Goal: Task Accomplishment & Management: Use online tool/utility

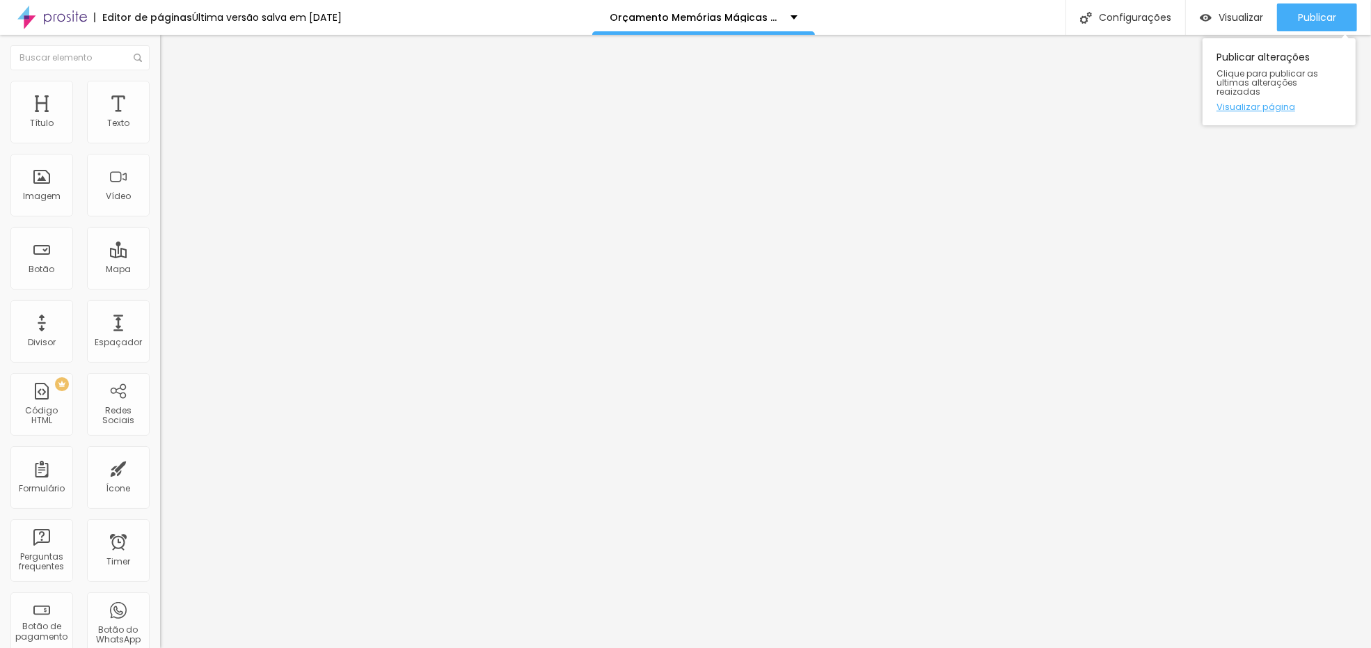
click at [1285, 102] on link "Visualizar página" at bounding box center [1279, 106] width 125 height 9
click at [166, 202] on icon "button" at bounding box center [170, 198] width 8 height 8
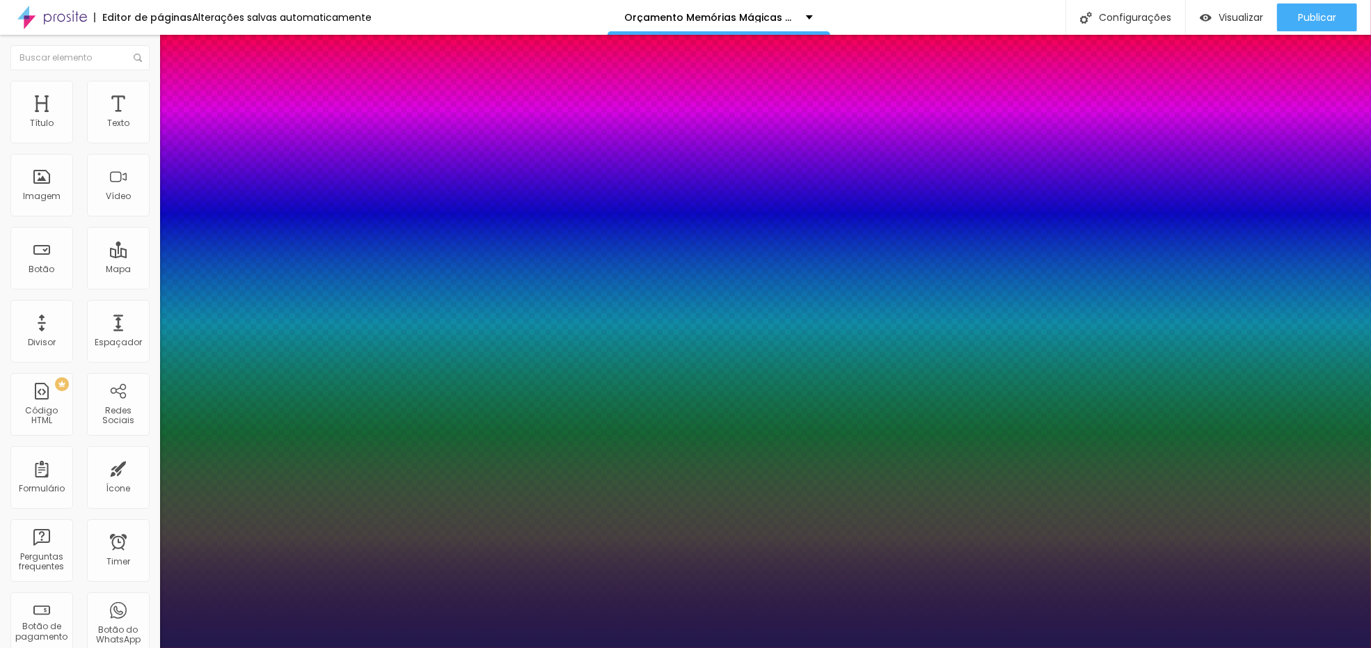
type input "1"
type input "18"
type input "1"
type input "22"
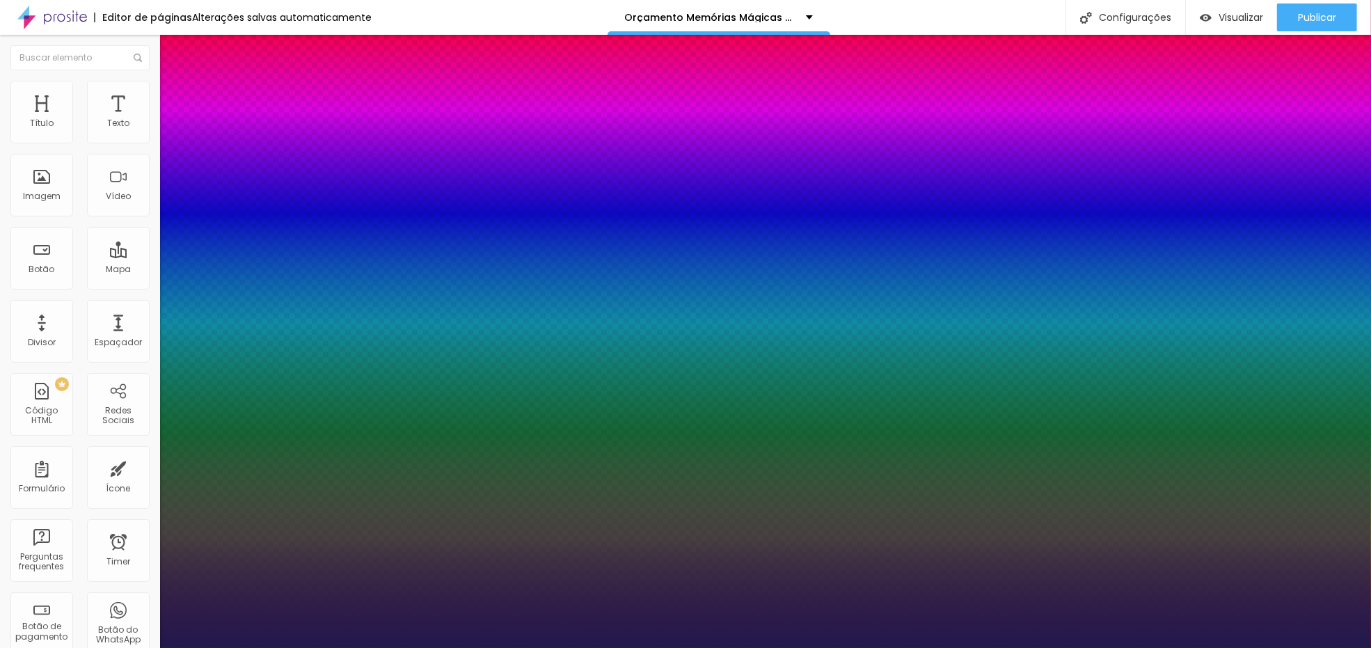
type input "22"
type input "1"
type input "26"
type input "1"
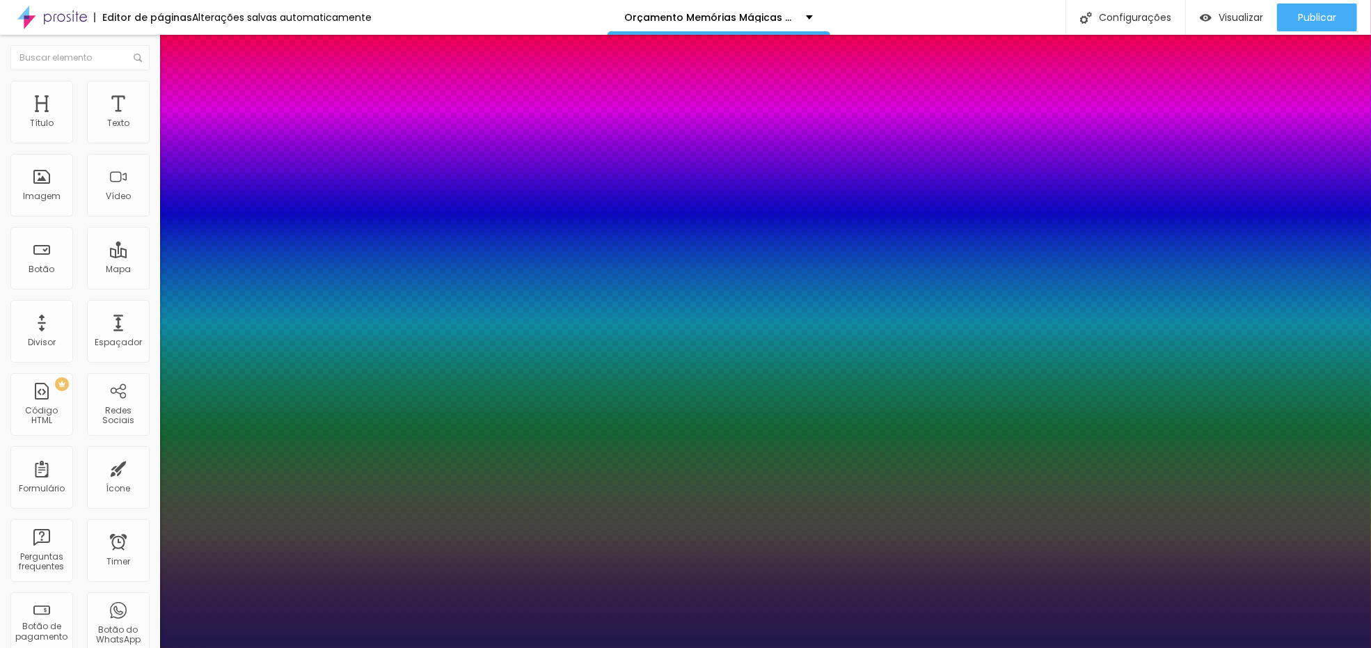
type input "27"
type input "1"
type input "28"
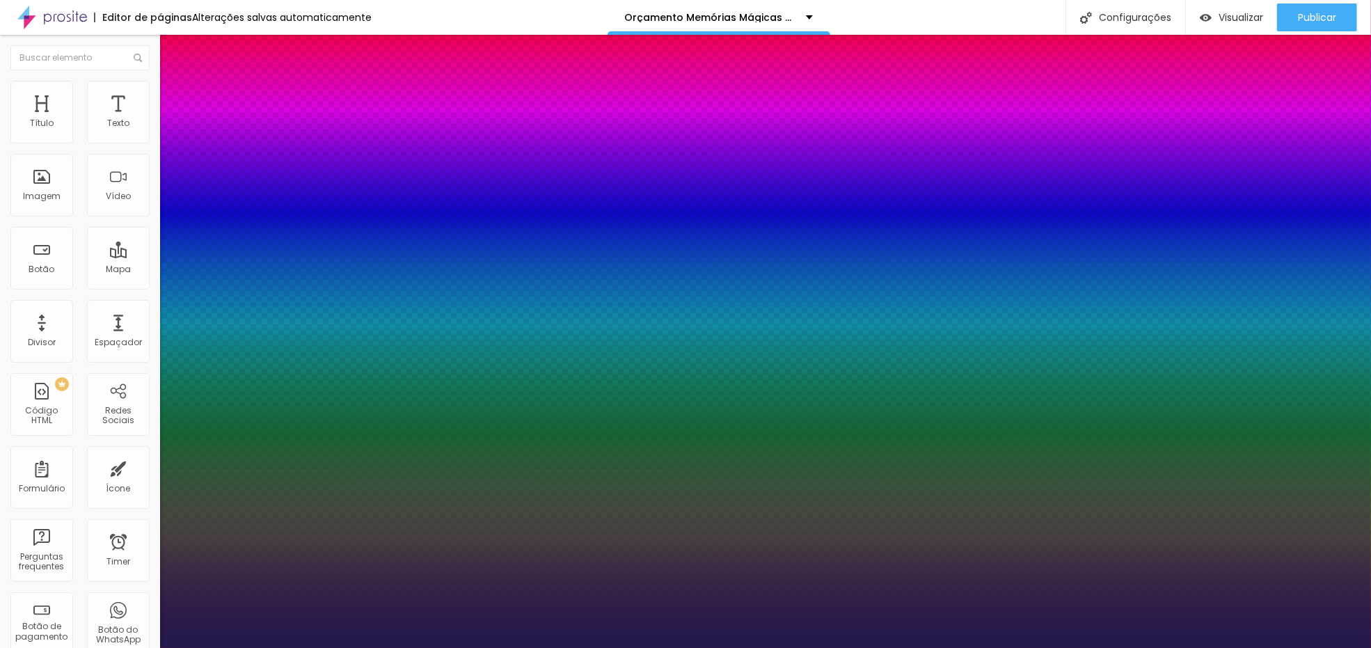
type input "1"
type input "29"
type input "1"
type input "30"
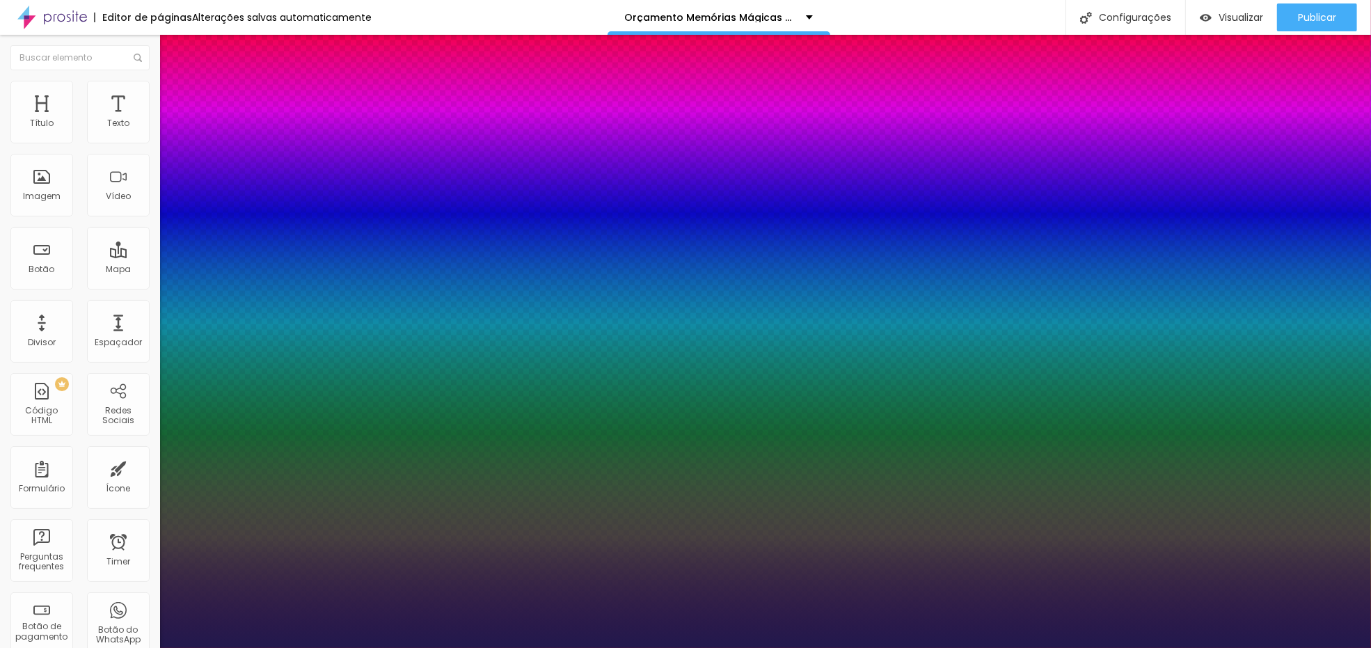
type input "30"
type input "1"
type input "31"
type input "1"
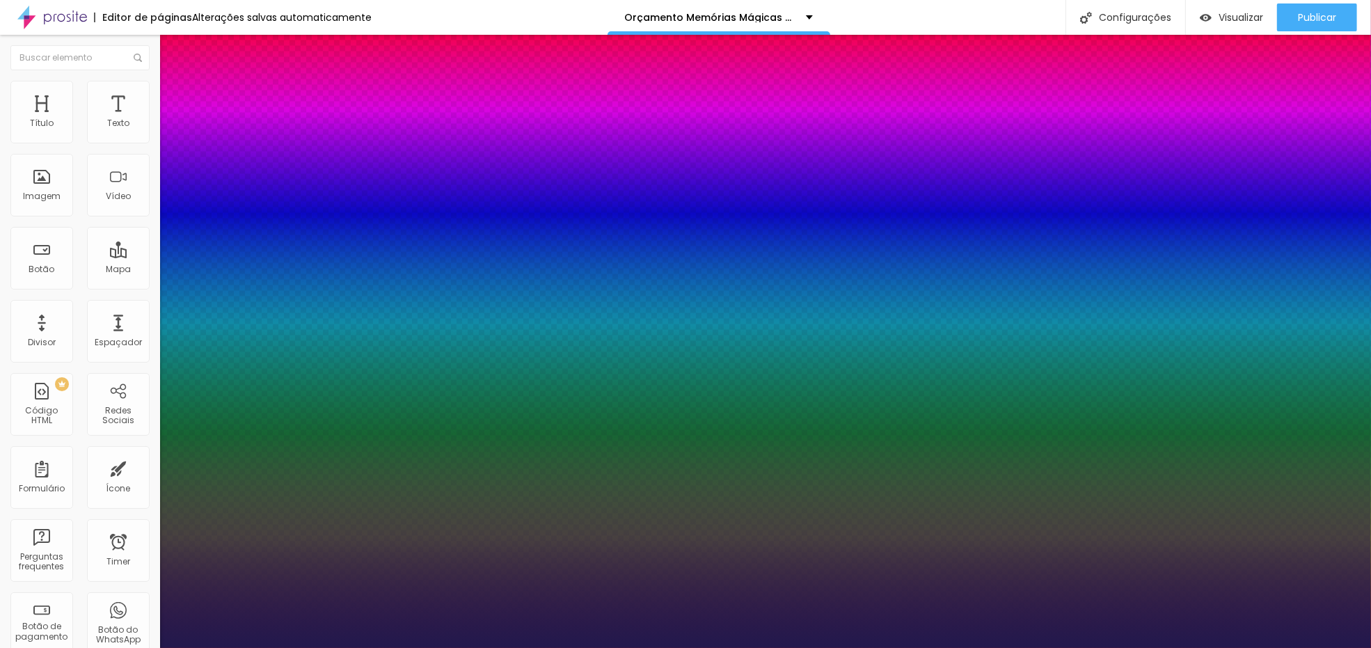
type input "32"
type input "1"
type input "33"
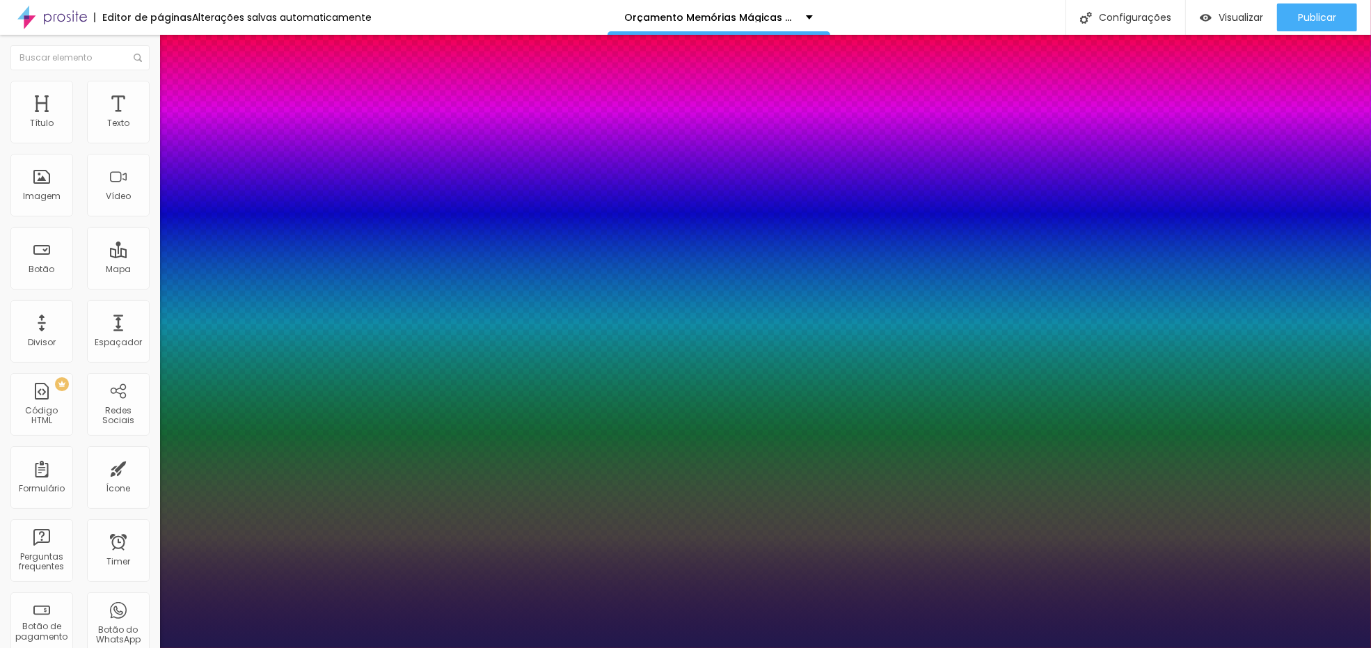
type input "1"
type input "34"
type input "1"
type input "36"
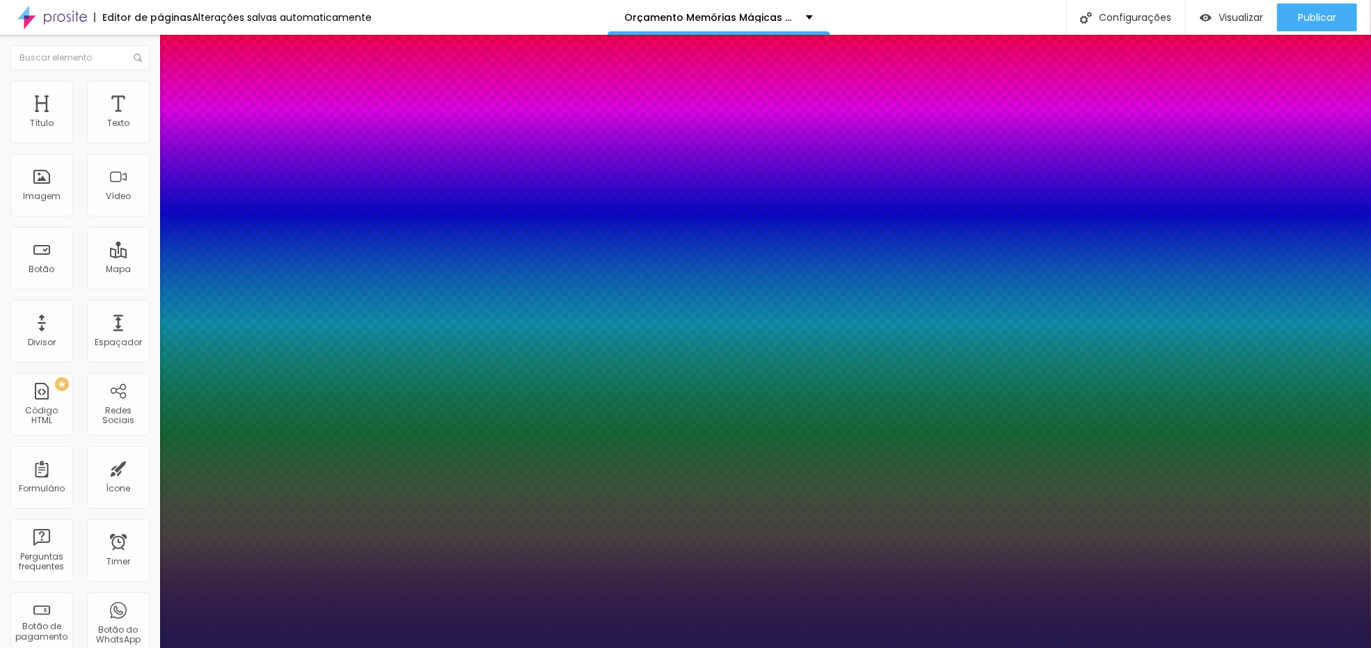
type input "36"
type input "1"
type input "38"
type input "1"
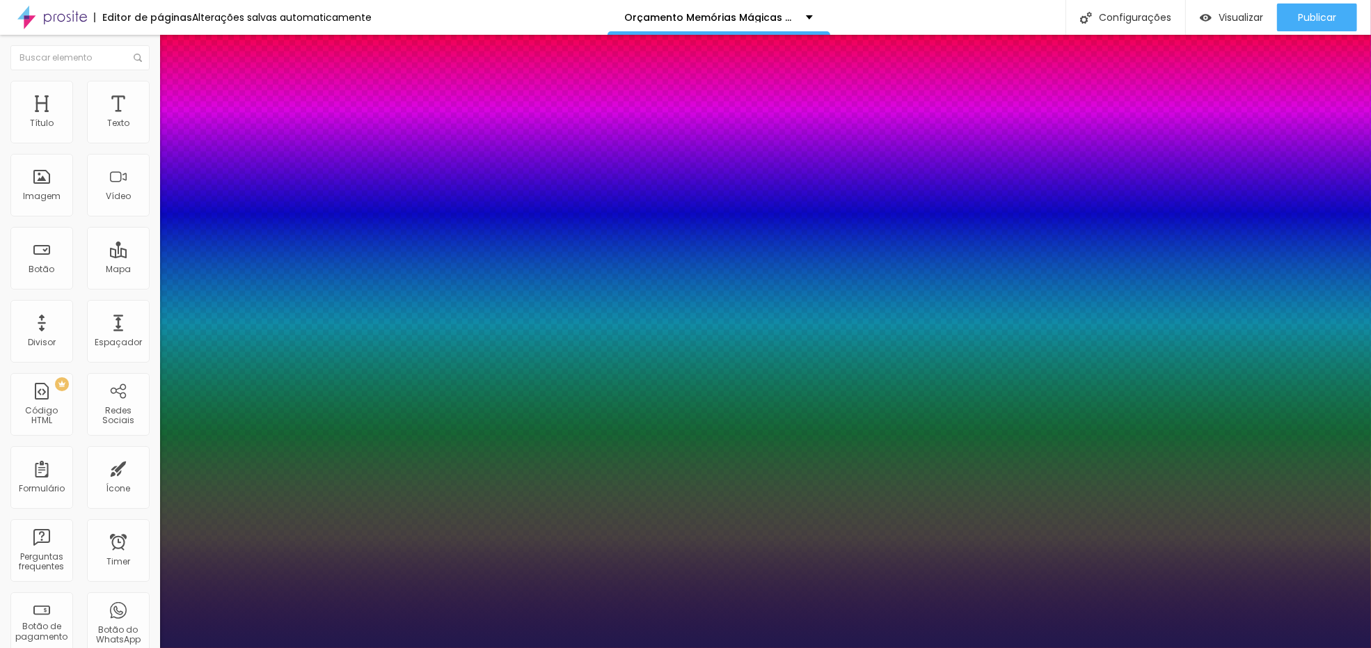
type input "40"
type input "1"
type input "42"
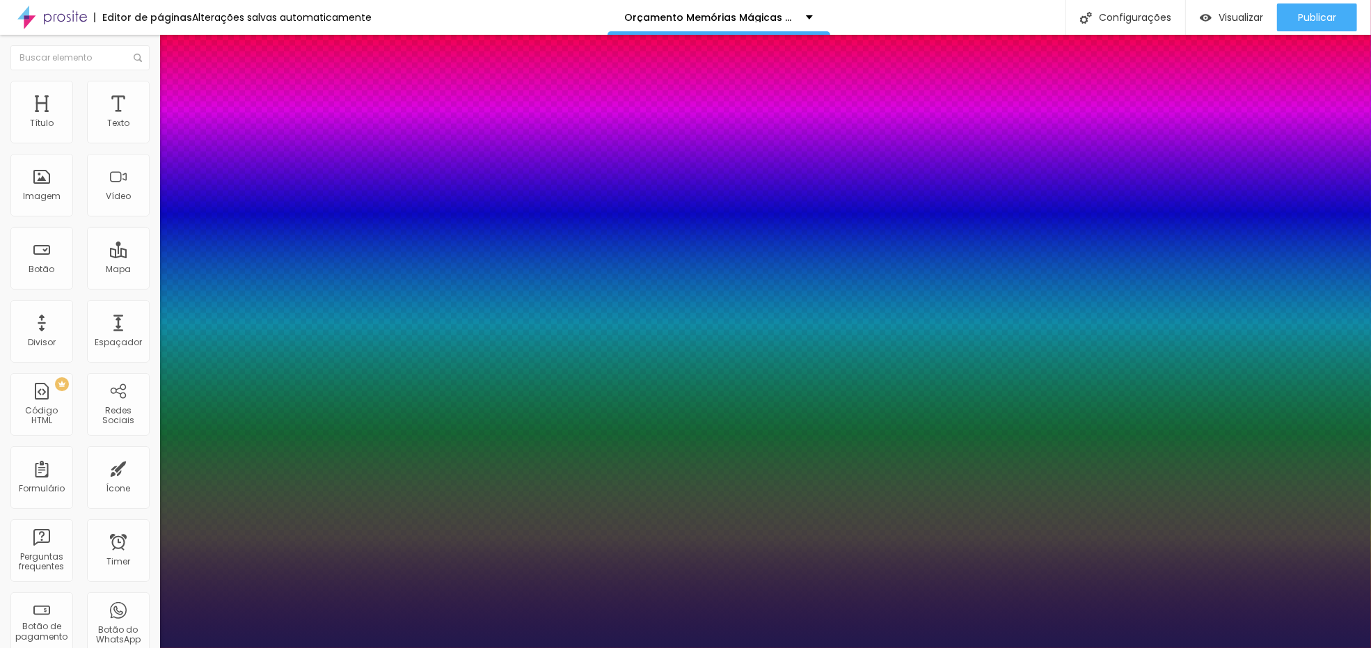
type input "1"
type input "44"
type input "1"
type input "46"
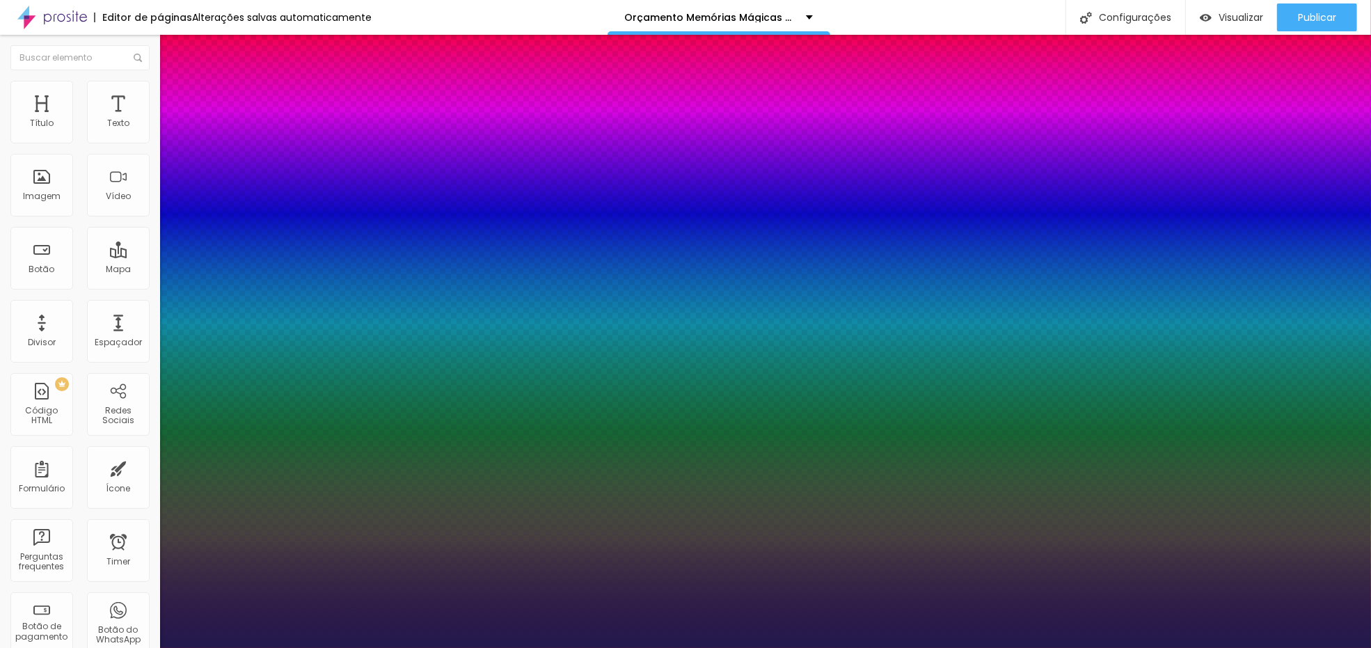
type input "46"
type input "1"
type input "49"
type input "1"
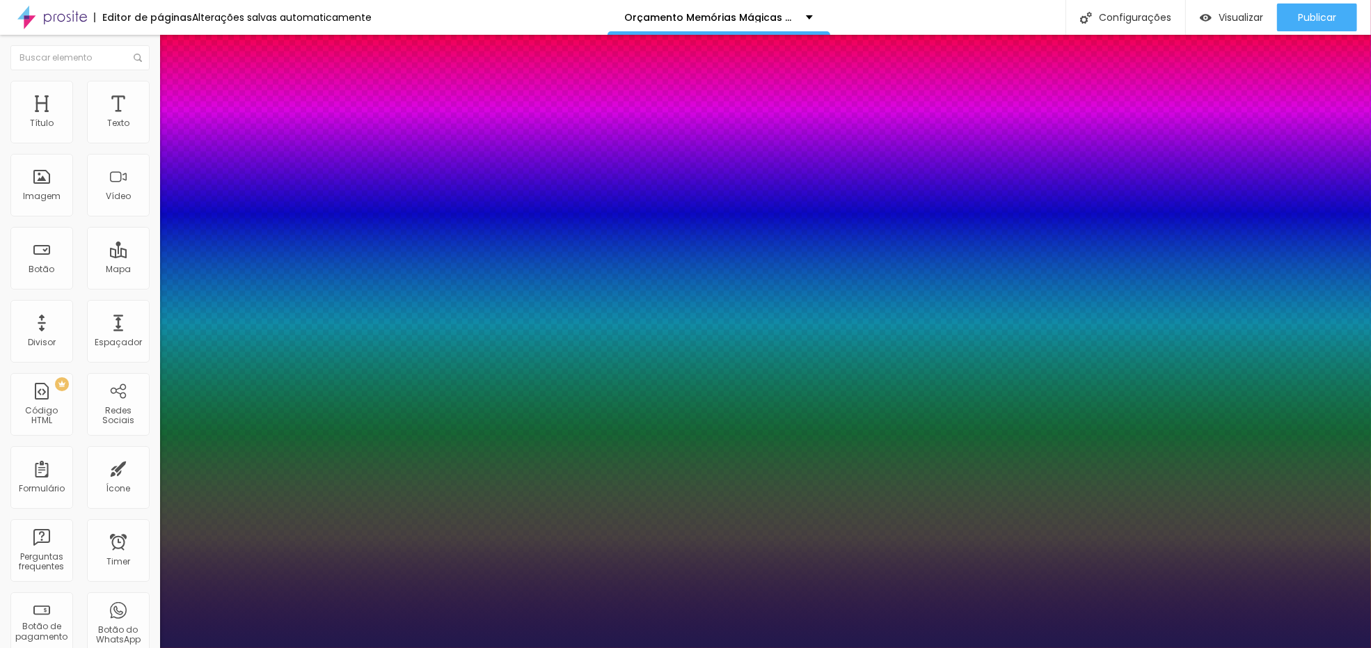
type input "51"
type input "1"
type input "53"
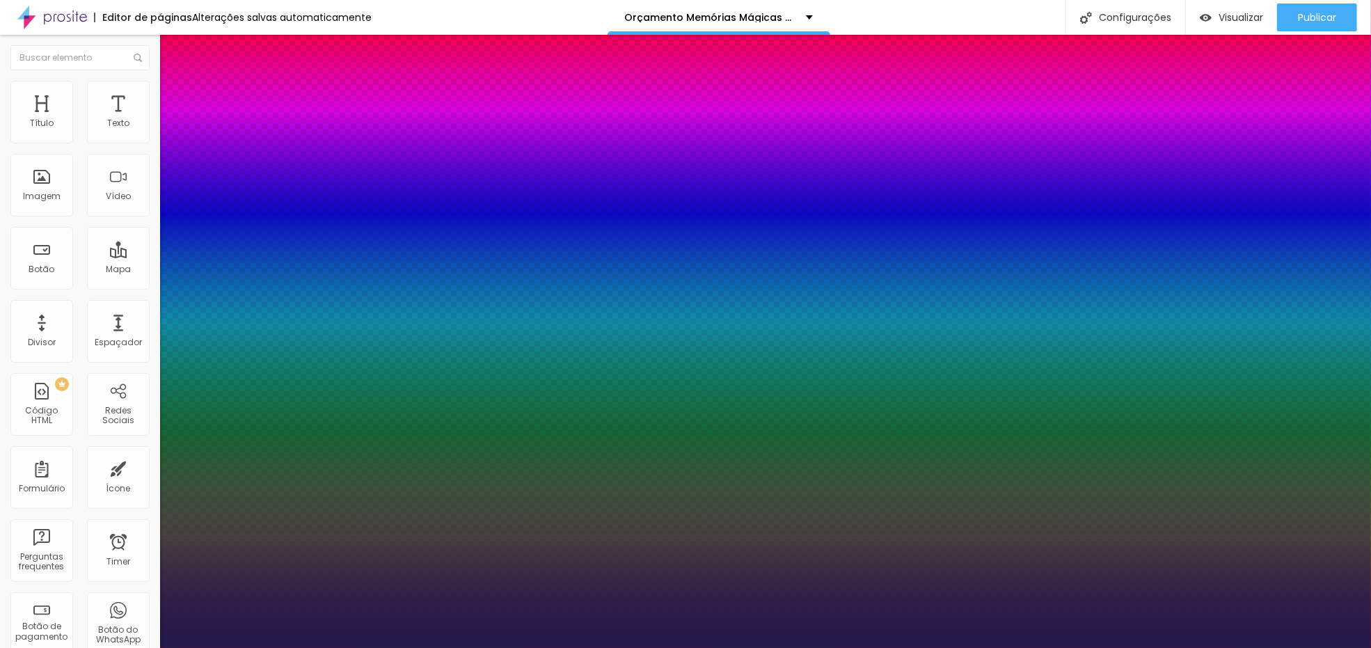
type input "1"
type input "54"
type input "1"
type input "56"
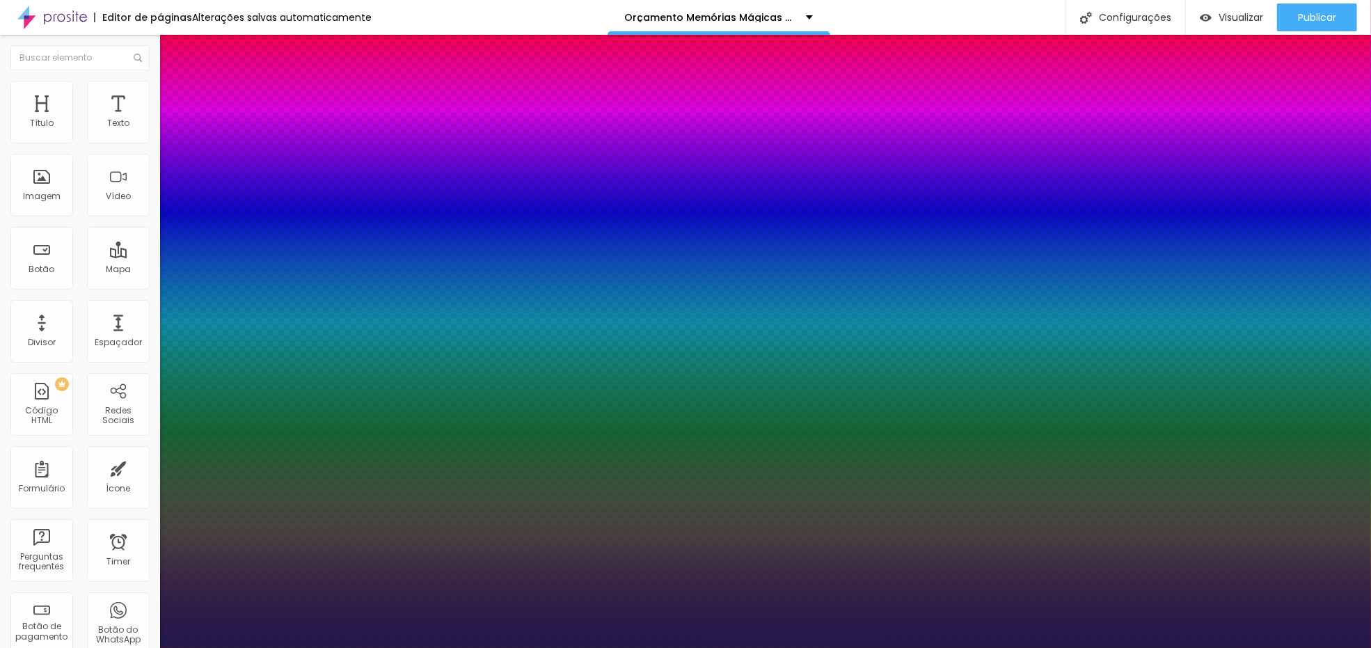
type input "56"
type input "1"
type input "58"
type input "1"
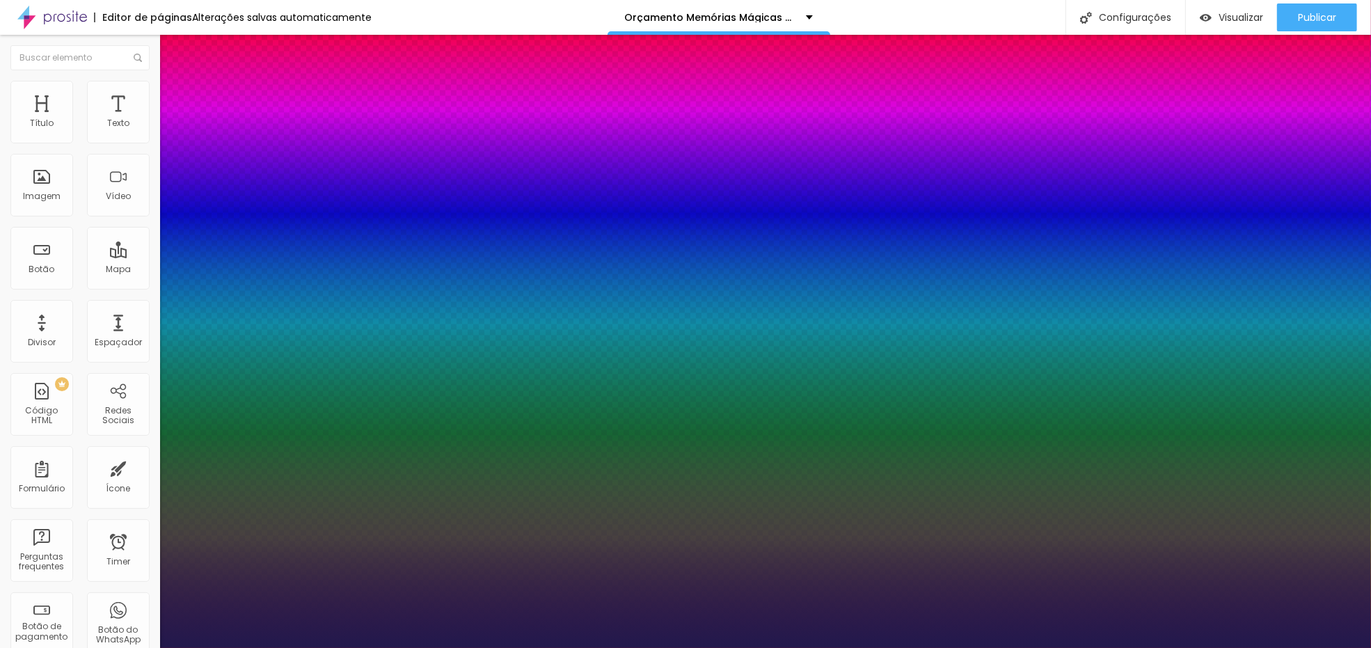
type input "60"
type input "1"
type input "70"
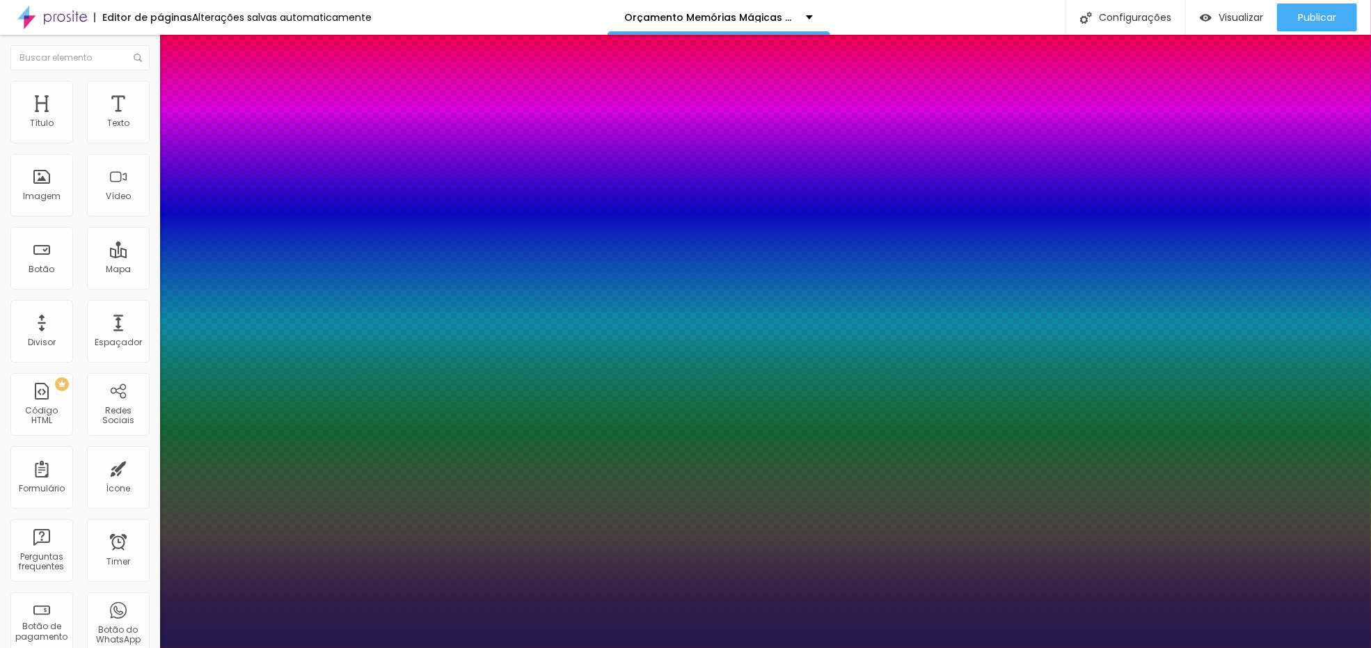
type input "1"
type input "71"
type input "1"
type input "72"
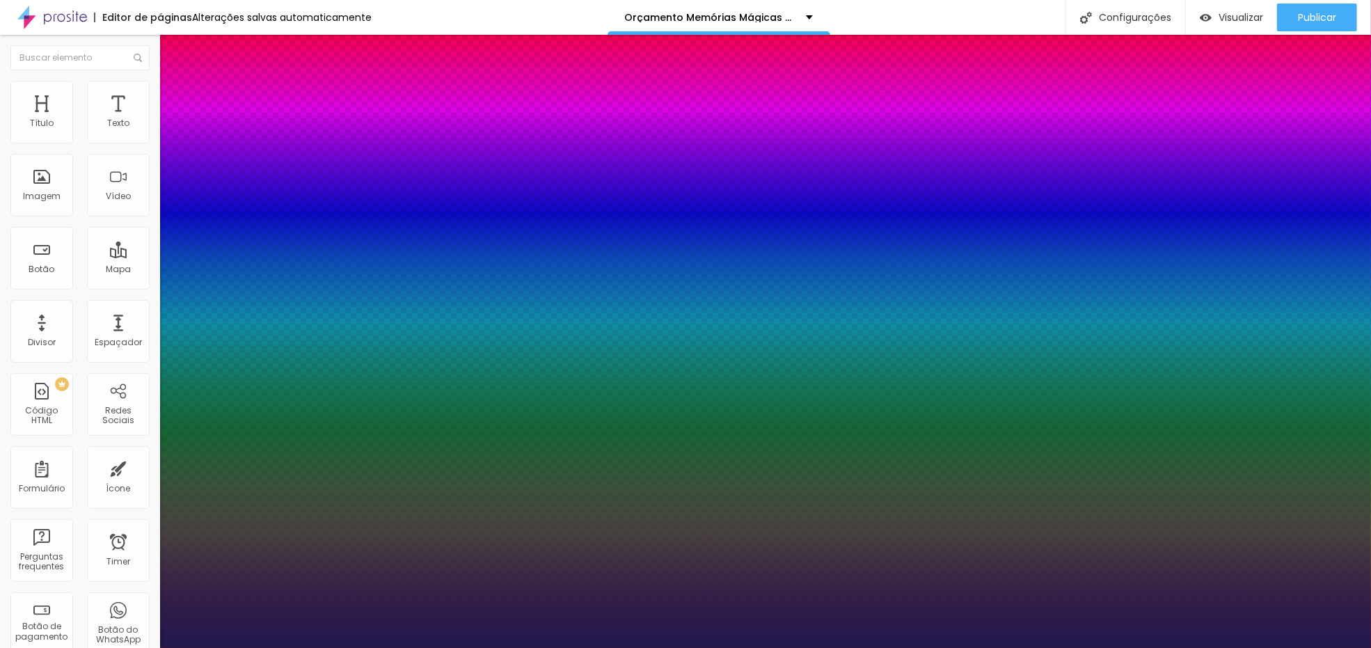
type input "72"
type input "1"
type input "74"
type input "1"
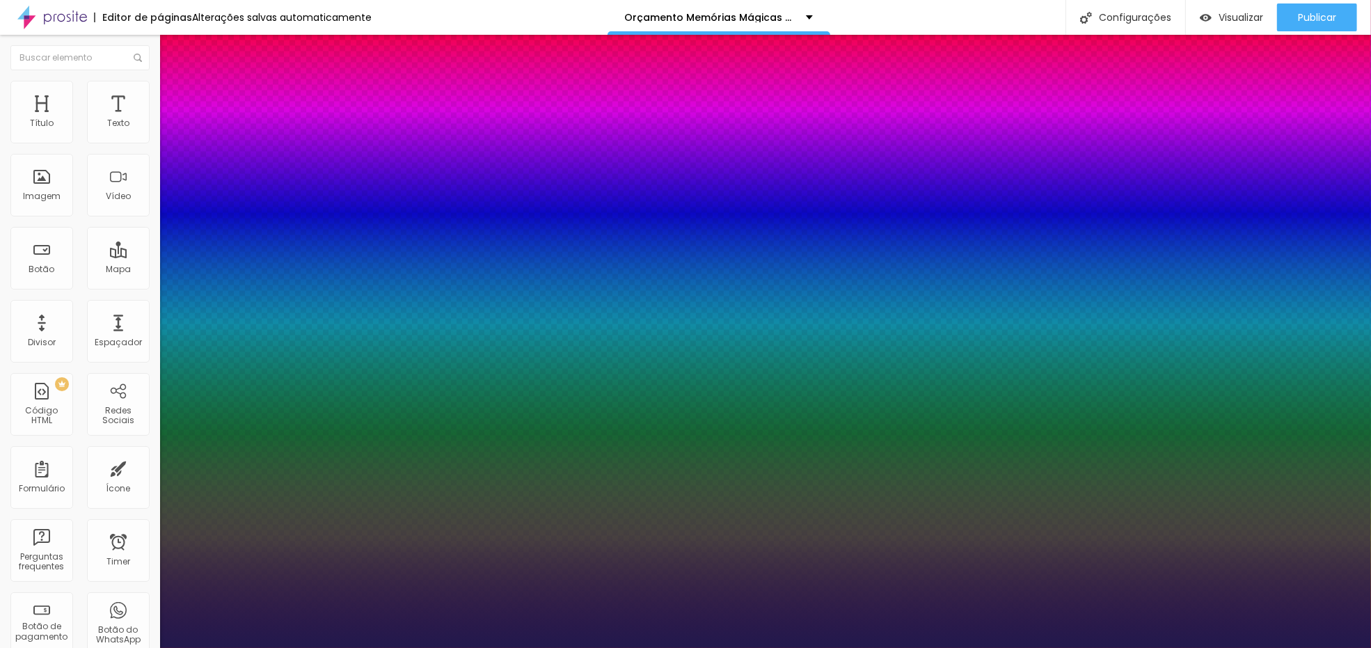
type input "76"
type input "1"
type input "78"
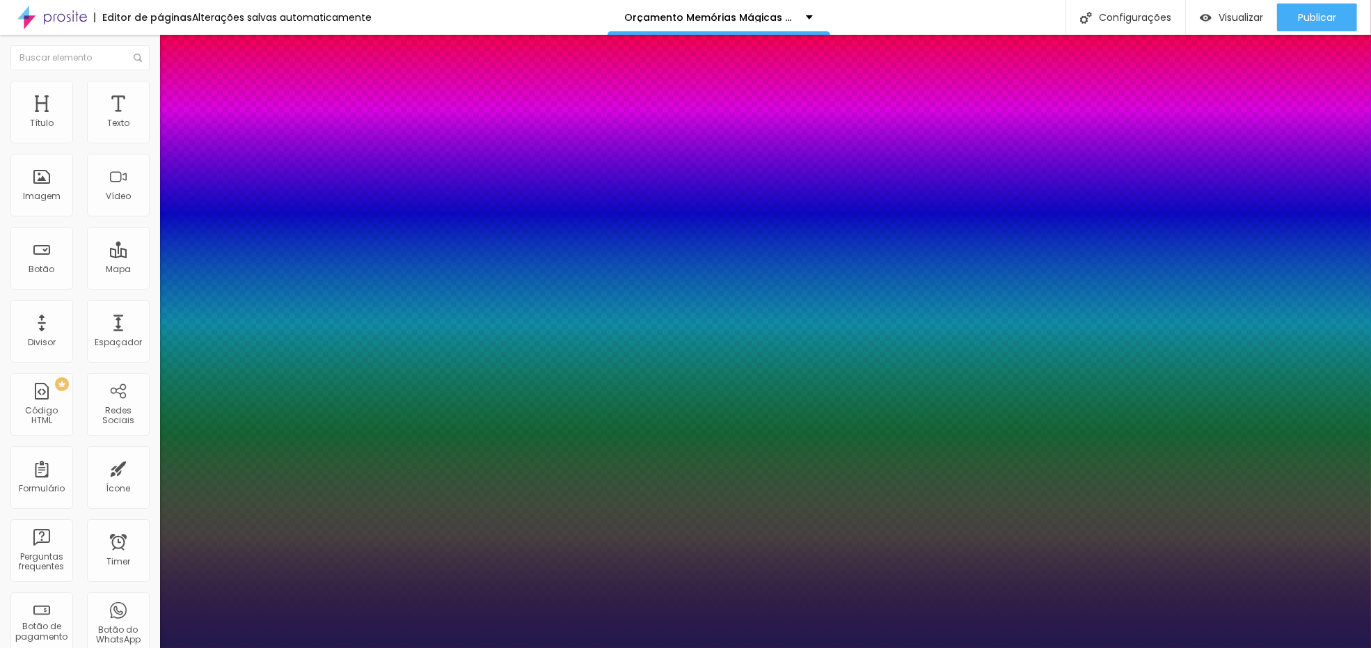
type input "1"
type input "80"
type input "1"
type input "82"
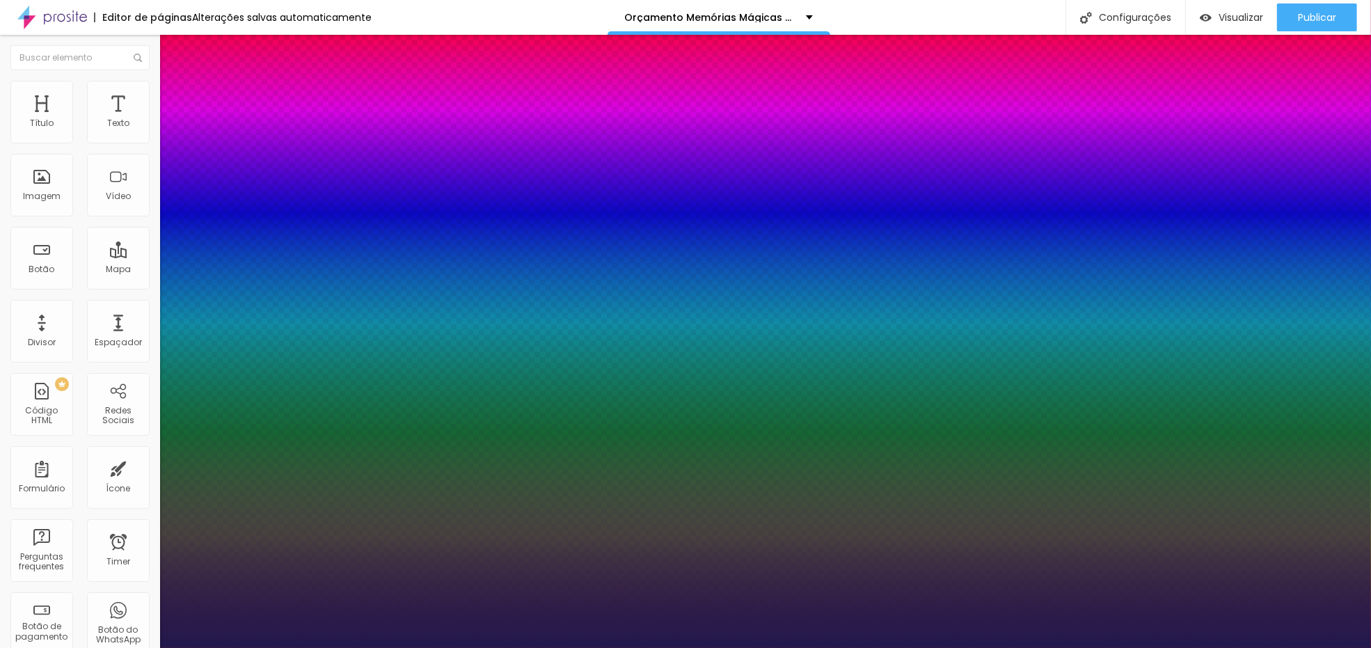
type input "82"
type input "1"
type input "83"
type input "1"
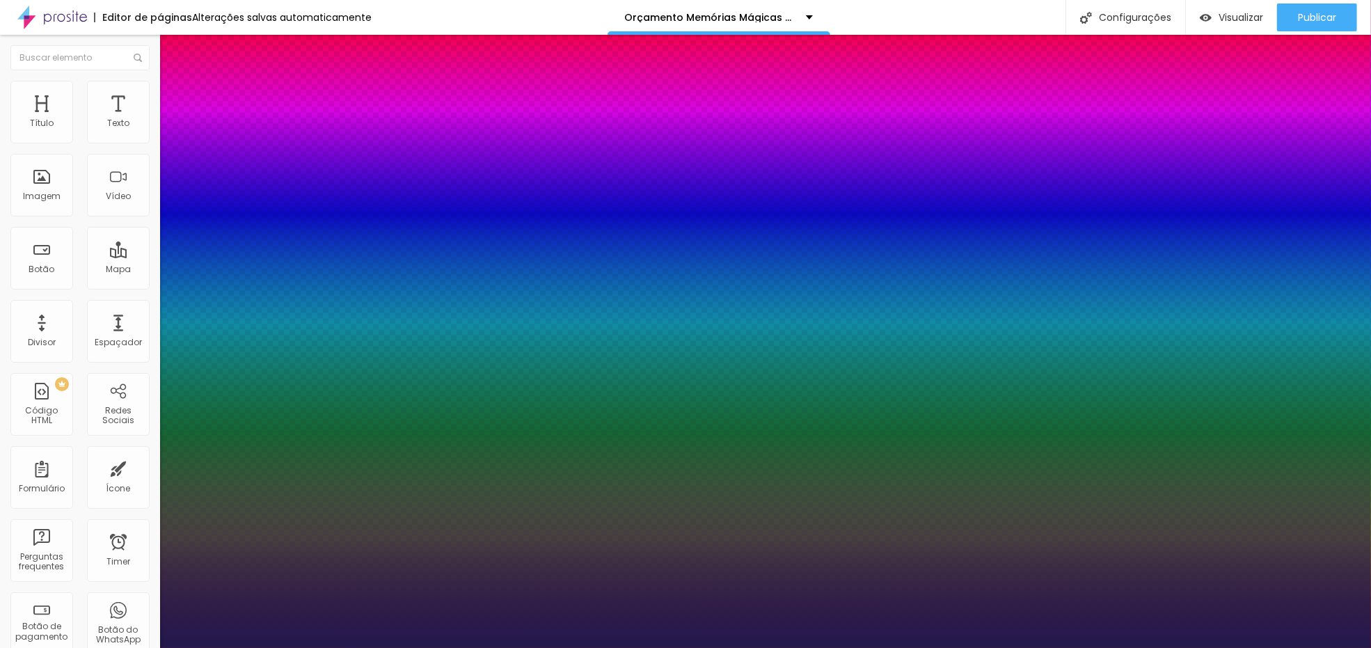
type input "85"
type input "1"
type input "86"
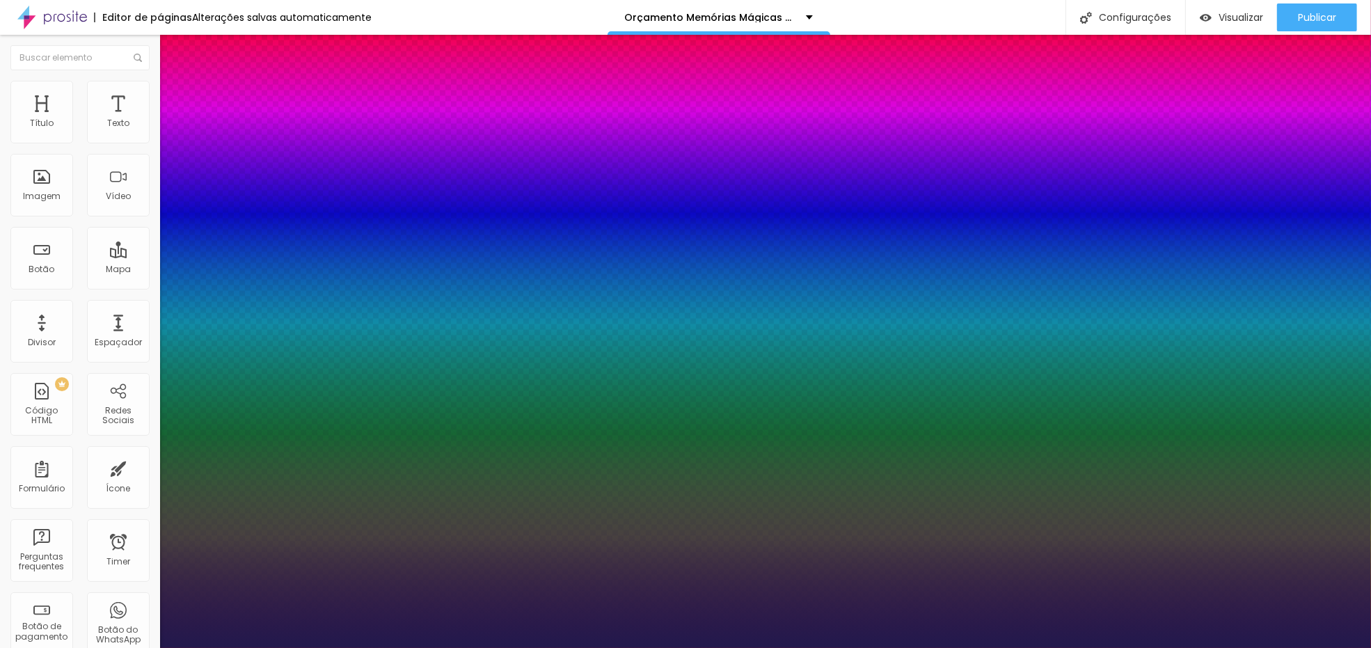
type input "1"
type input "87"
type input "1"
type input "88"
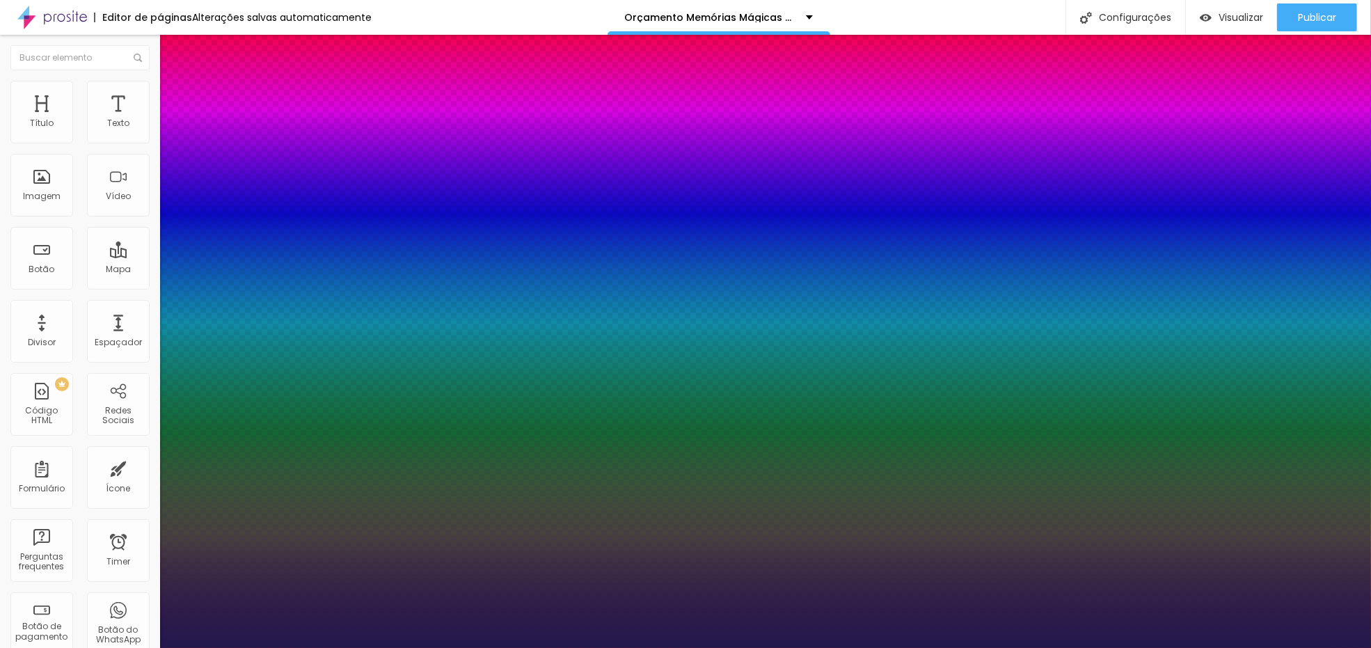
type input "88"
type input "1"
type input "89"
type input "1"
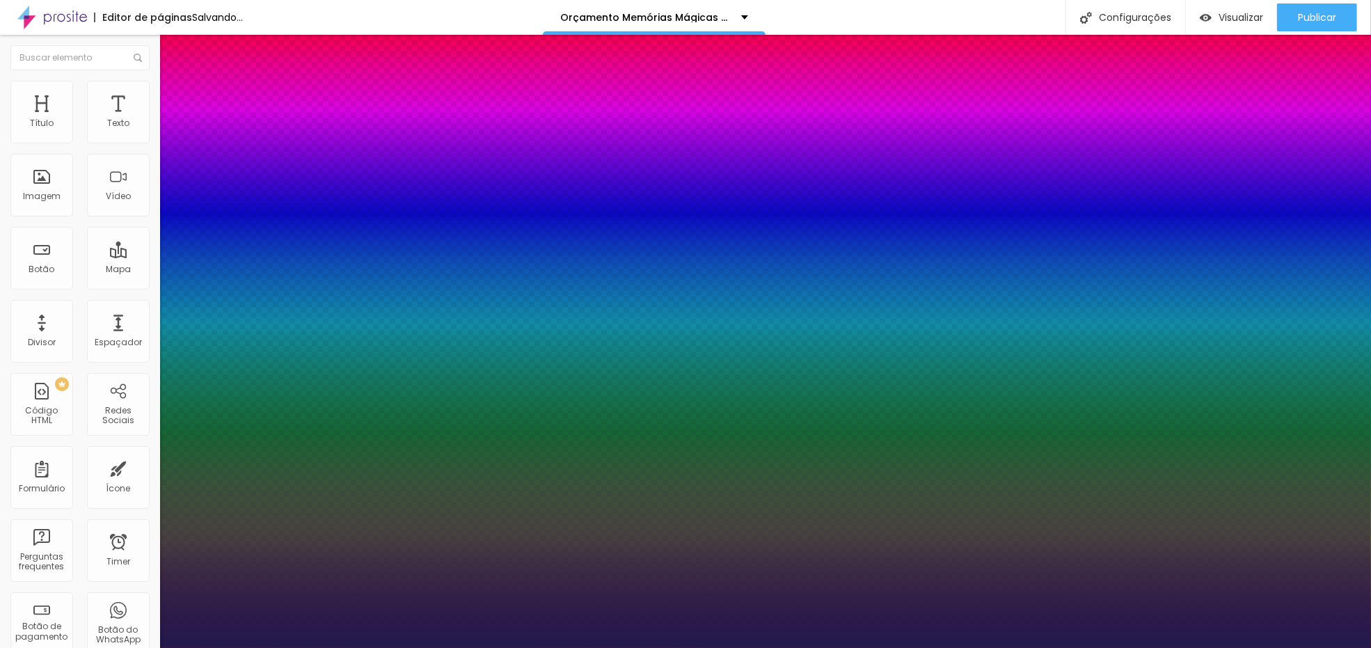
type input "90"
type input "1"
type input "91"
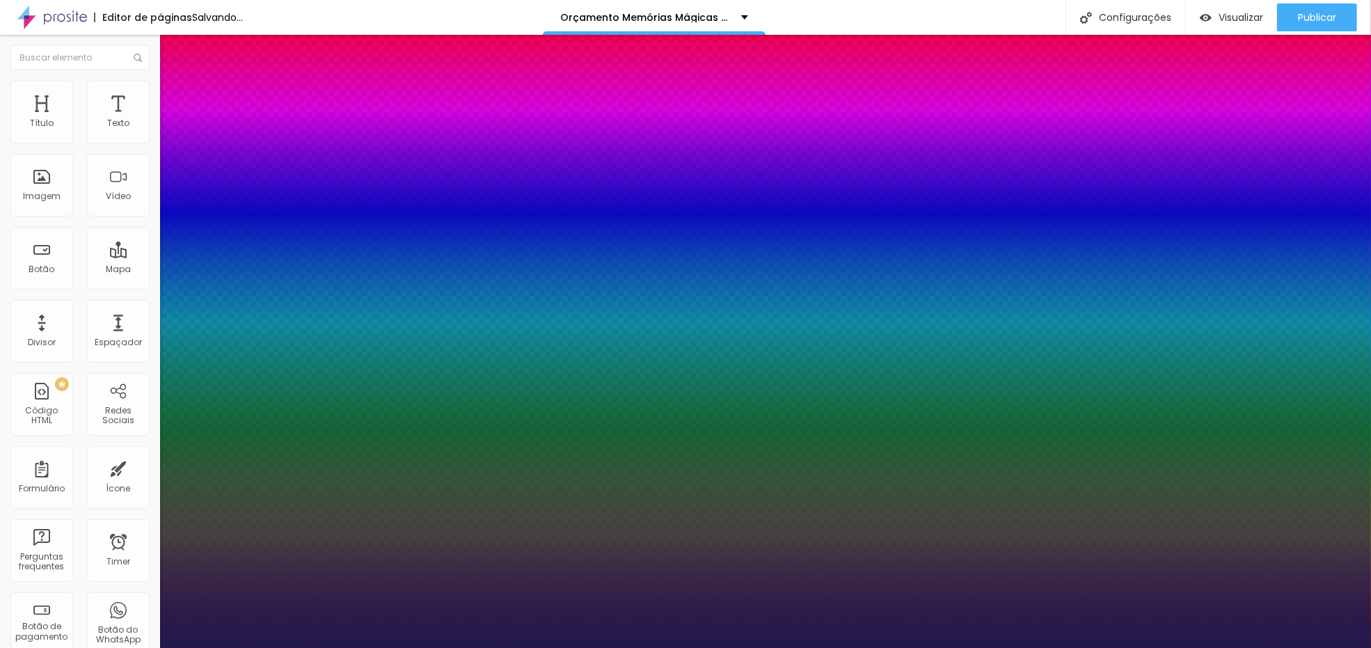
type input "1"
type input "92"
type input "1"
type input "93"
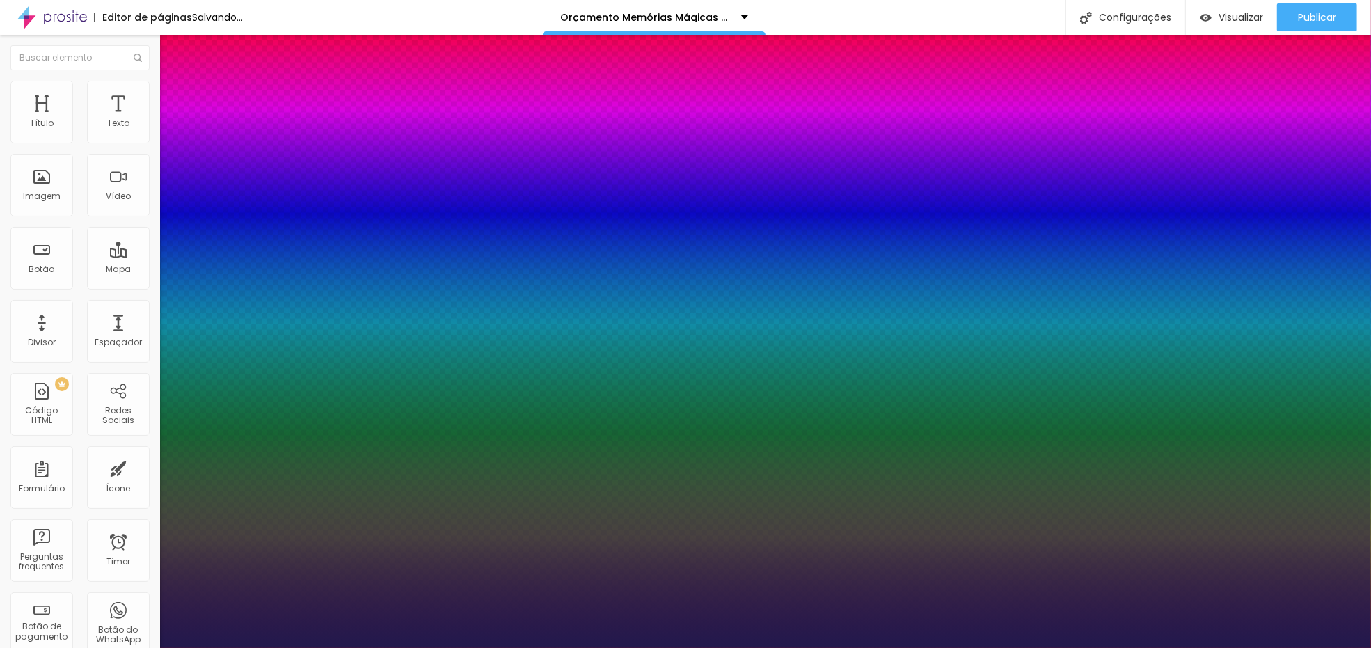
type input "93"
type input "1"
type input "94"
type input "1"
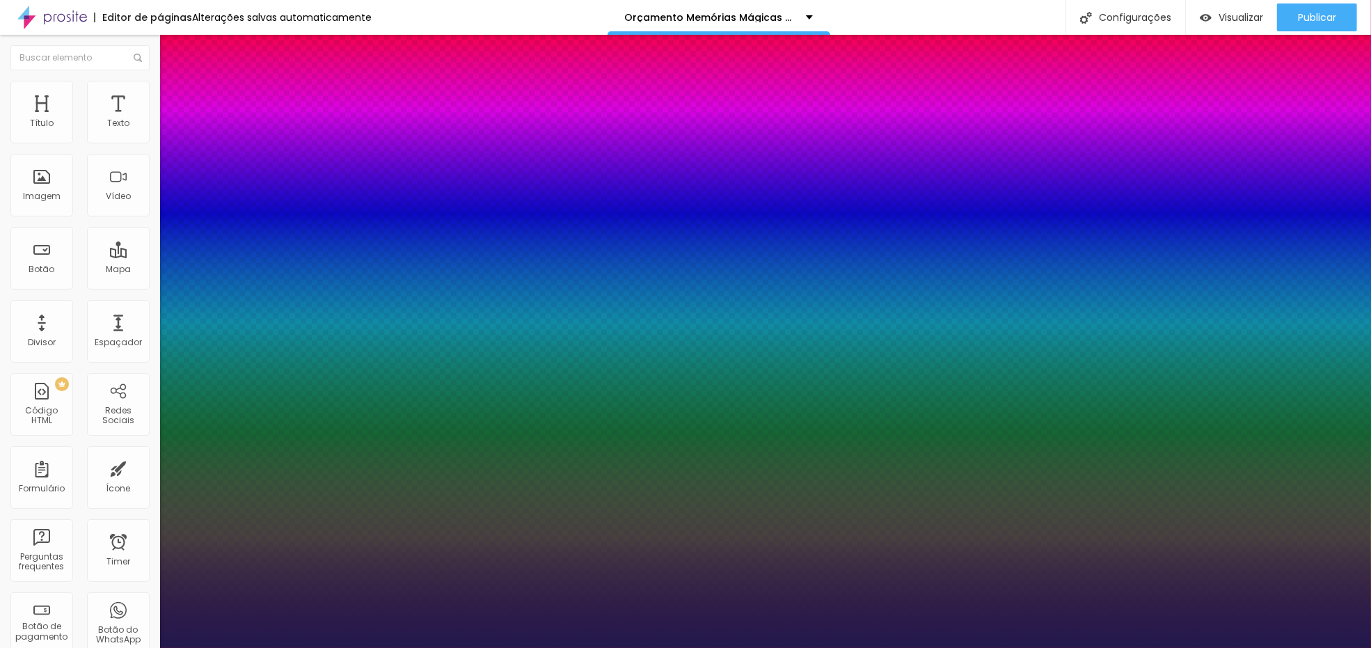
type input "92"
type input "1"
type input "90"
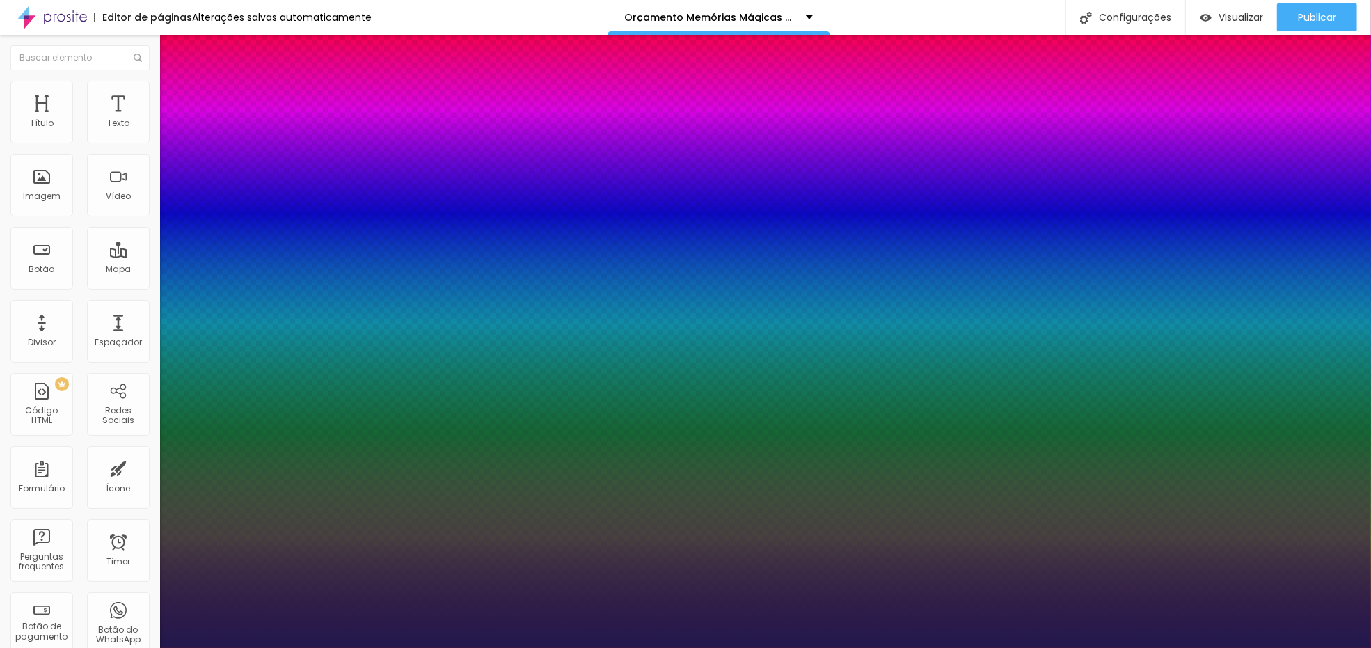
type input "1"
type input "89"
type input "1"
type input "84"
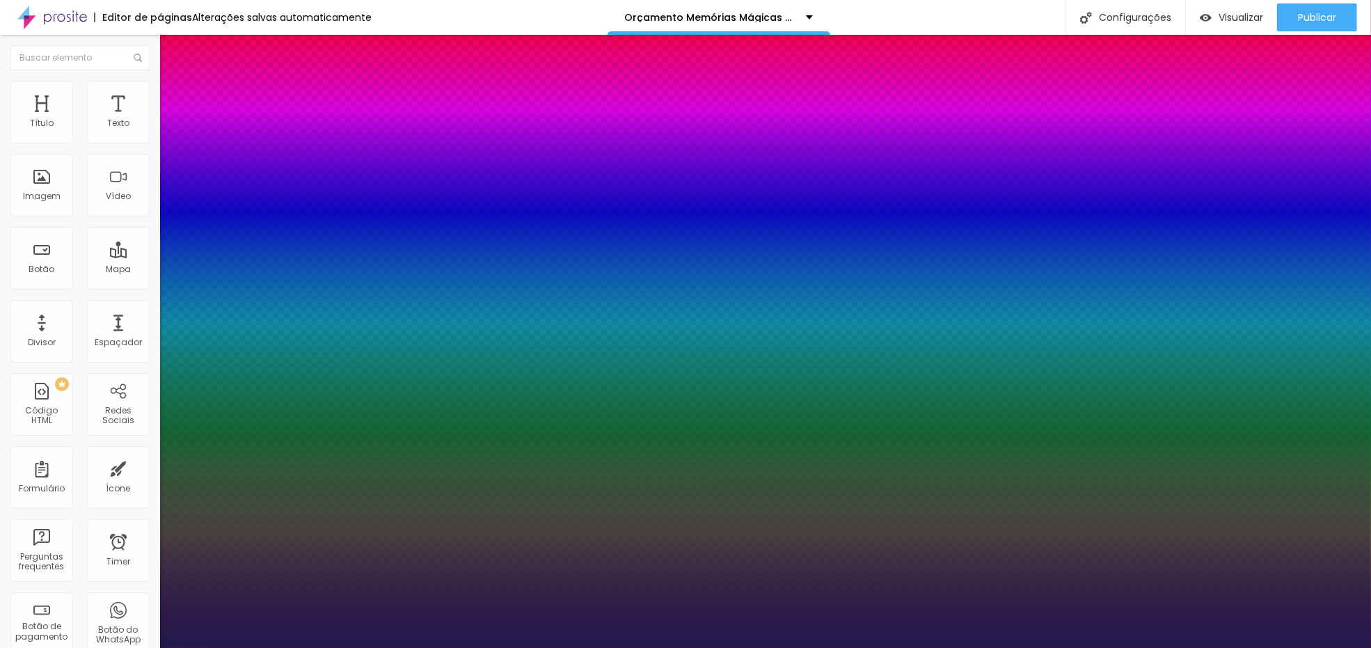
type input "84"
type input "1"
type input "83"
type input "1"
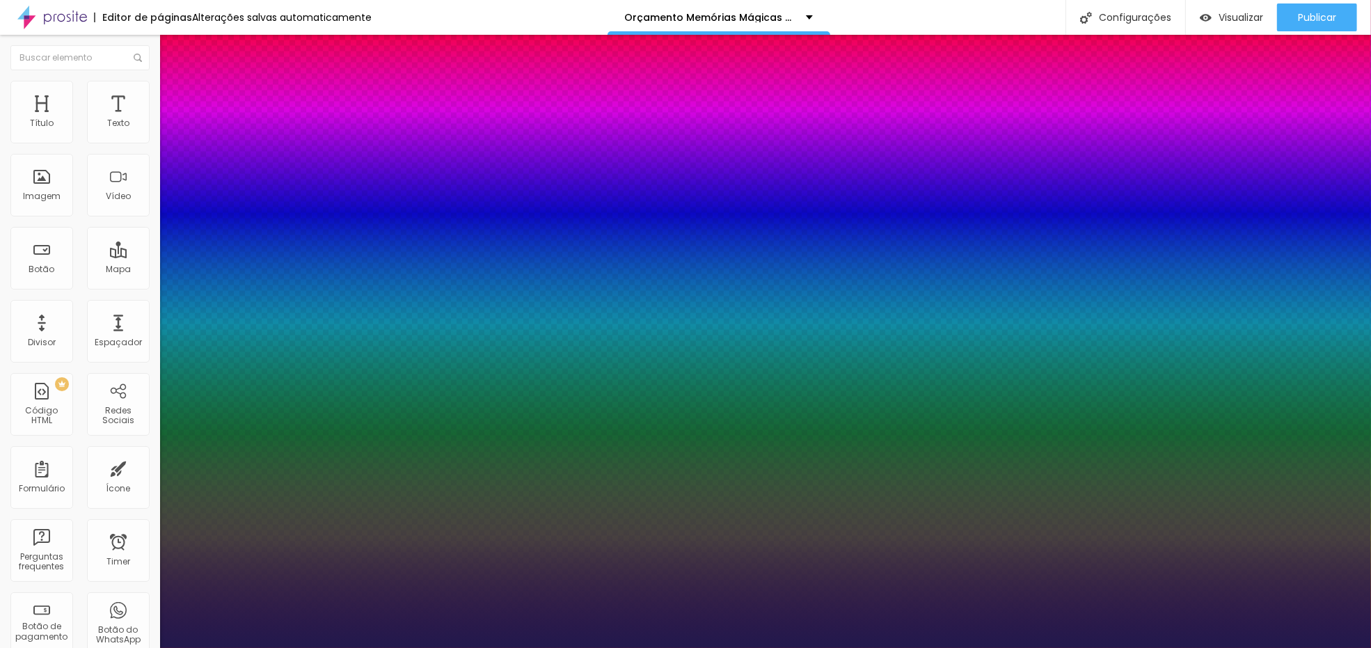
type input "82"
type input "1"
drag, startPoint x: 189, startPoint y: 388, endPoint x: 260, endPoint y: 398, distance: 71.7
type input "82"
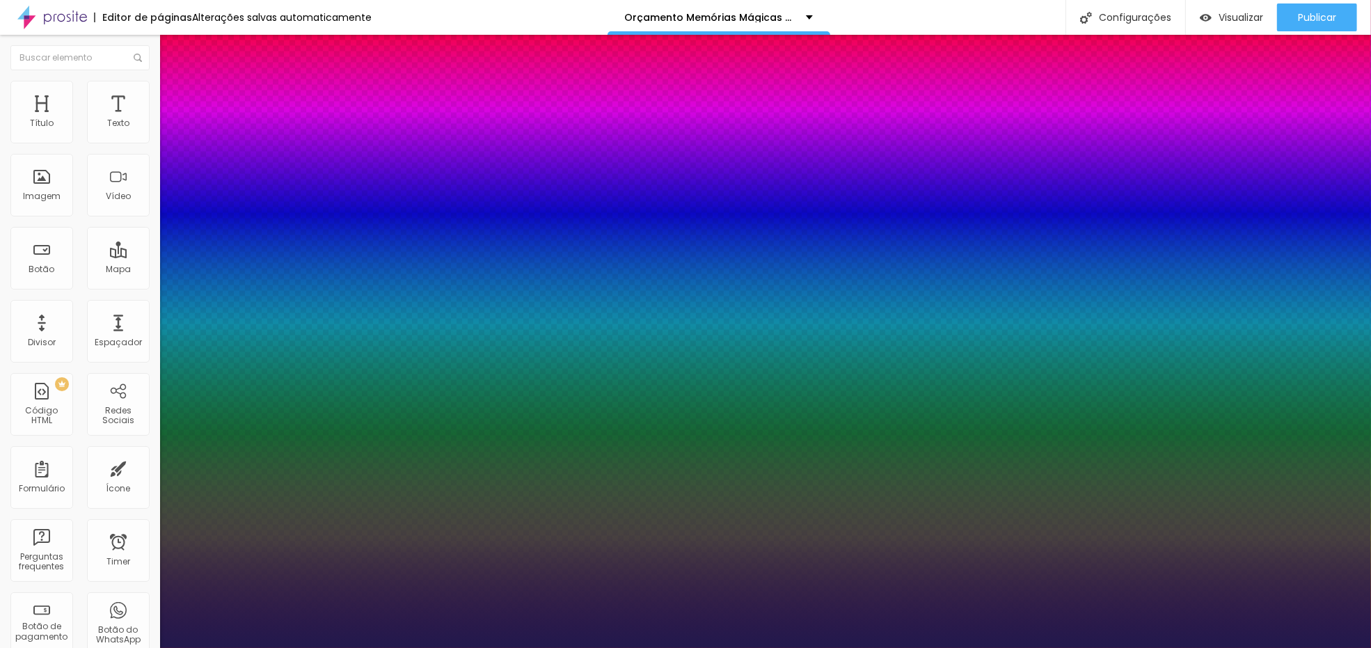
click at [551, 647] on div at bounding box center [685, 648] width 1371 height 0
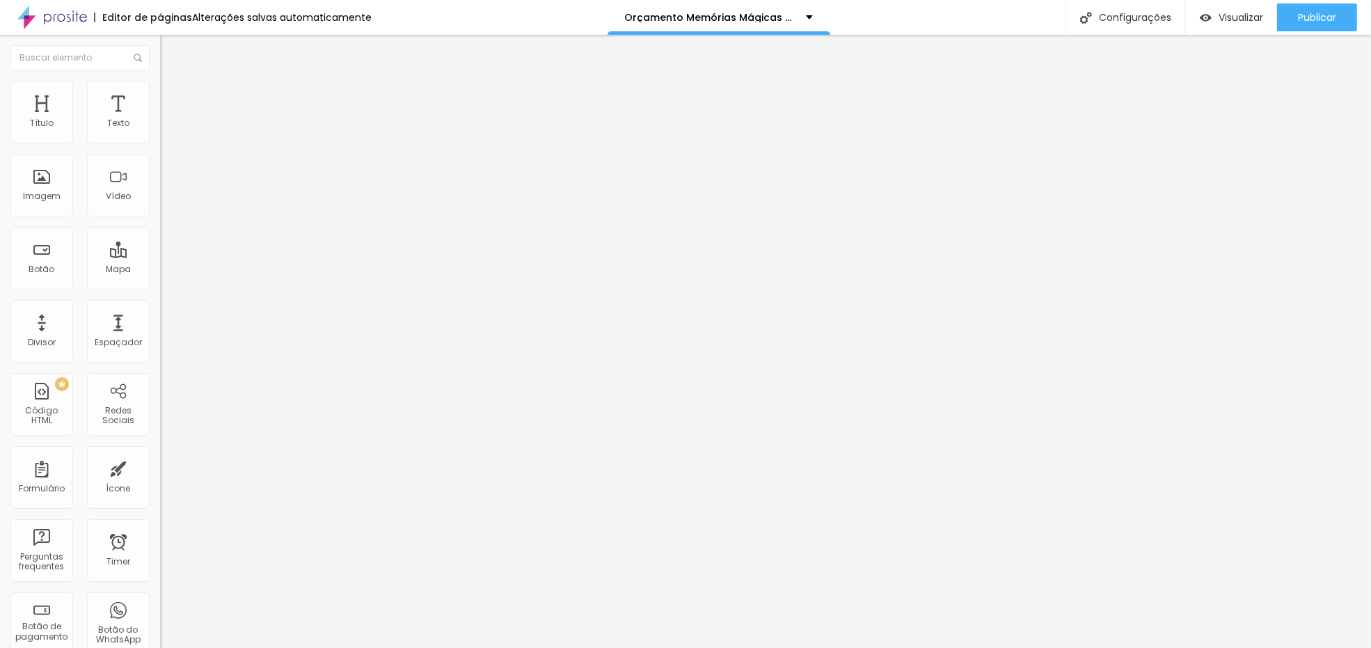
click at [160, 85] on img at bounding box center [166, 87] width 13 height 13
click at [160, 81] on li "Estilo" at bounding box center [240, 74] width 160 height 14
click at [167, 200] on icon "button" at bounding box center [170, 198] width 6 height 6
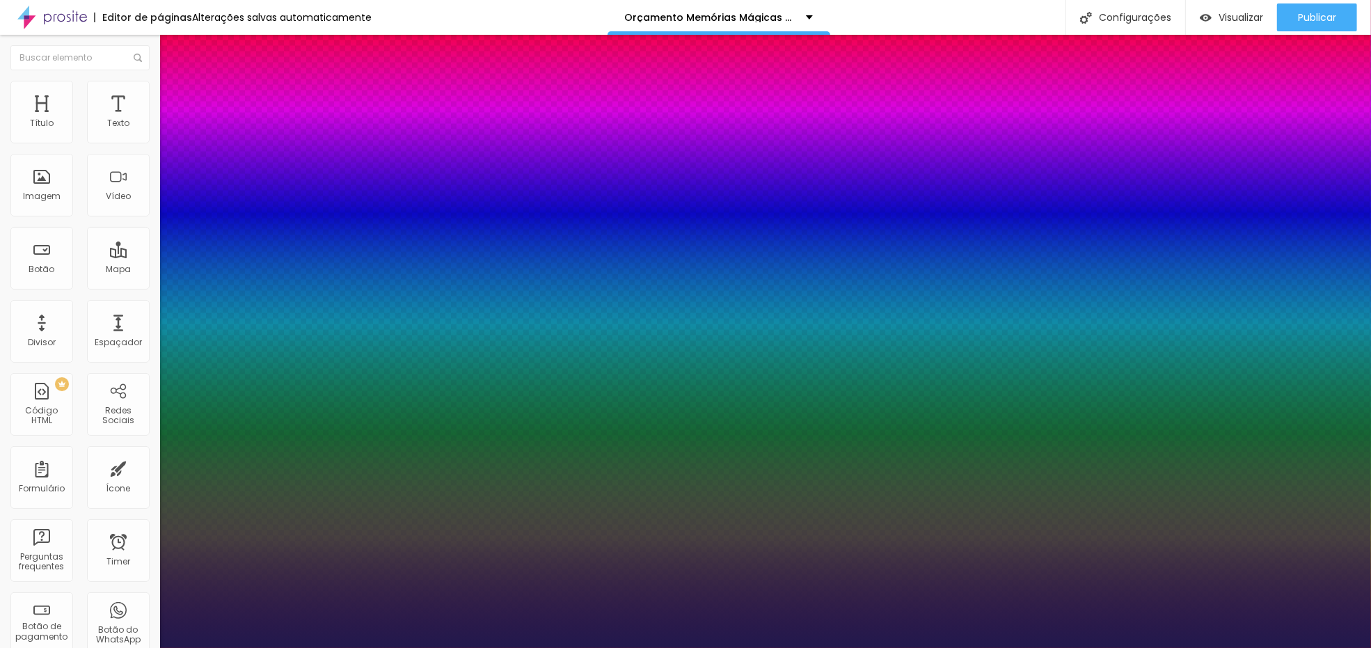
type input "1"
type input "75"
type input "1"
type input "74"
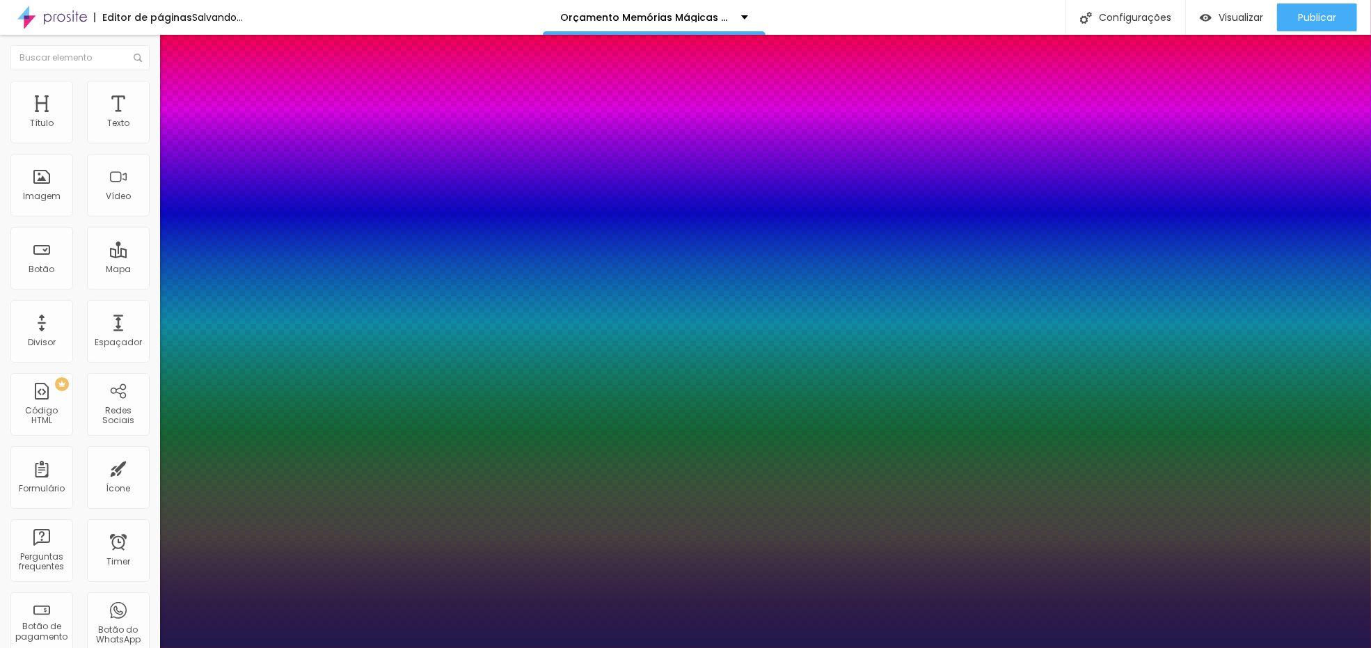
type input "74"
type input "1"
type input "72"
type input "1"
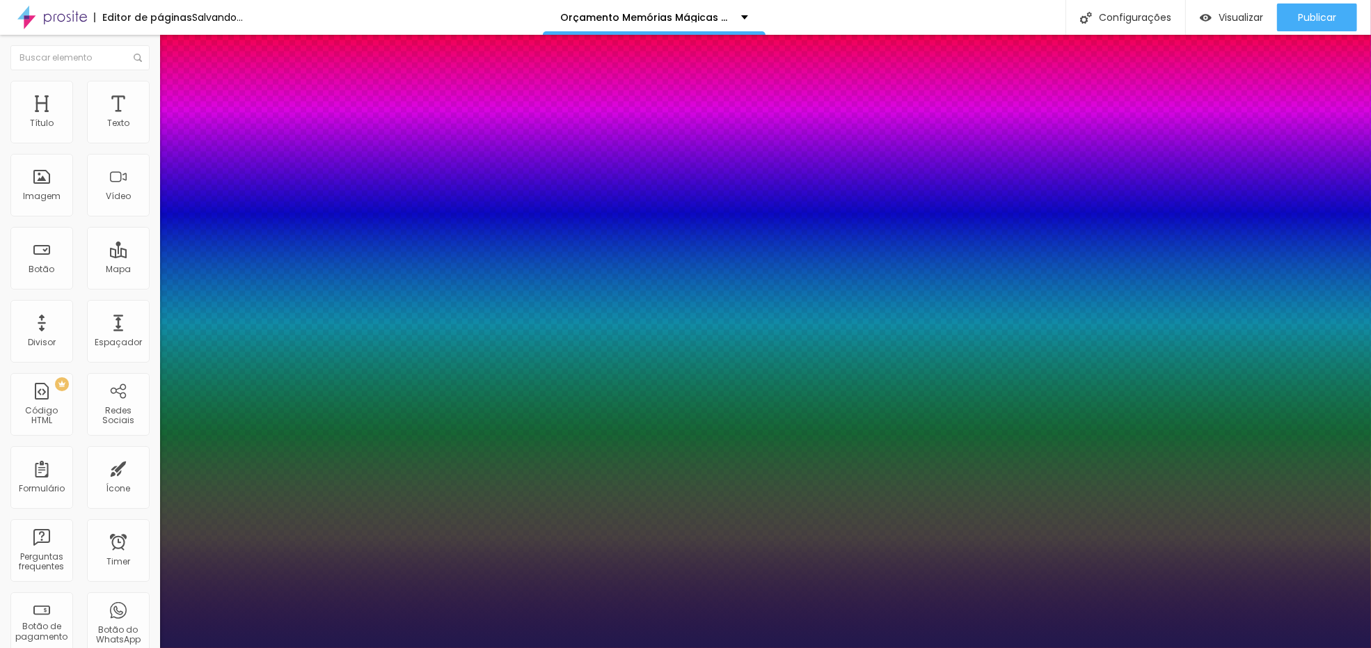
type input "70"
type input "1"
drag, startPoint x: 253, startPoint y: 389, endPoint x: 246, endPoint y: 386, distance: 7.8
type input "70"
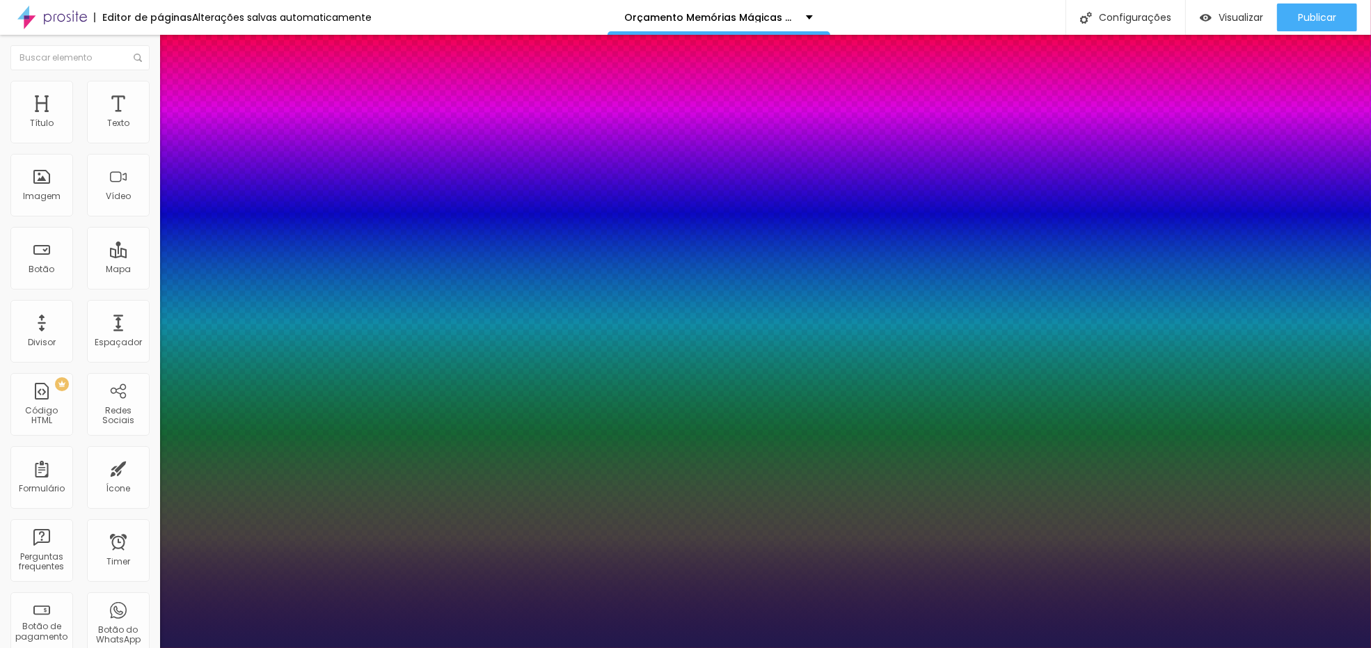
click at [519, 647] on div at bounding box center [685, 648] width 1371 height 0
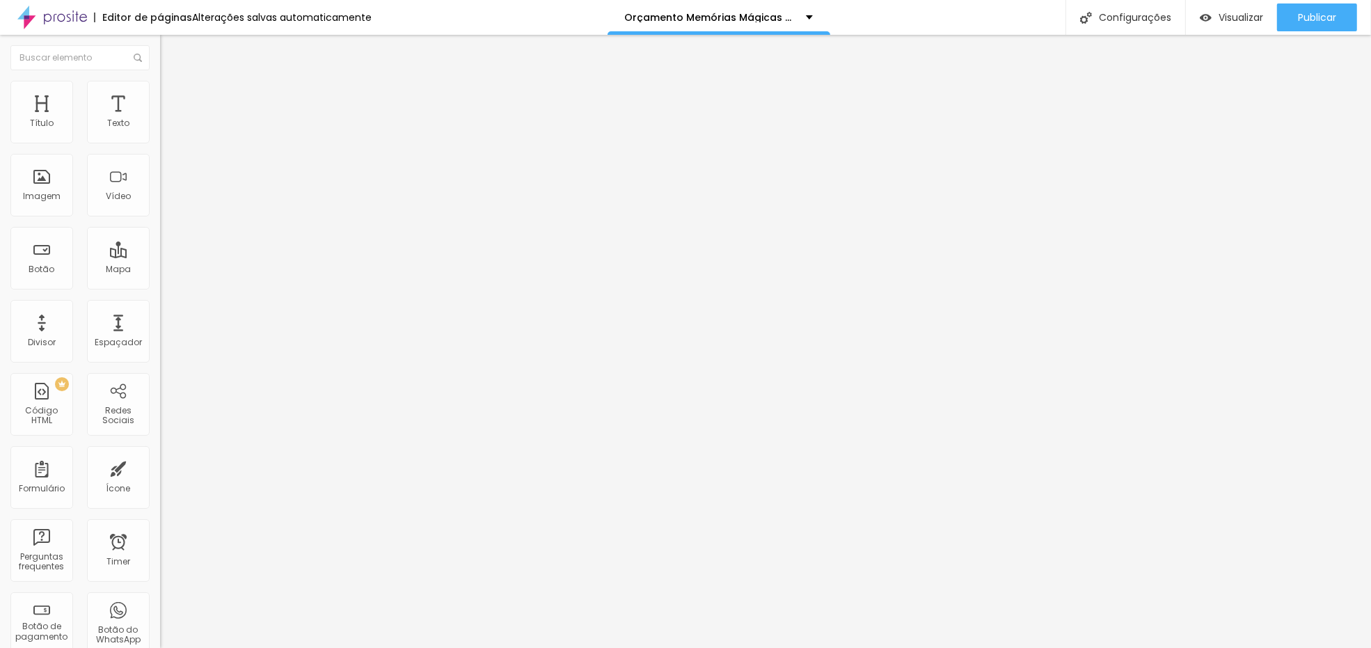
click at [160, 206] on button "button" at bounding box center [169, 198] width 19 height 15
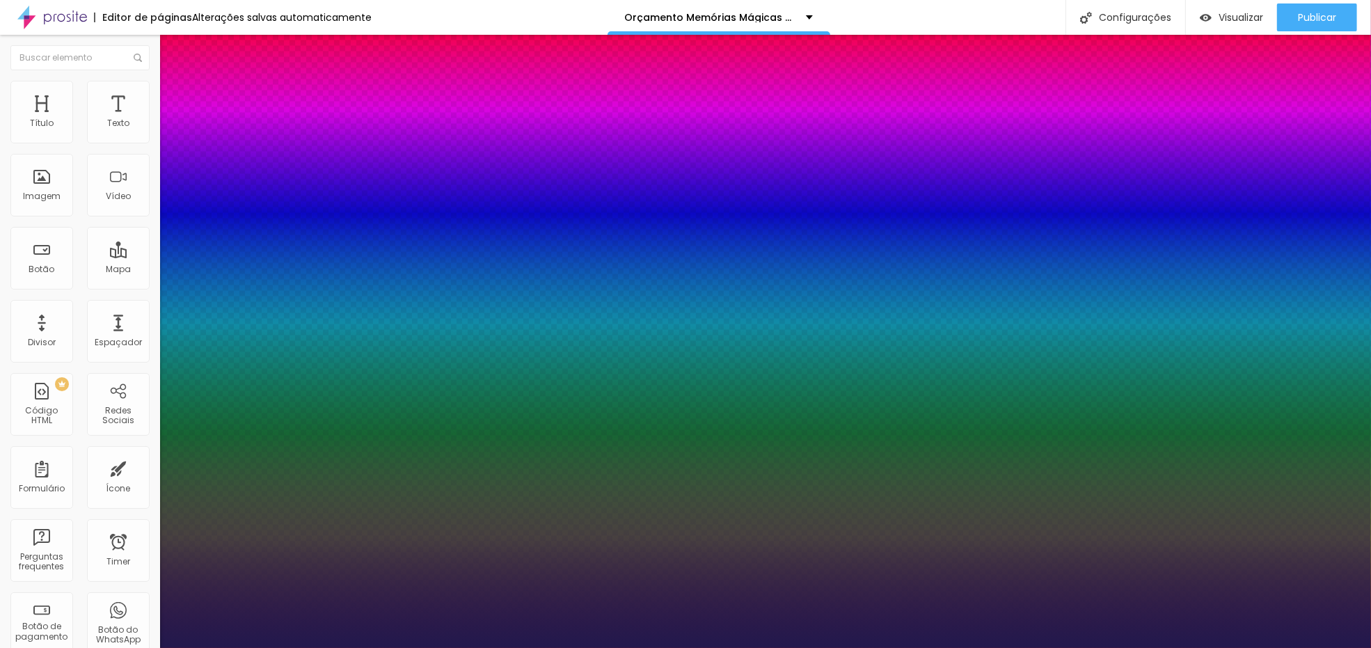
type input "1"
type input "6.2"
type input "1"
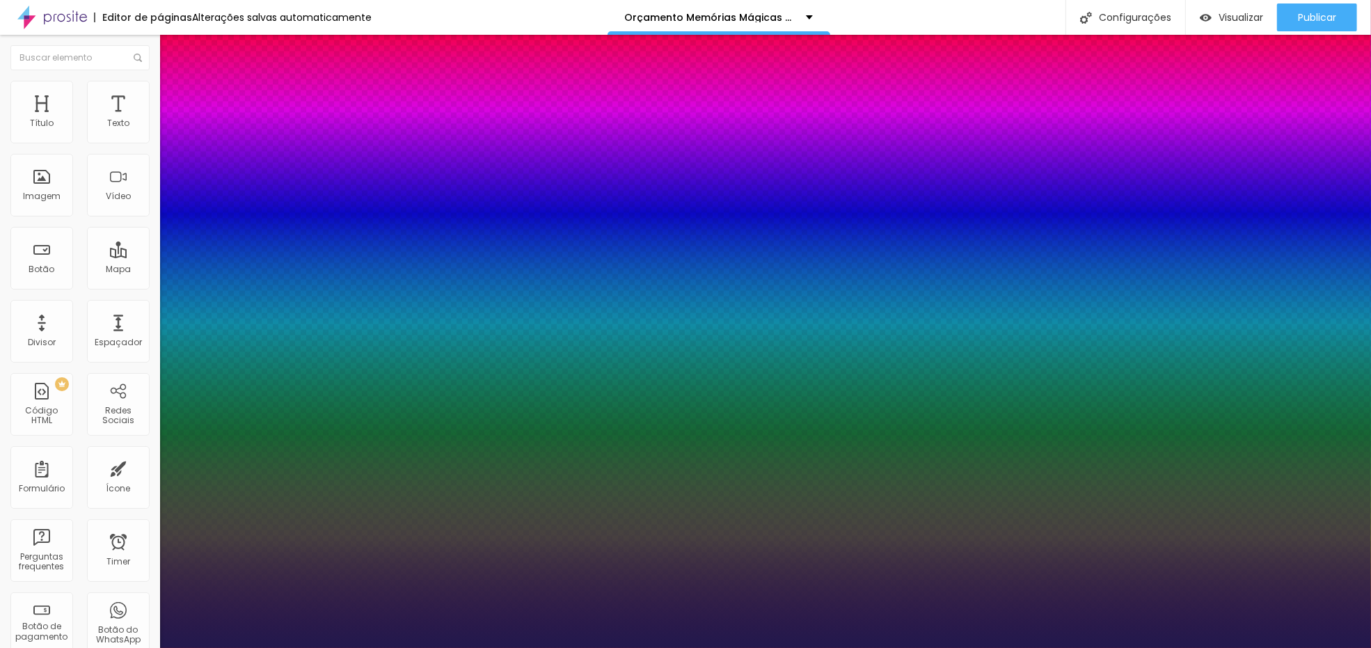
type input "5.9"
type input "1"
type input "6.2"
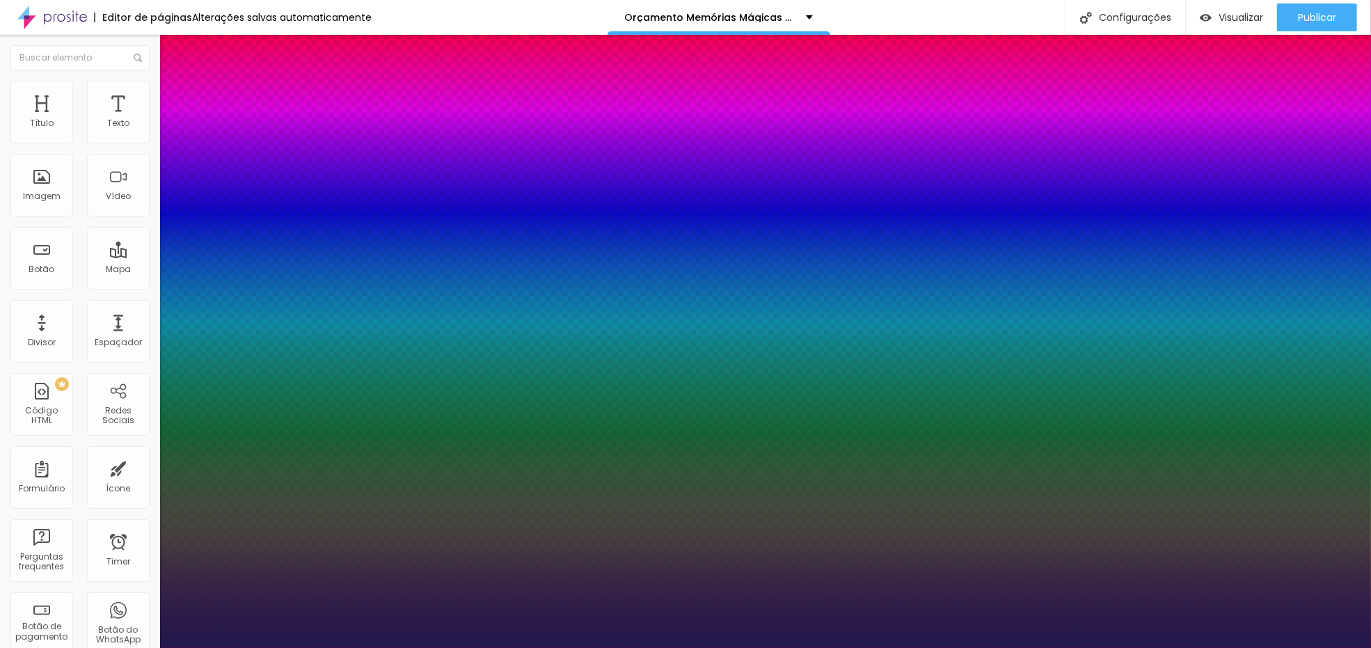
type input "6.2"
type input "1"
type input "6.3"
type input "1"
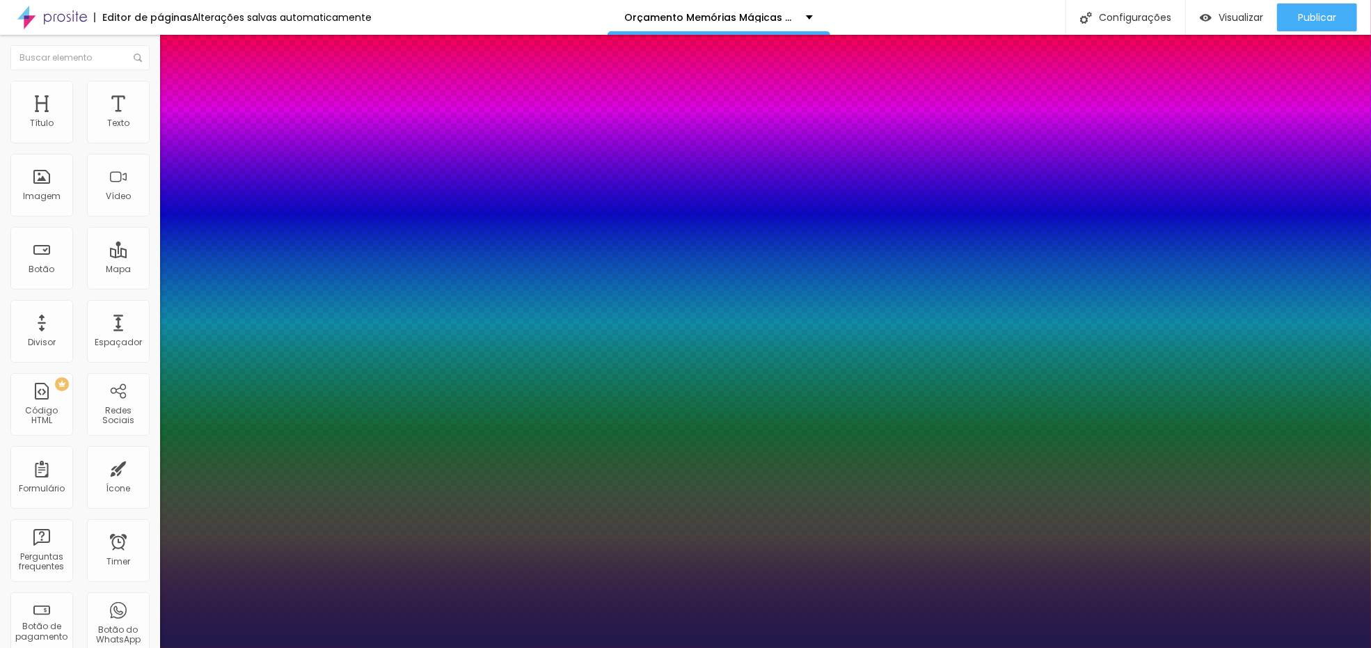
type input "6.4"
type input "1"
type input "6.5"
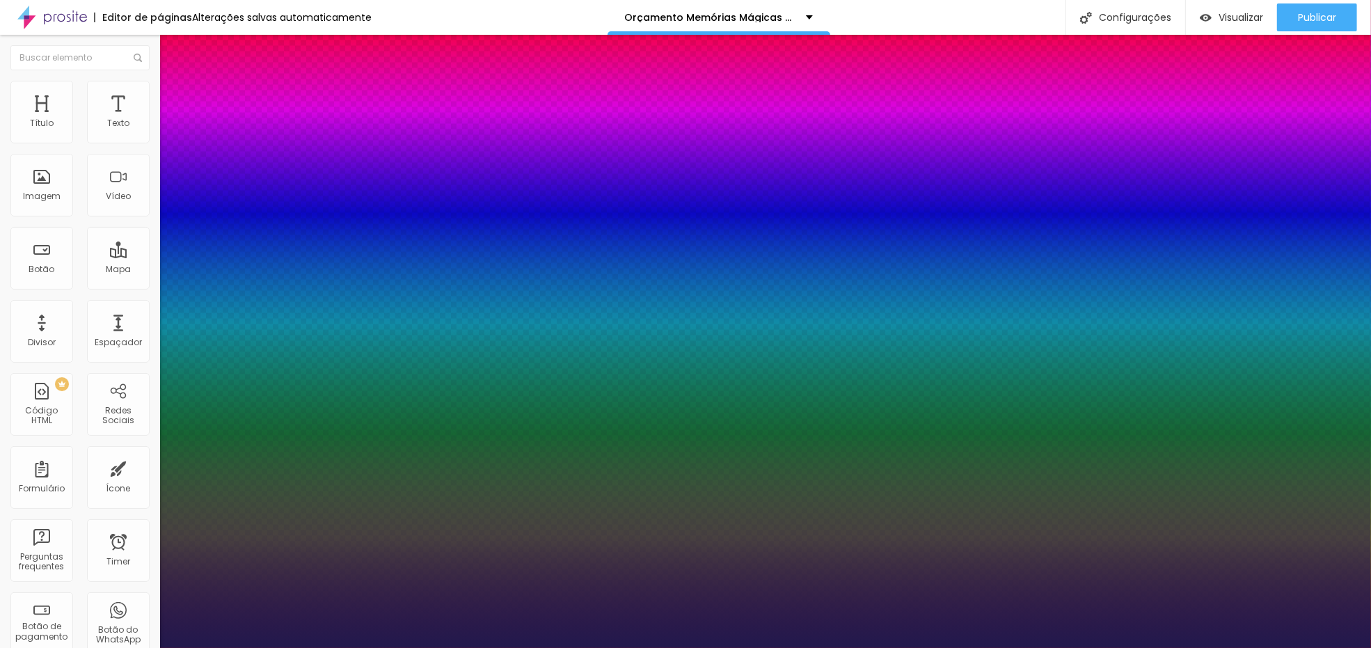
type input "1"
type input "6.6"
type input "1"
type input "6.9"
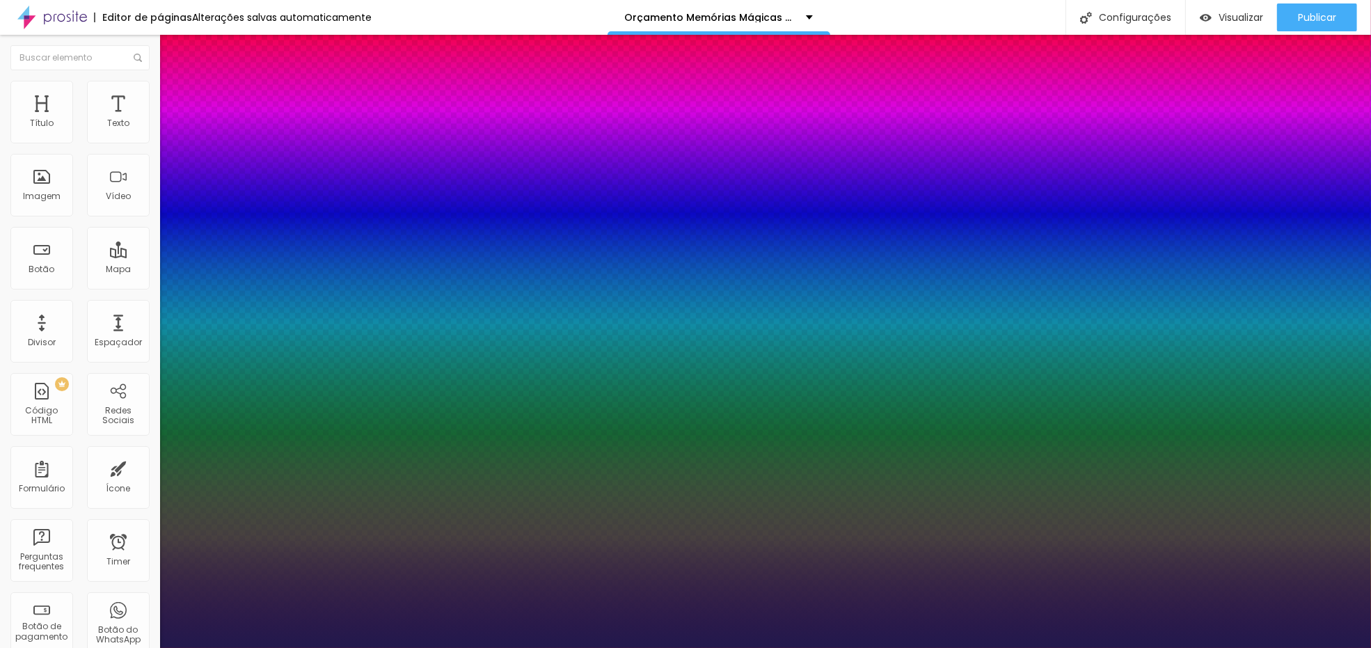
type input "6.9"
type input "1"
type input "7"
type input "1"
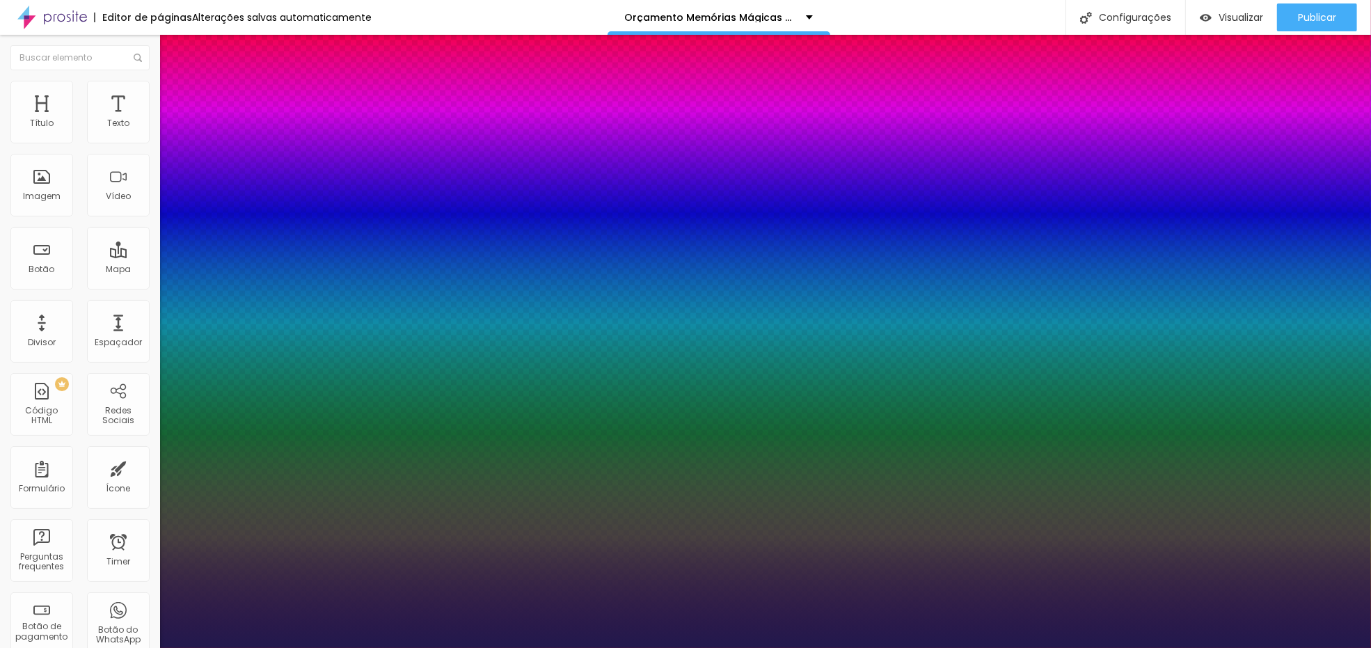
type input "7.1"
type input "1"
type input "7.2"
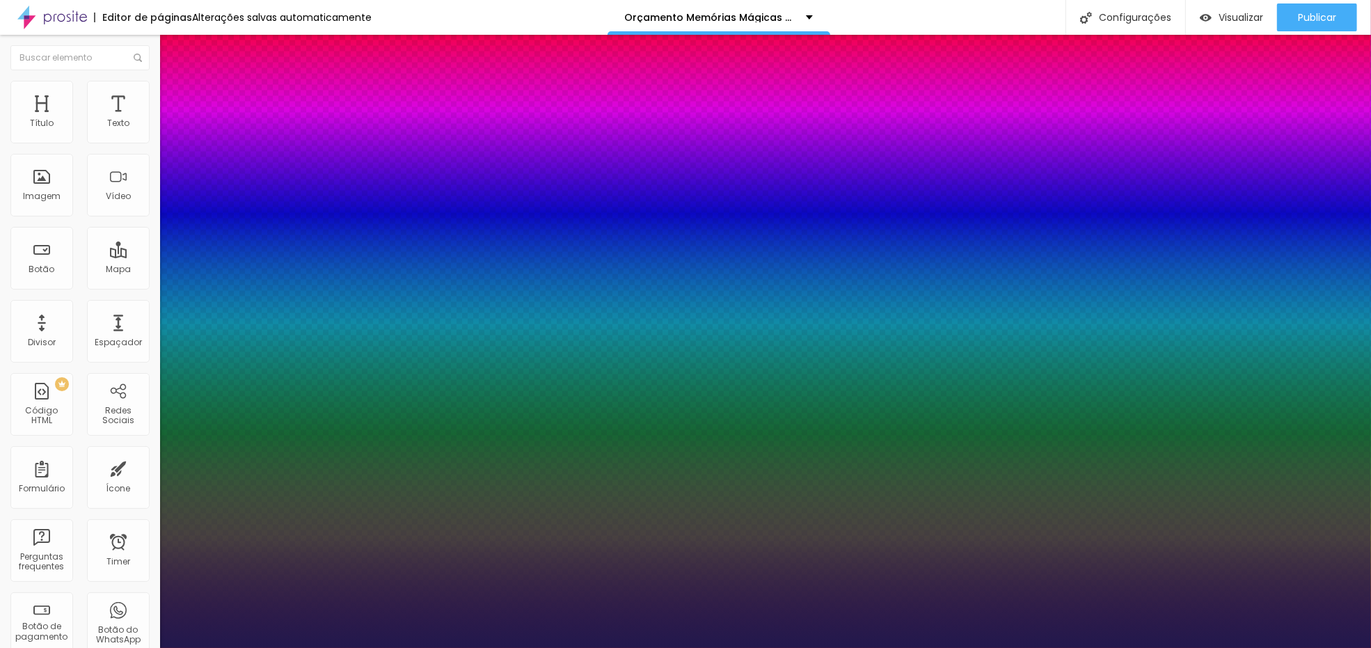
type input "1"
type input "7.4"
type input "1"
drag, startPoint x: 238, startPoint y: 423, endPoint x: 281, endPoint y: 418, distance: 42.7
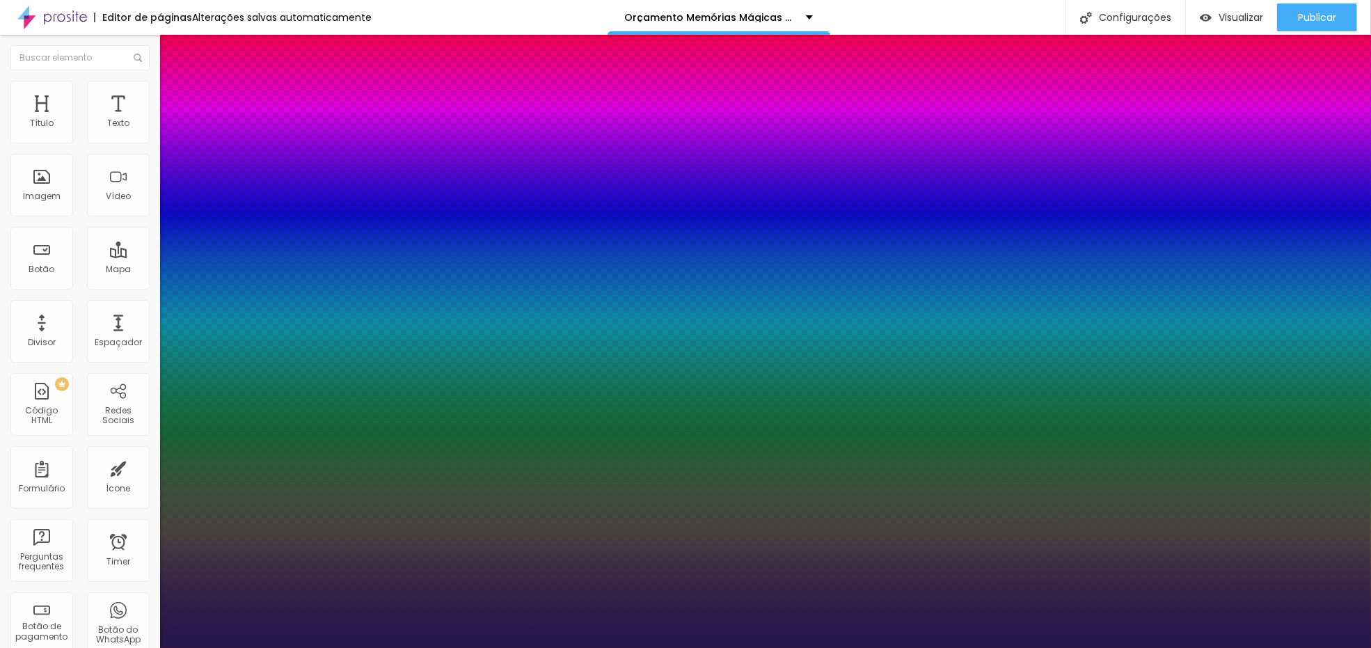
drag, startPoint x: 185, startPoint y: 454, endPoint x: 178, endPoint y: 455, distance: 7.8
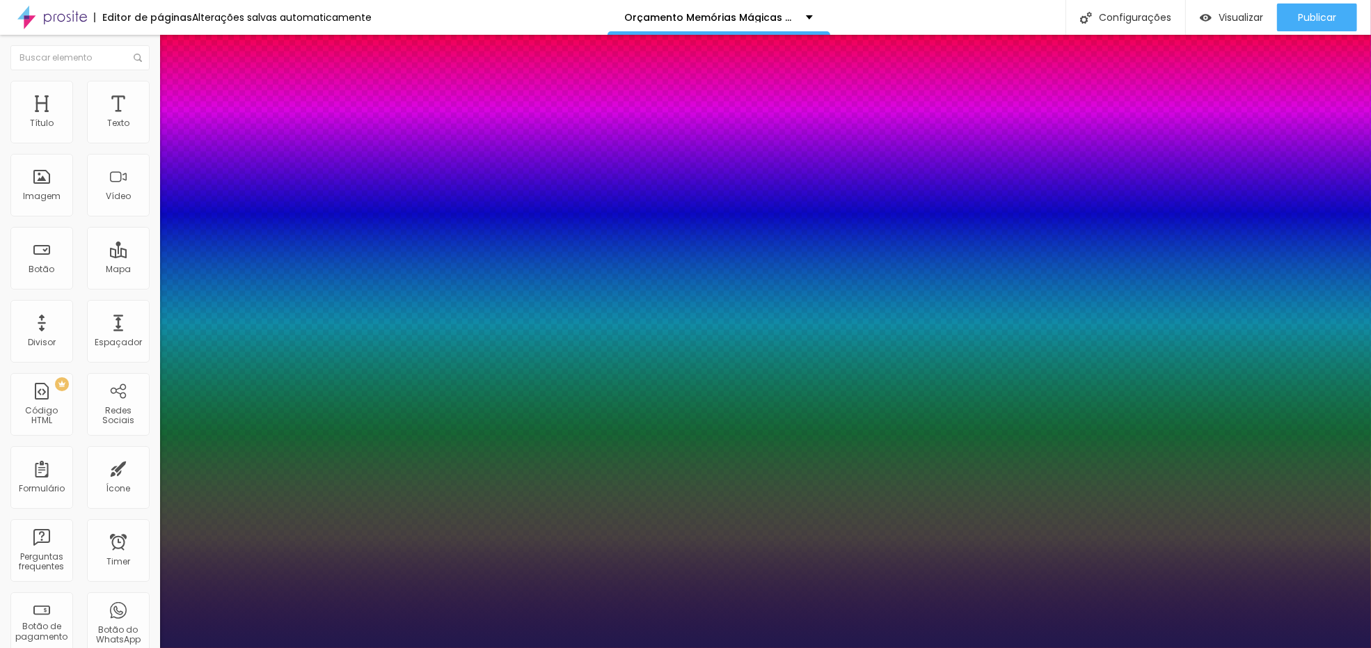
click at [959, 647] on div at bounding box center [685, 648] width 1371 height 0
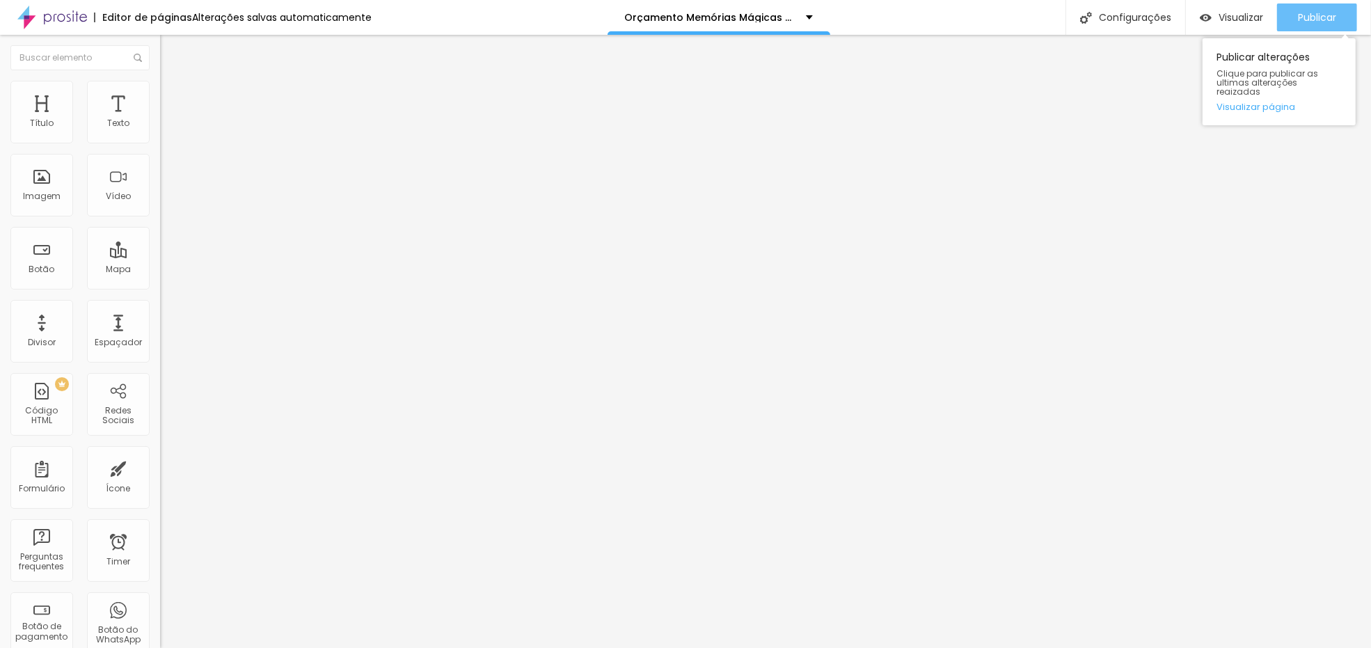
click at [1300, 22] on span "Publicar" at bounding box center [1317, 17] width 38 height 11
click at [1271, 102] on link "Visualizar página" at bounding box center [1279, 106] width 125 height 9
click at [1274, 102] on link "Visualizar página" at bounding box center [1279, 106] width 125 height 9
click at [1322, 14] on span "Publicar" at bounding box center [1317, 17] width 38 height 11
click at [1268, 102] on link "Visualizar página" at bounding box center [1279, 106] width 125 height 9
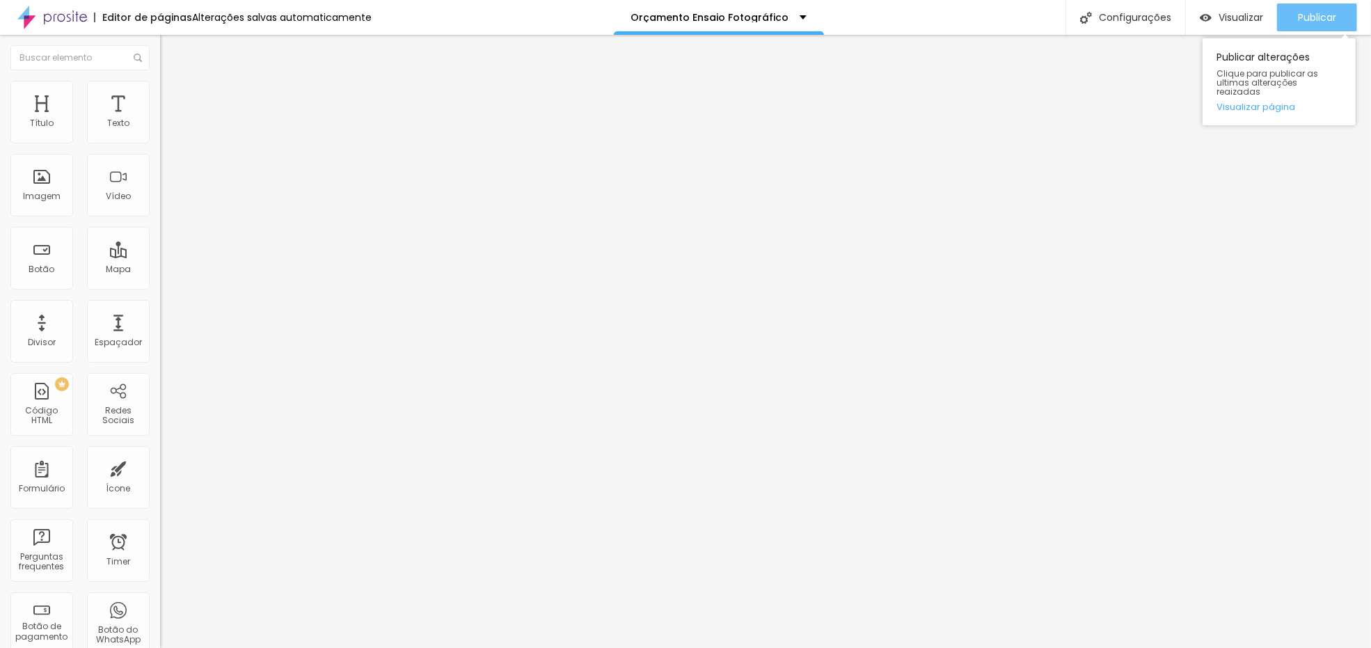
click at [1348, 27] on button "Publicar" at bounding box center [1317, 17] width 80 height 28
click at [171, 53] on img "button" at bounding box center [176, 50] width 11 height 11
click at [171, 48] on img "button" at bounding box center [176, 50] width 11 height 11
click at [160, 206] on button "button" at bounding box center [169, 198] width 19 height 15
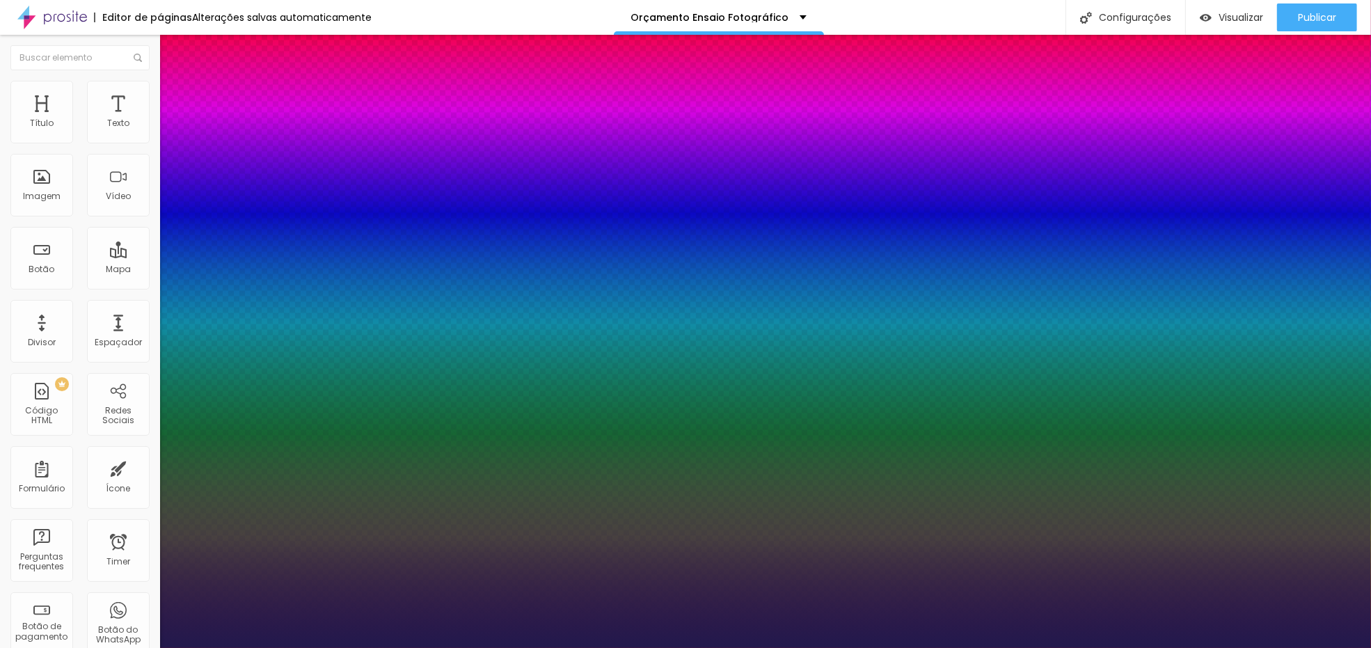
type input "1"
drag, startPoint x: 306, startPoint y: 389, endPoint x: 328, endPoint y: 391, distance: 21.7
type input "8"
type input "7"
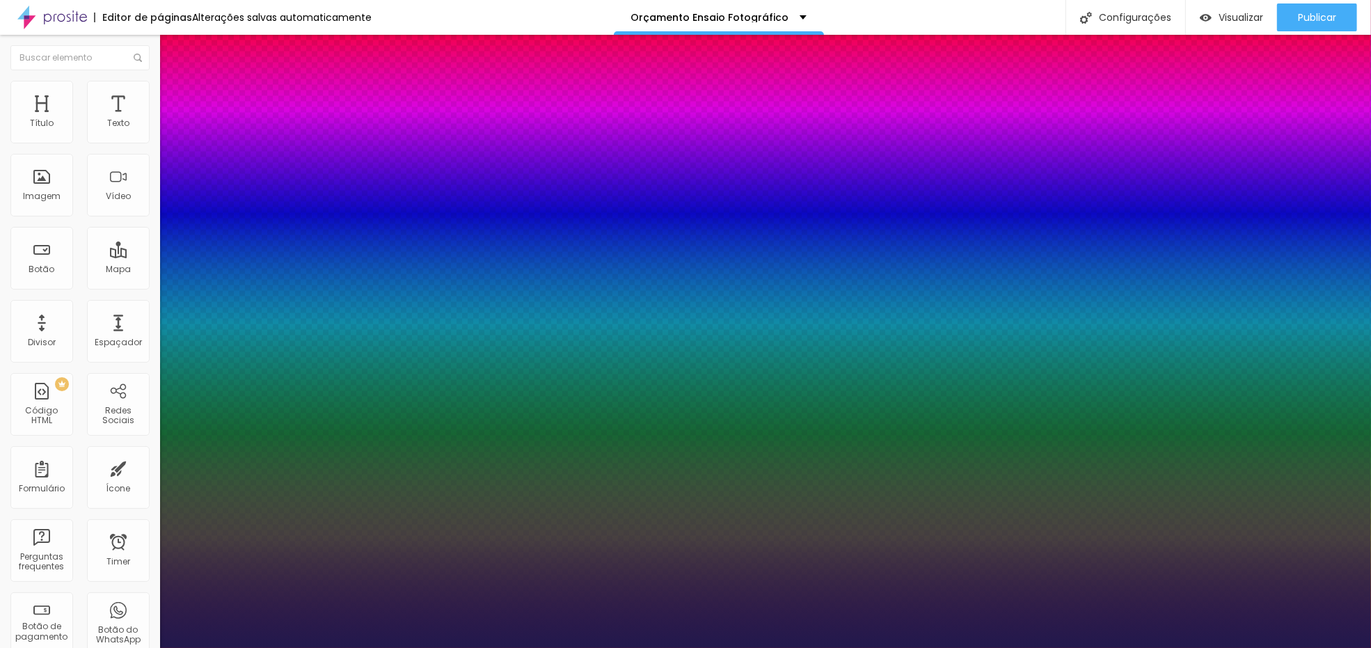
type input "1"
type input "70"
type input "1"
type input "70"
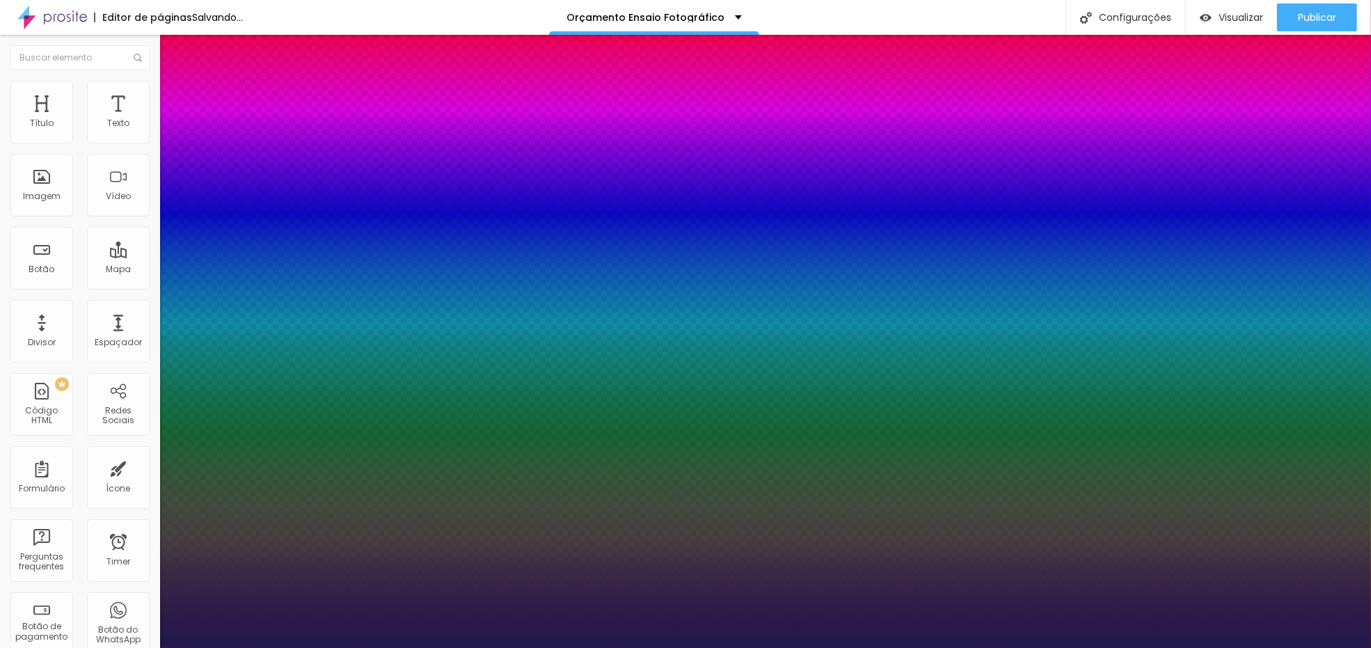
type input "1"
drag, startPoint x: 300, startPoint y: 422, endPoint x: 332, endPoint y: 426, distance: 32.3
type input "8"
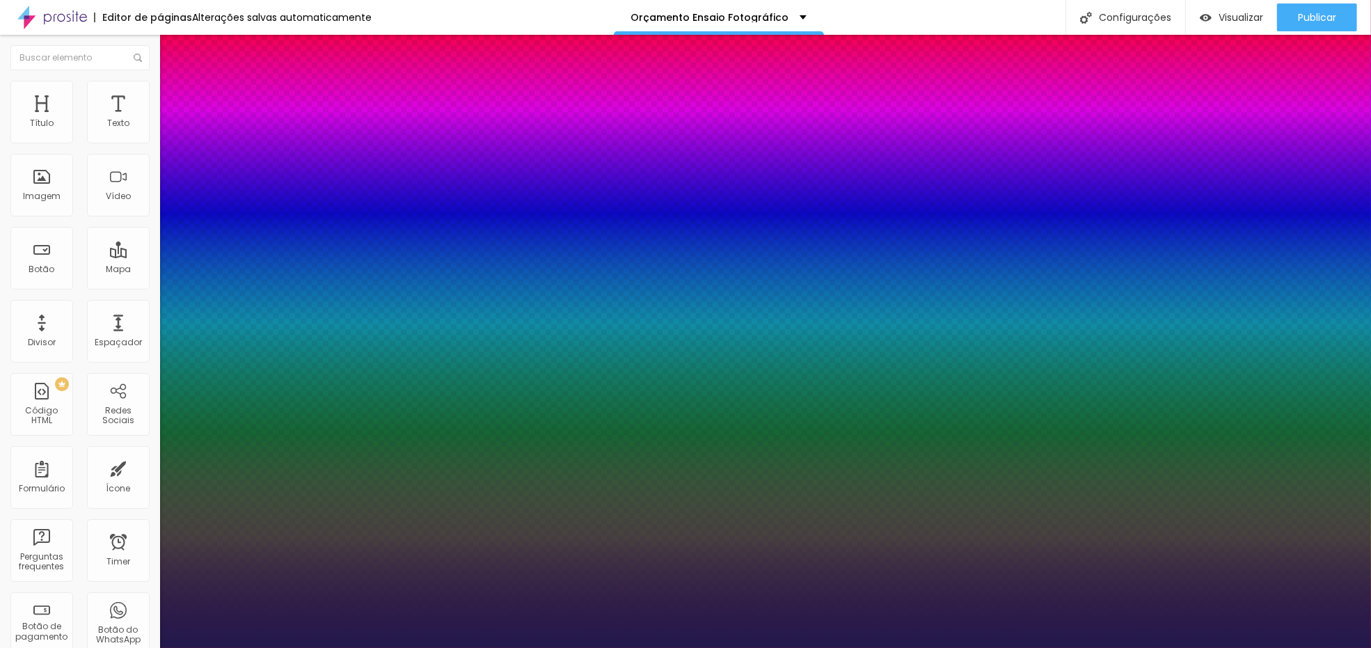
type input "1"
type input "8"
drag, startPoint x: 301, startPoint y: 450, endPoint x: 340, endPoint y: 453, distance: 38.4
type input "1"
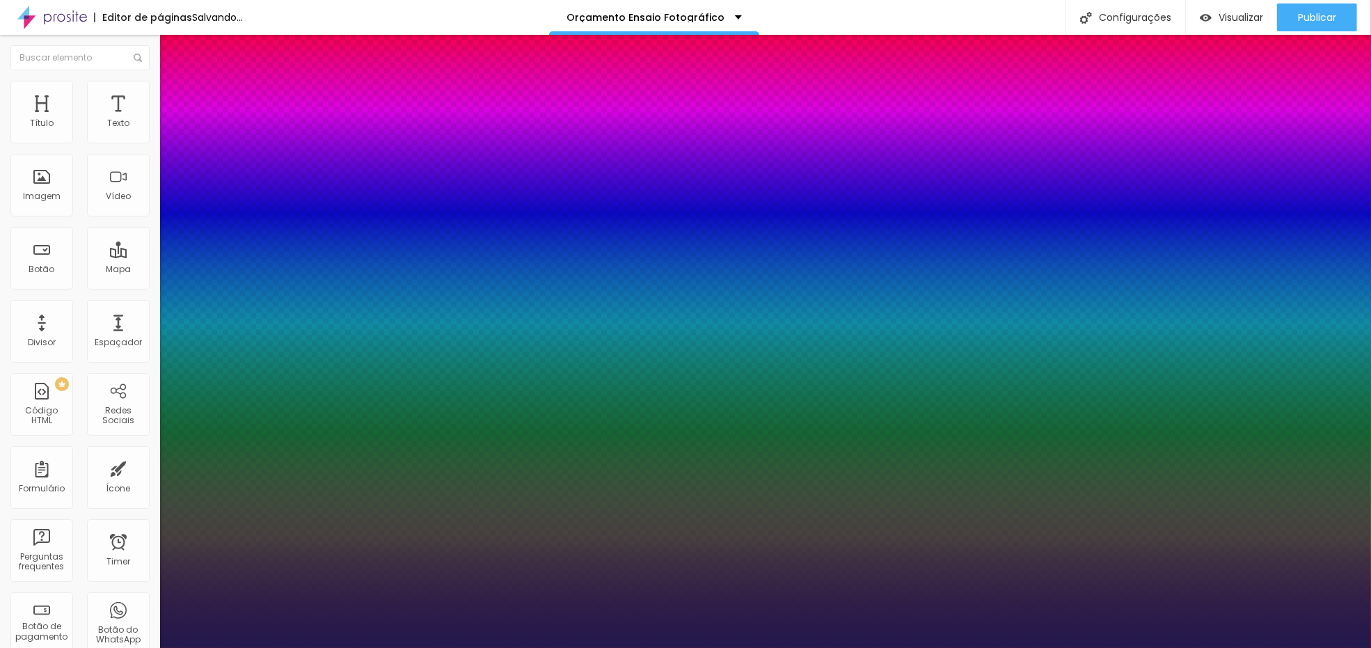
type input "1"
type input "0"
type input "01"
type input "0"
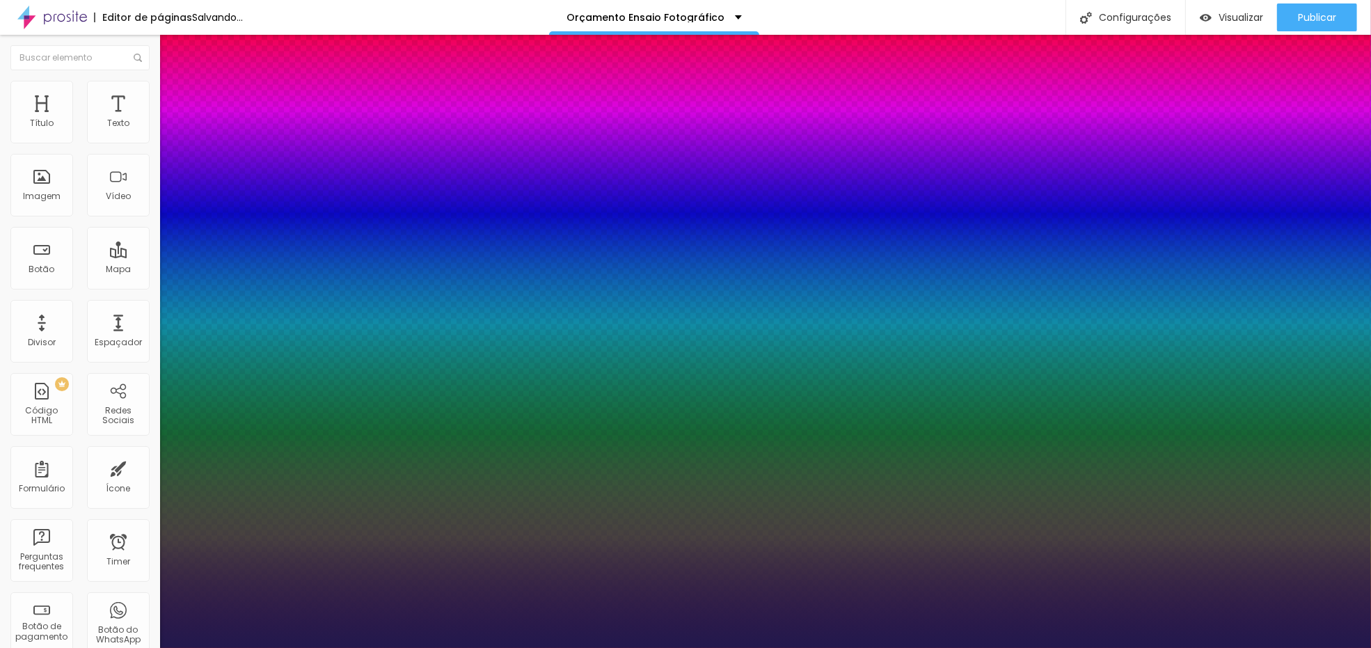
type input "10"
type input "1"
type input "1.0"
type input "1"
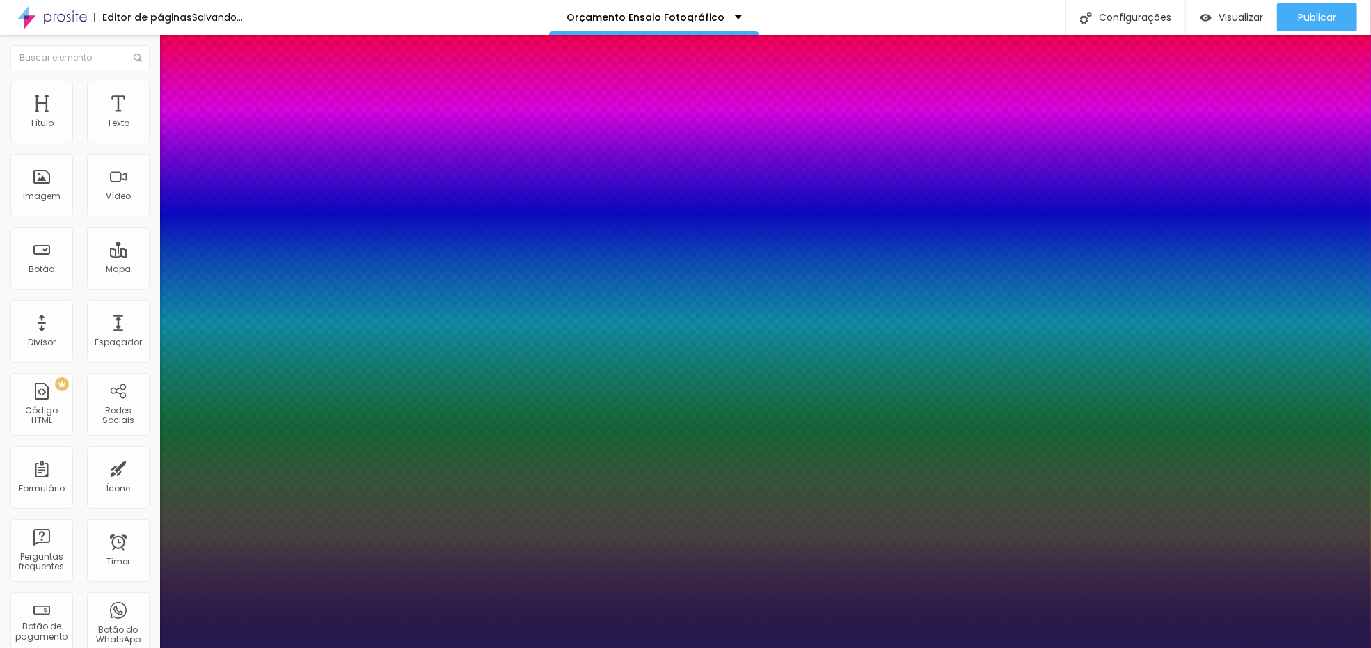
type input "1.10"
type input "1"
type input "1.1"
type input "1"
type input "1.1"
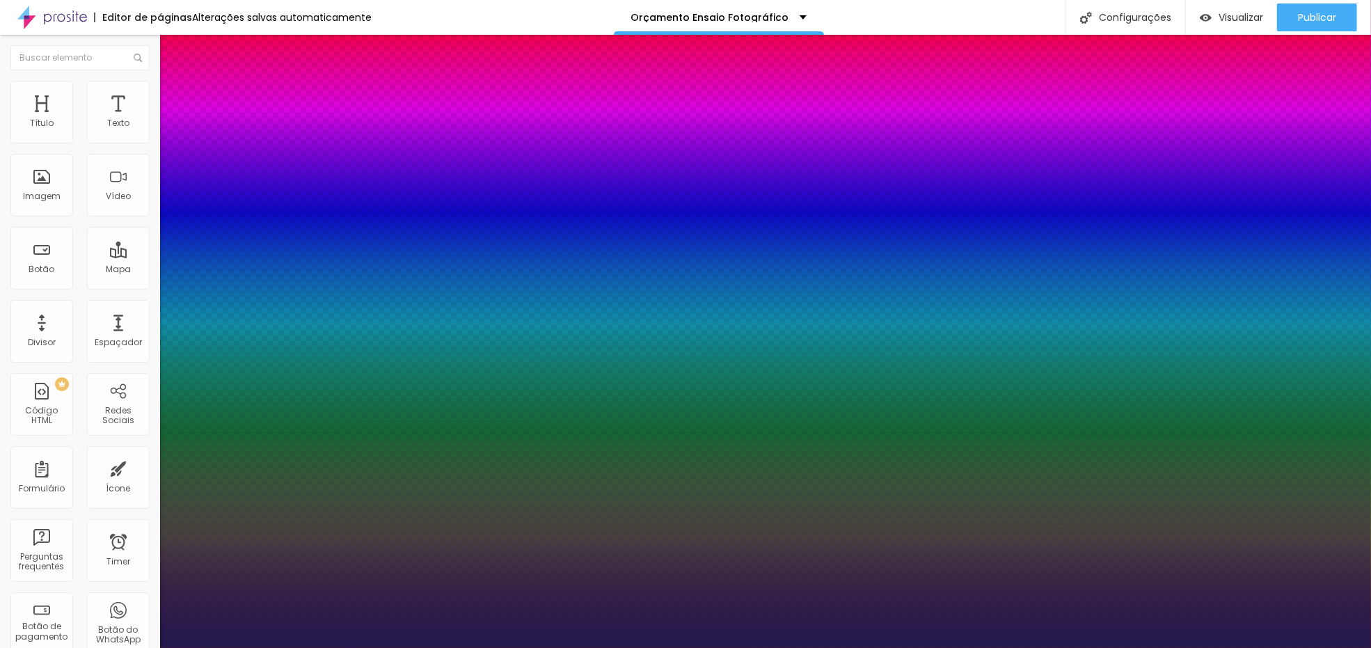
click at [1297, 647] on div at bounding box center [685, 648] width 1371 height 0
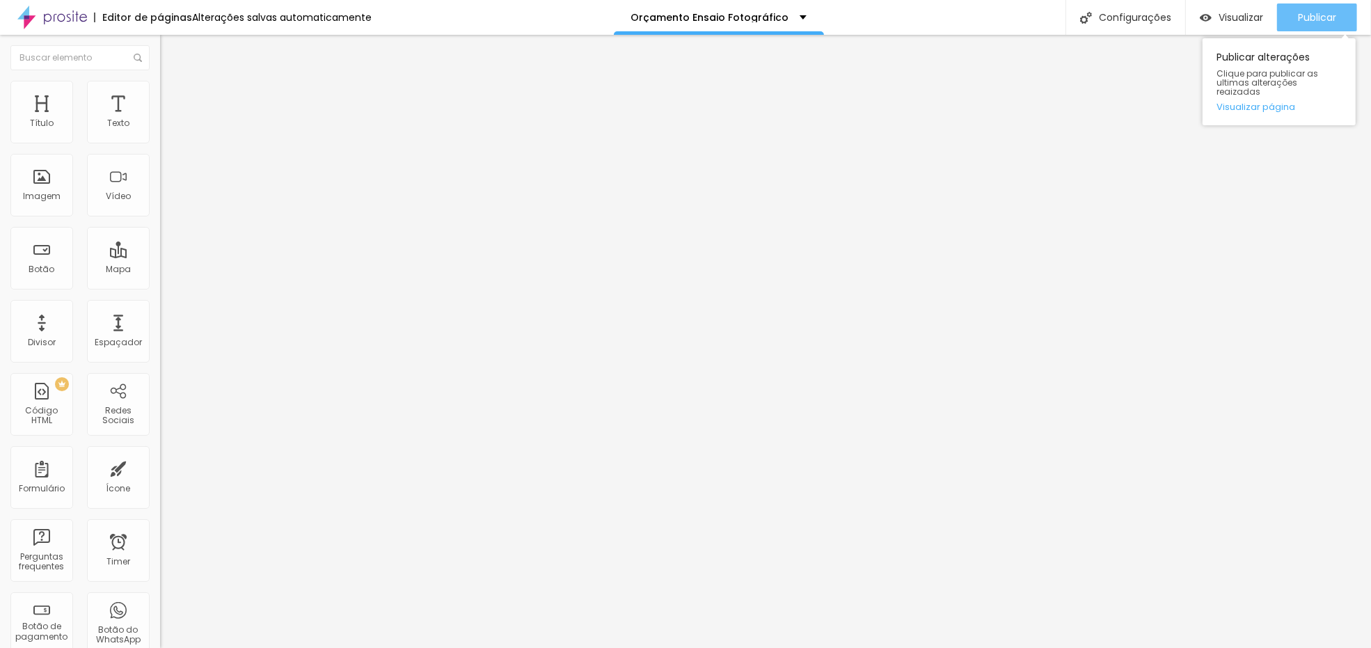
click at [1302, 19] on span "Publicar" at bounding box center [1317, 17] width 38 height 11
click at [1275, 102] on link "Visualizar página" at bounding box center [1279, 106] width 125 height 9
click at [171, 47] on img "button" at bounding box center [176, 50] width 11 height 11
click at [160, 206] on button "button" at bounding box center [169, 198] width 19 height 15
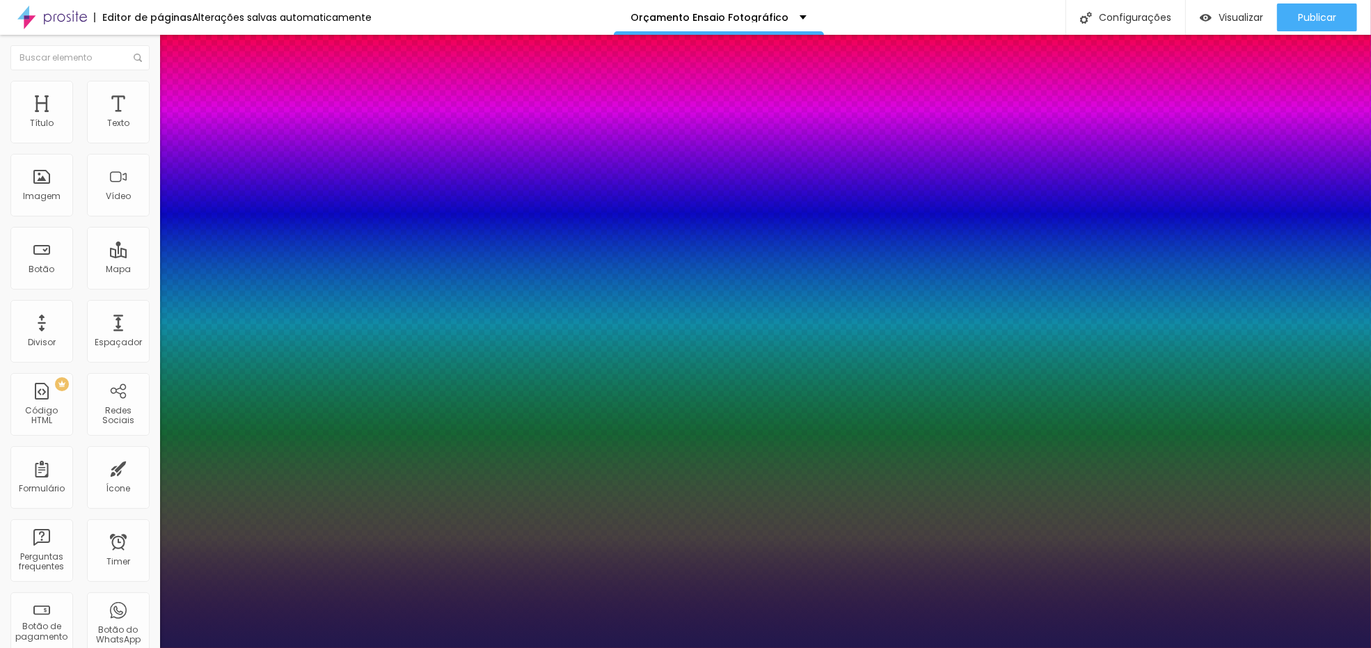
type input "1"
type input "8"
type input "1"
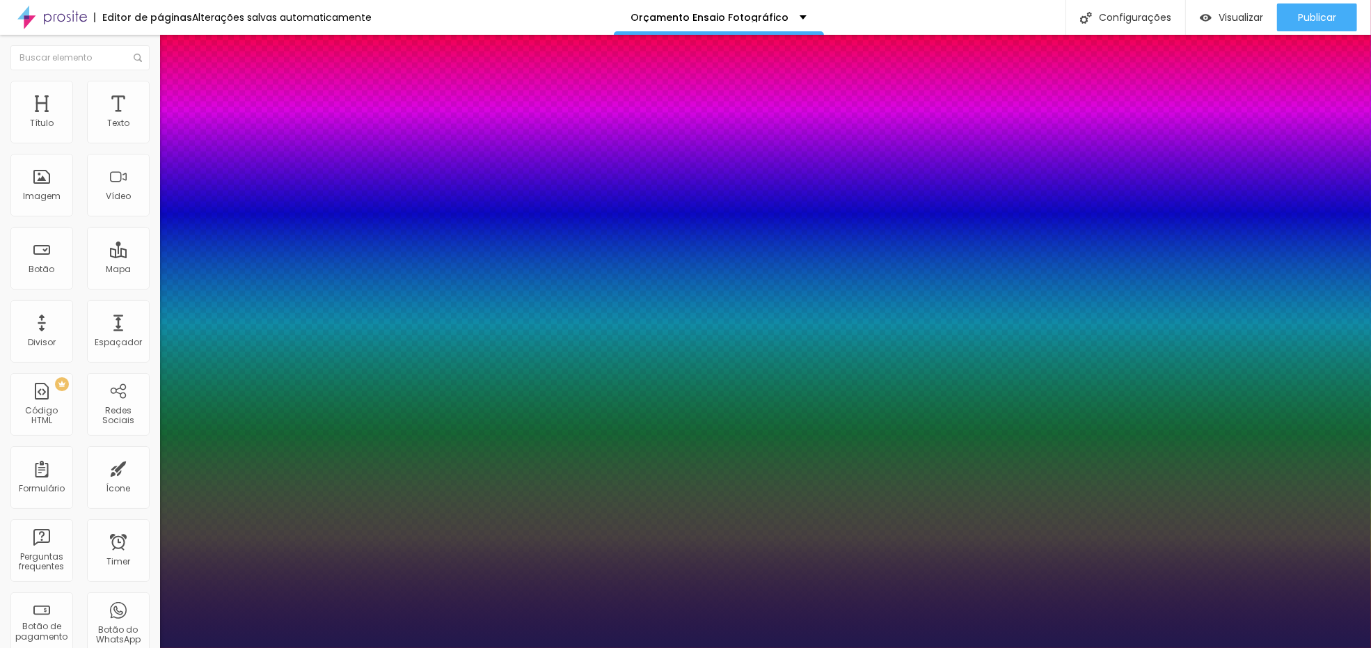
type input "8"
type input "0"
type input "1"
type input "8"
type input "1"
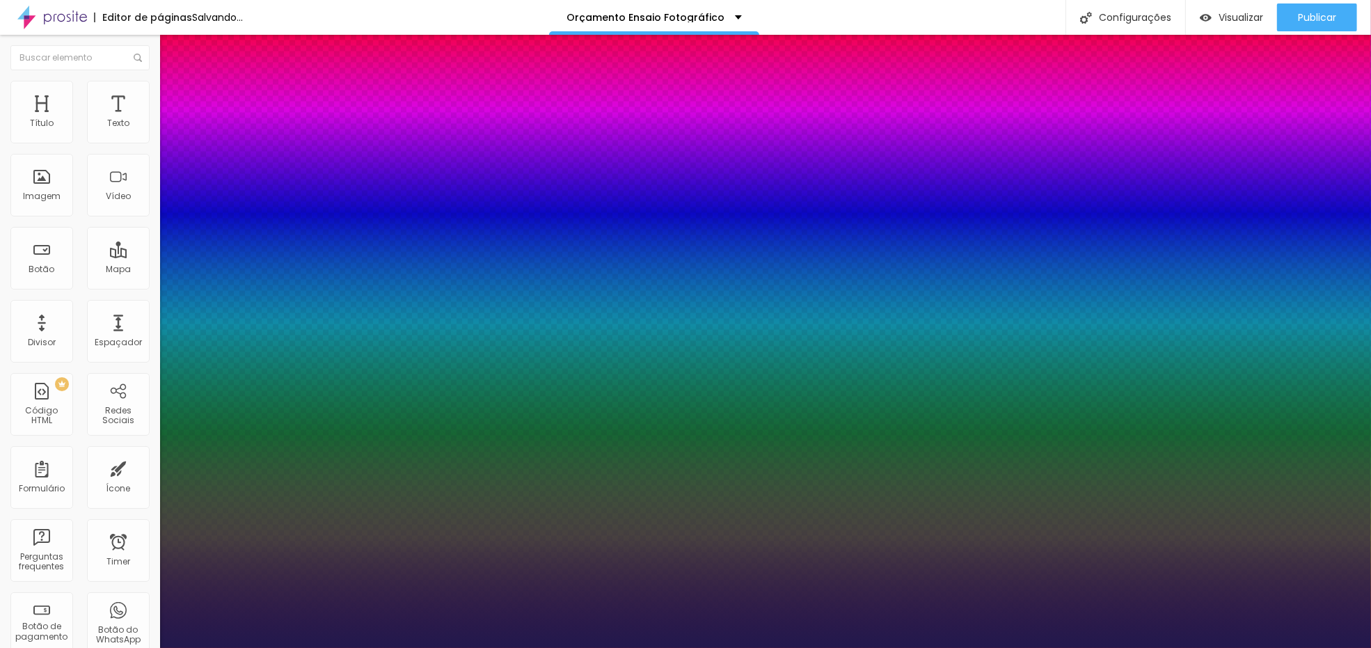
type input "8"
type input "1"
type input "8"
type input "07"
type input "1"
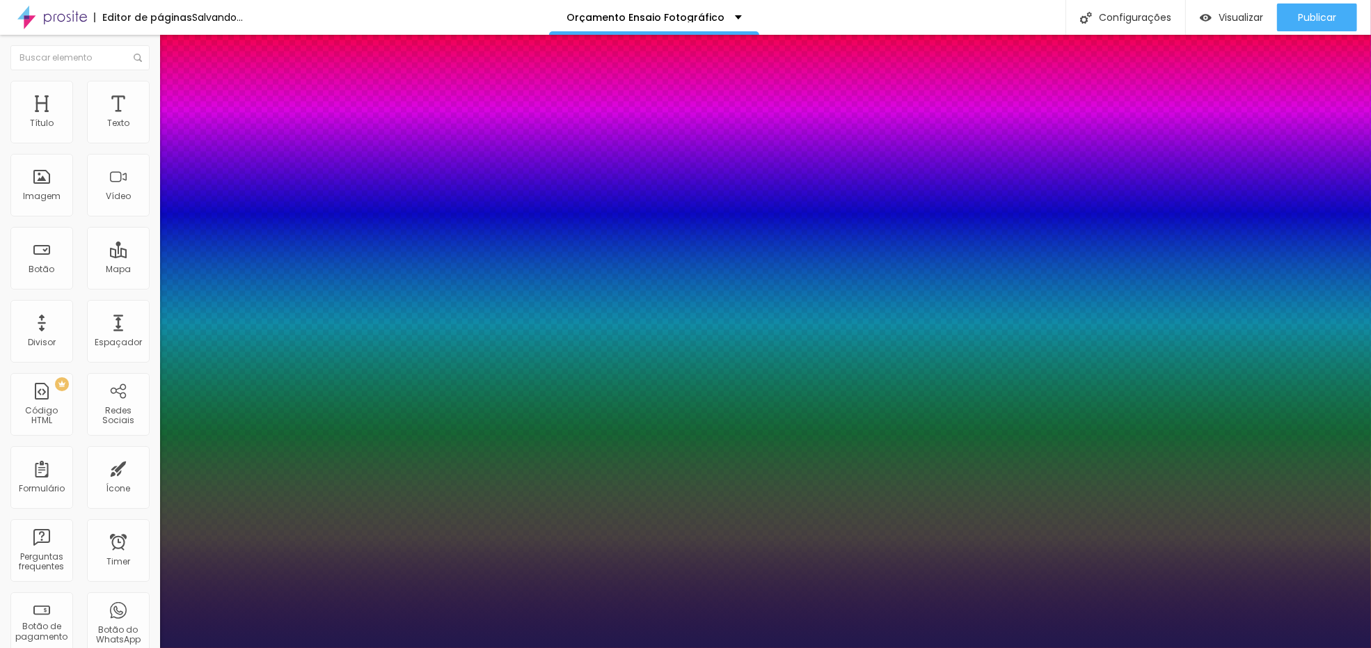
type input "70"
type input "070"
type input "1"
type input "8"
type input "07"
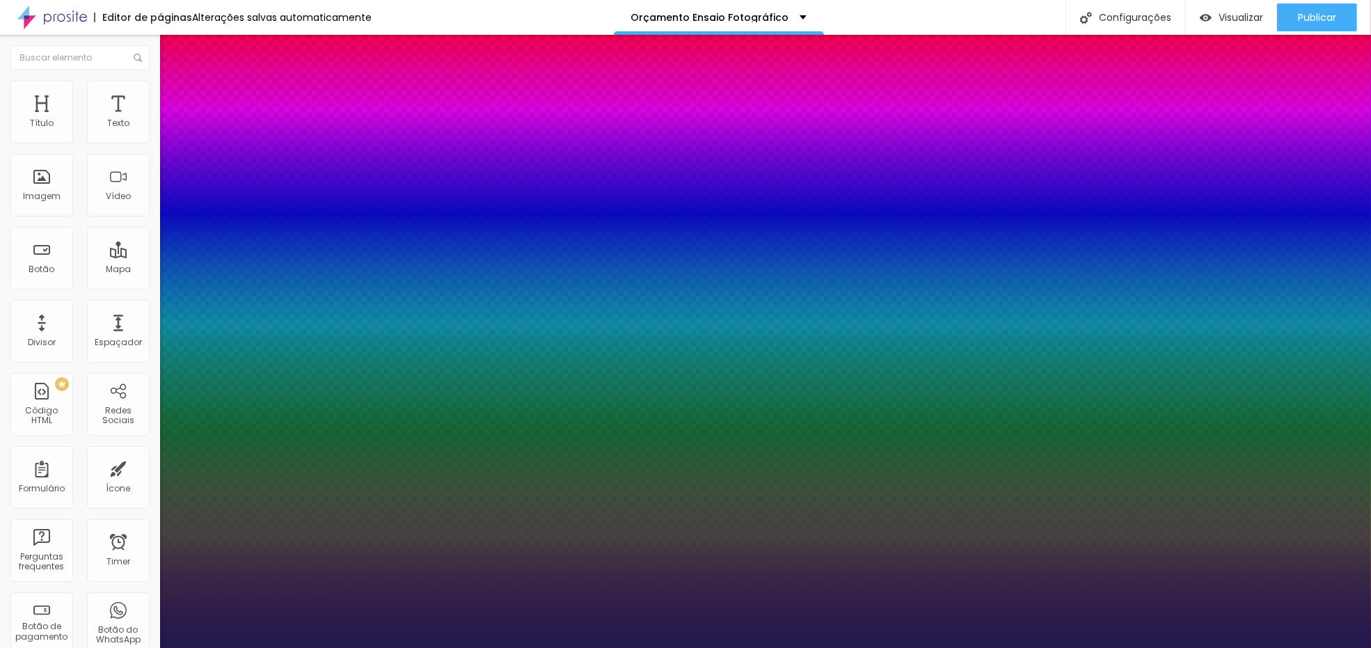
type input "1"
type input "8"
type input "0"
type input "1"
type input "8"
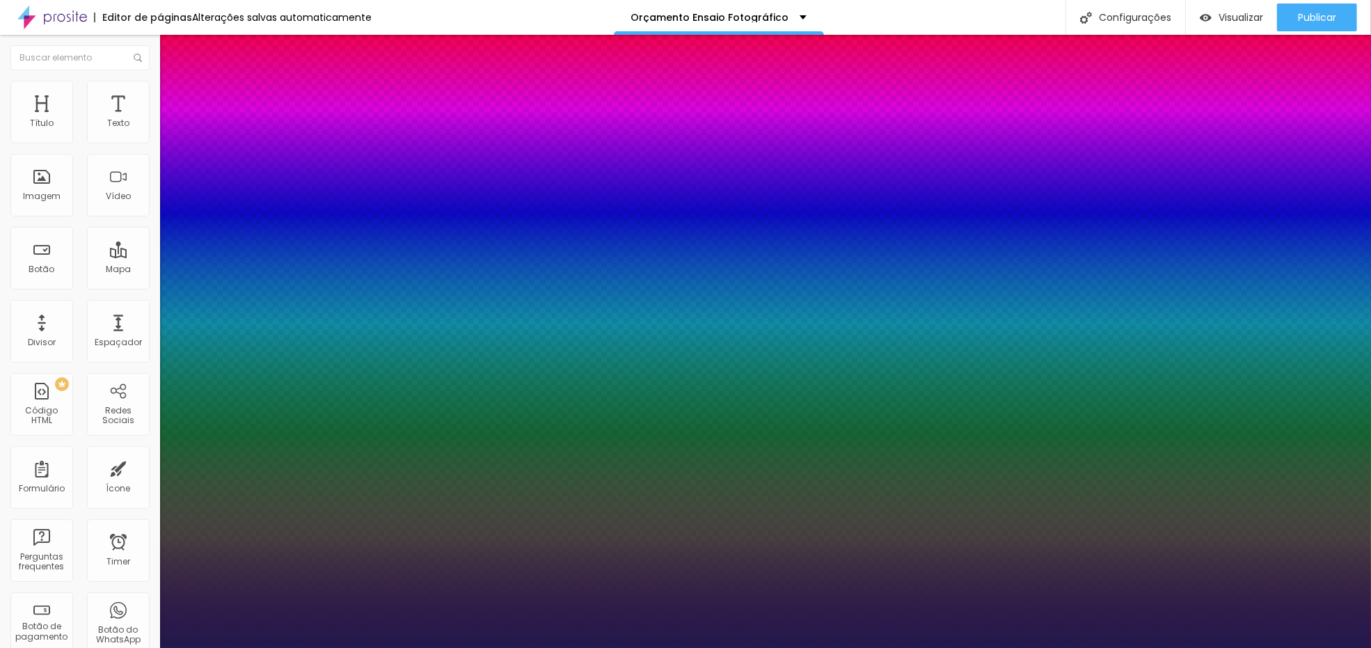
type input "0"
type input "1"
type input "8"
type input "0"
type input "1"
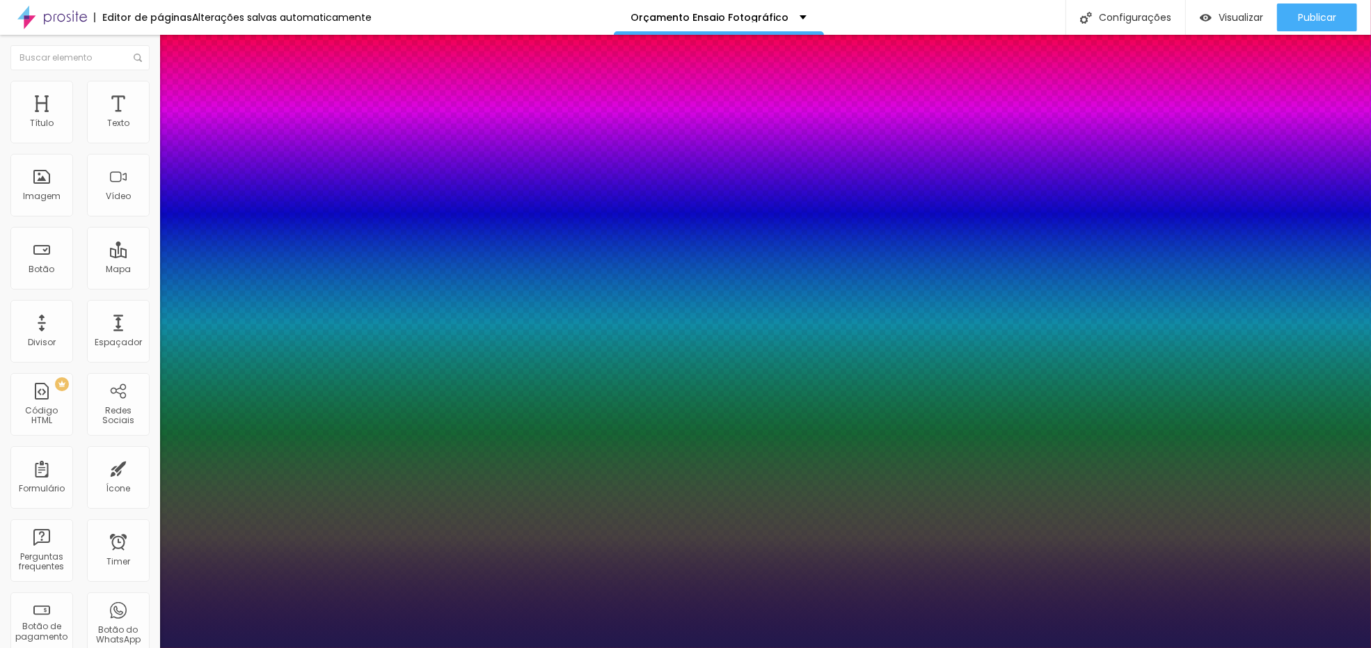
type input "8"
type input "07"
type input "1"
type input "8"
type input "1"
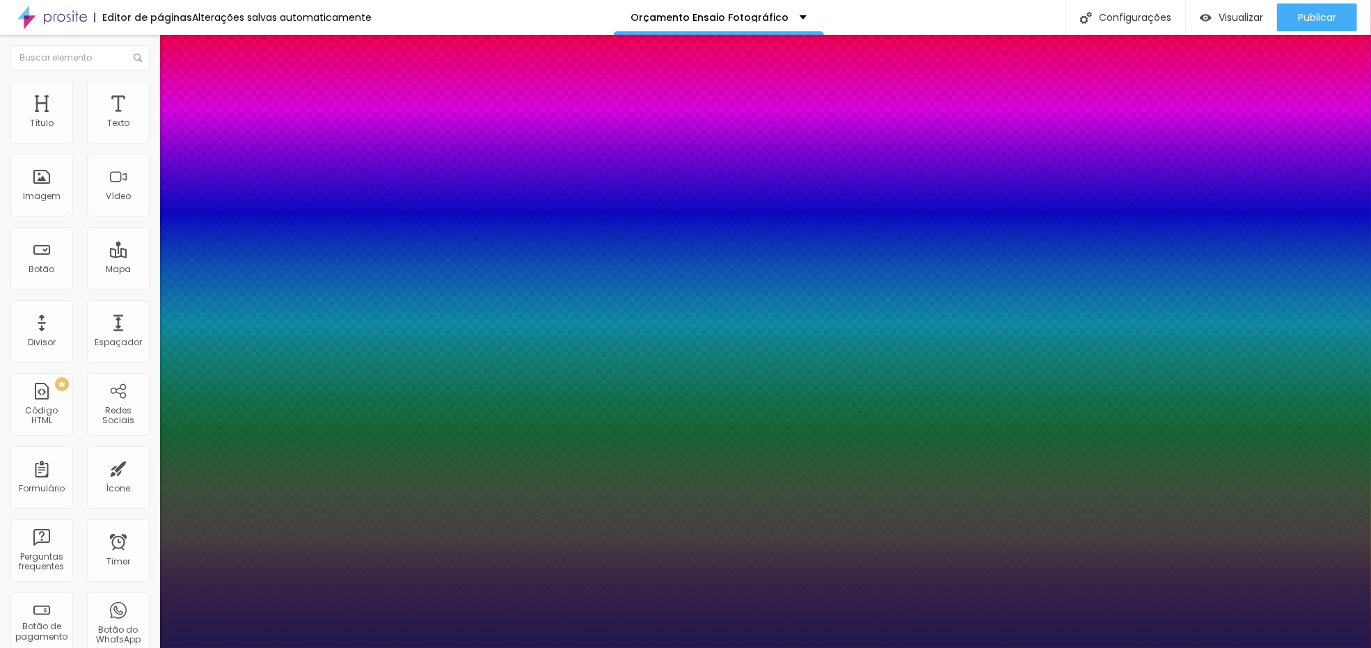
type input "70"
type input "070"
type input "1"
type input "070"
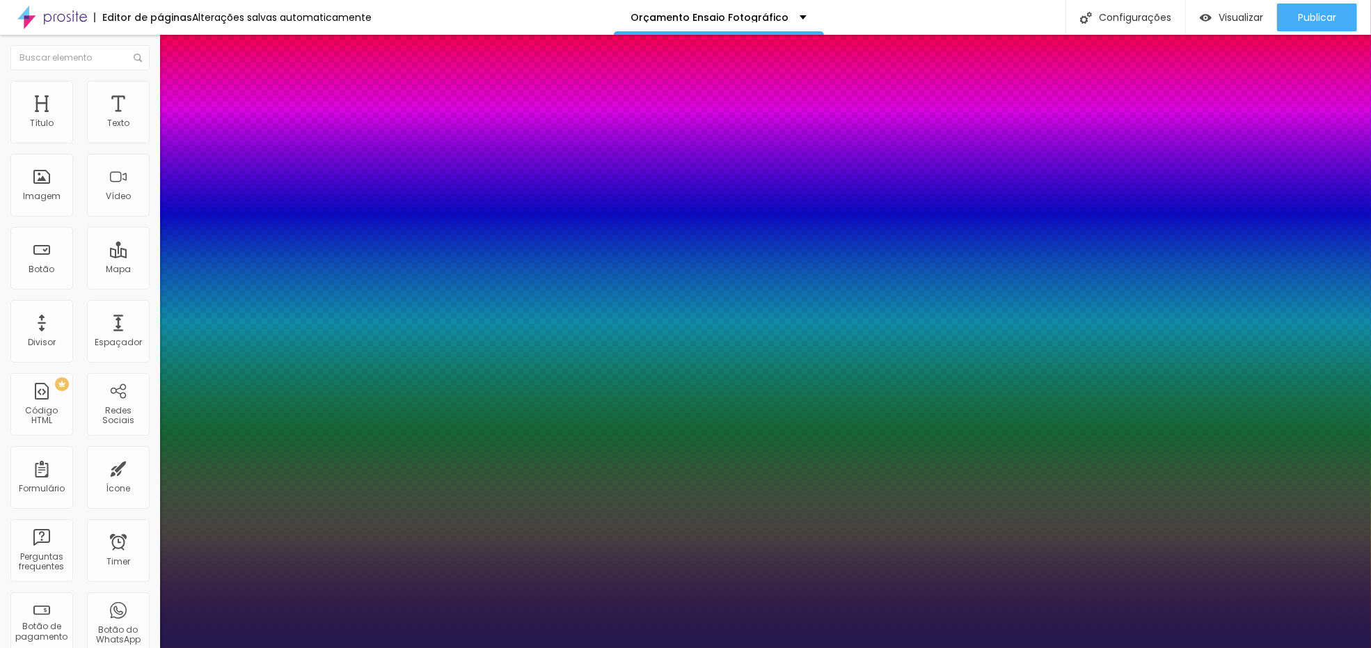
type input "7"
type input "07"
type input "1"
type input "0"
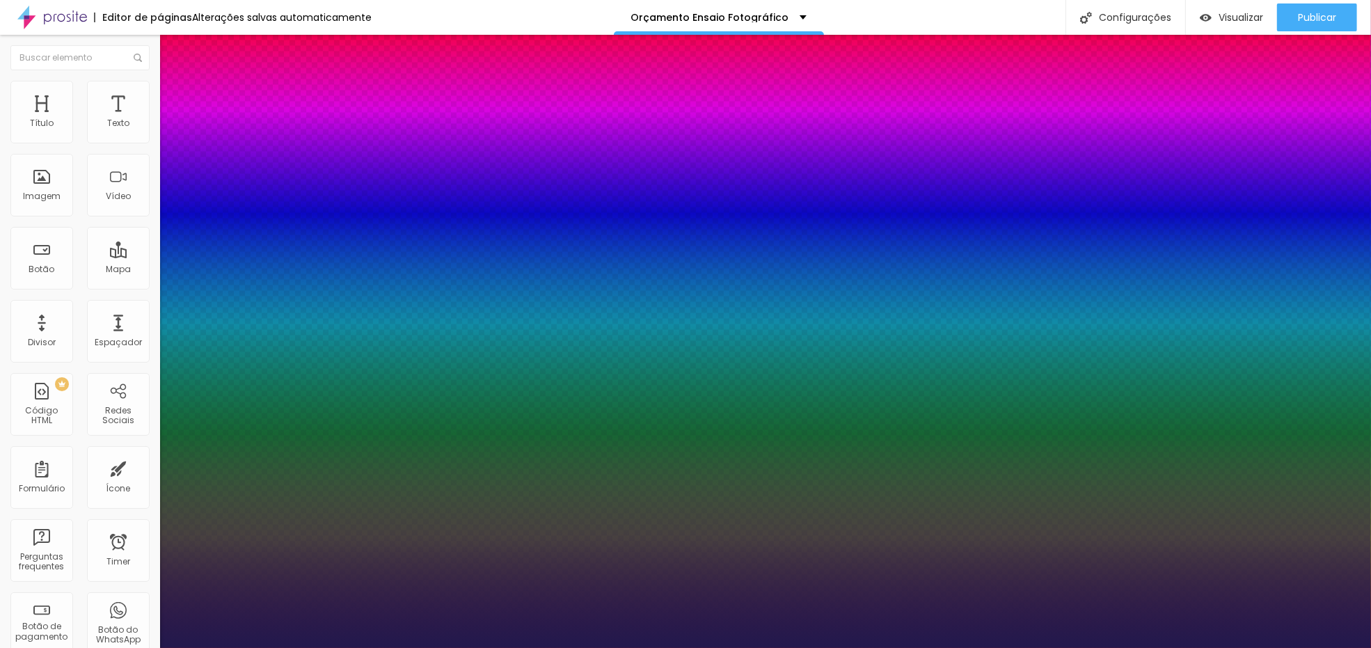
type input "1"
type input "01"
type input "1"
type input "10"
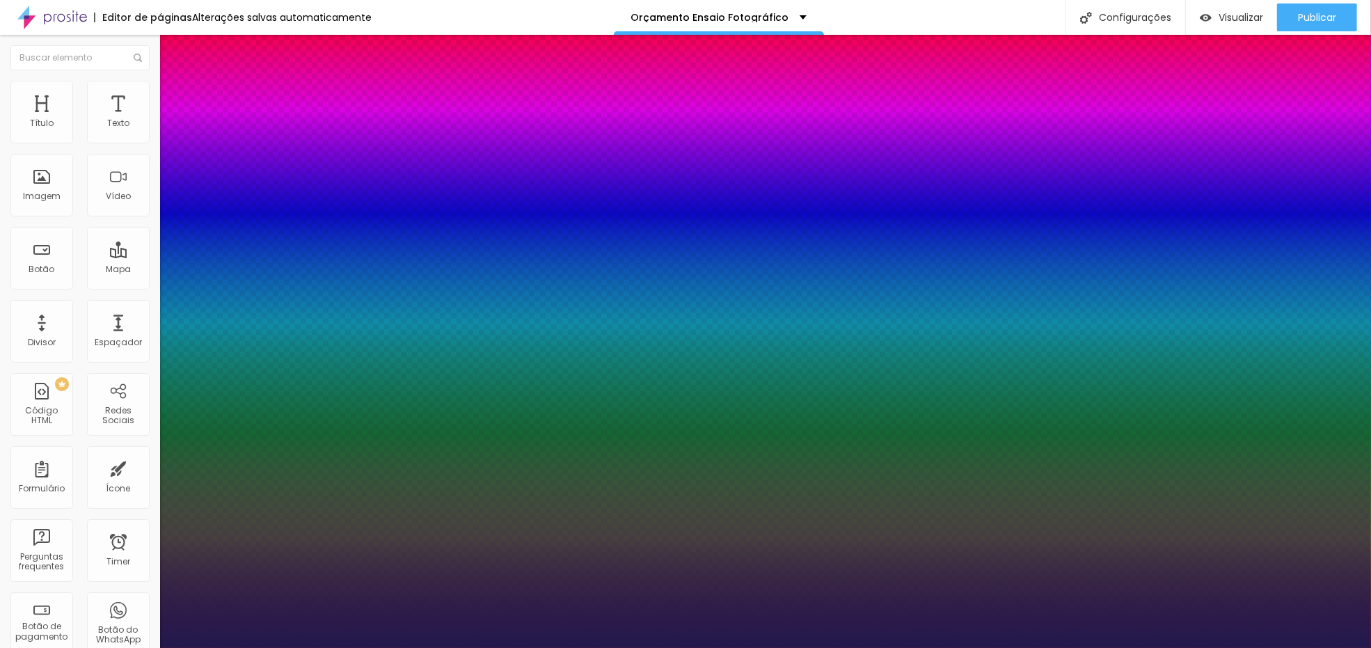
type input "10"
type input "1"
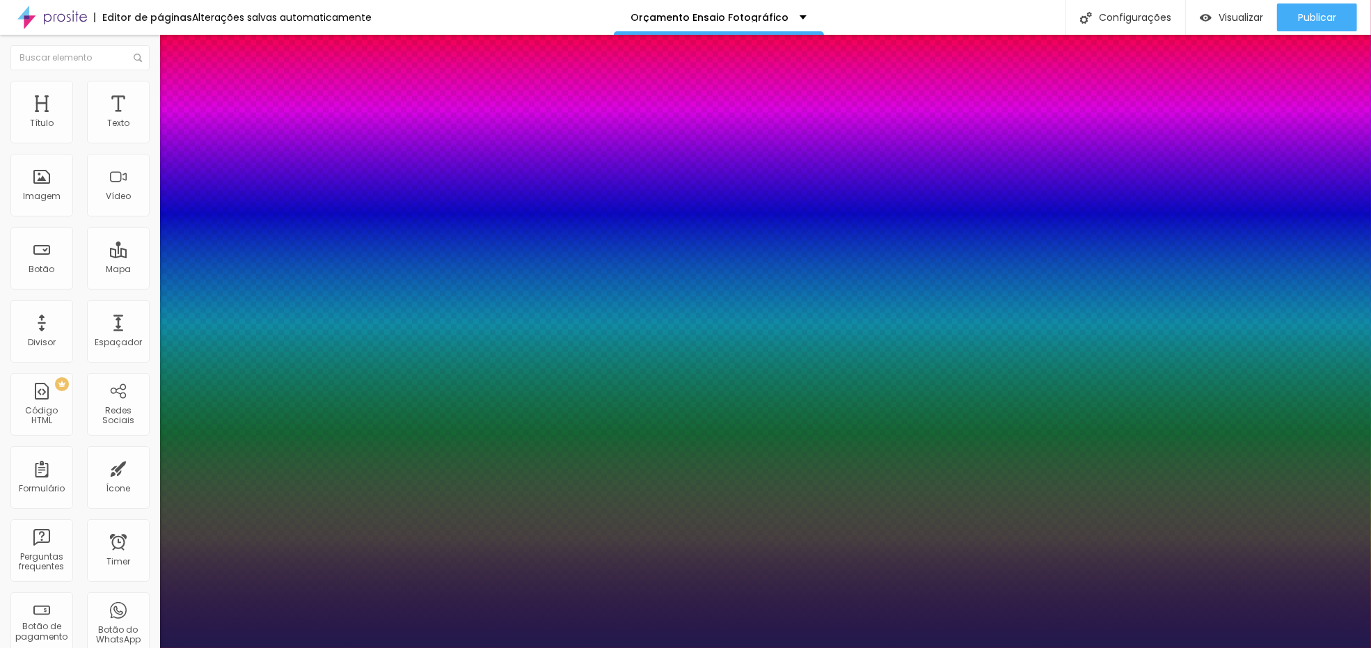
type input "0"
type input "1"
type input "8"
type input "08"
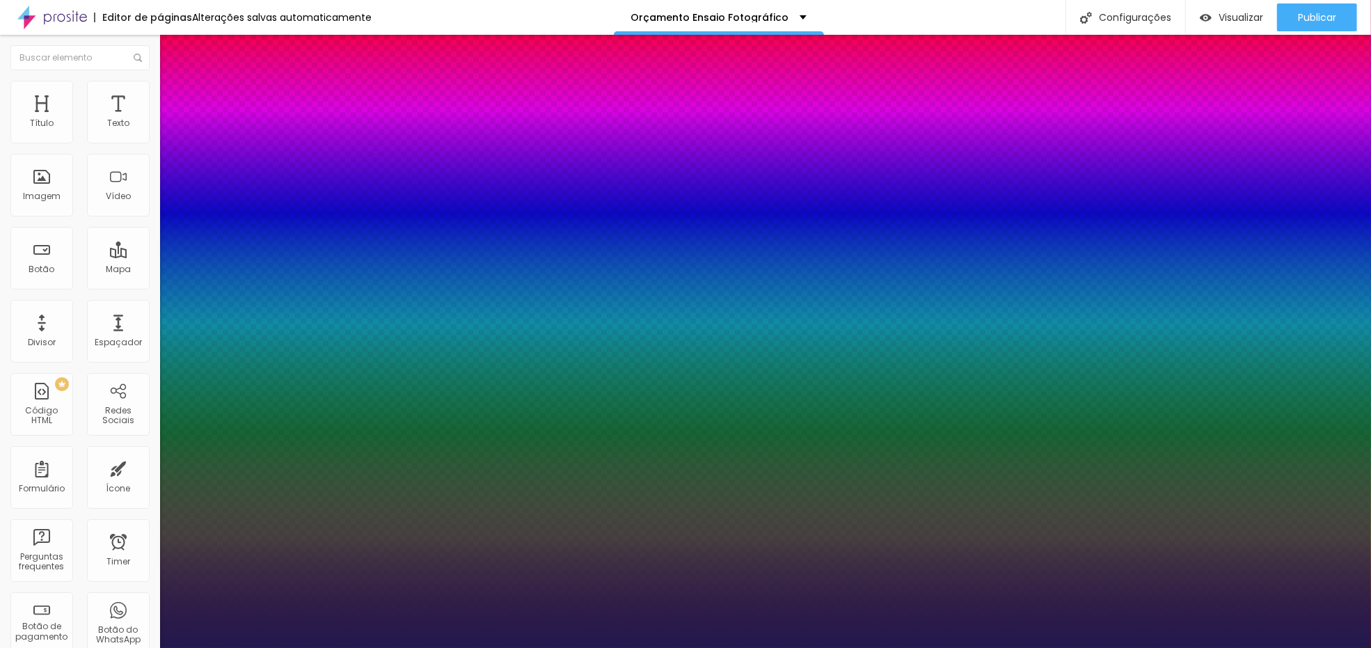
type input "1"
type input "0"
type input "1"
type input "0"
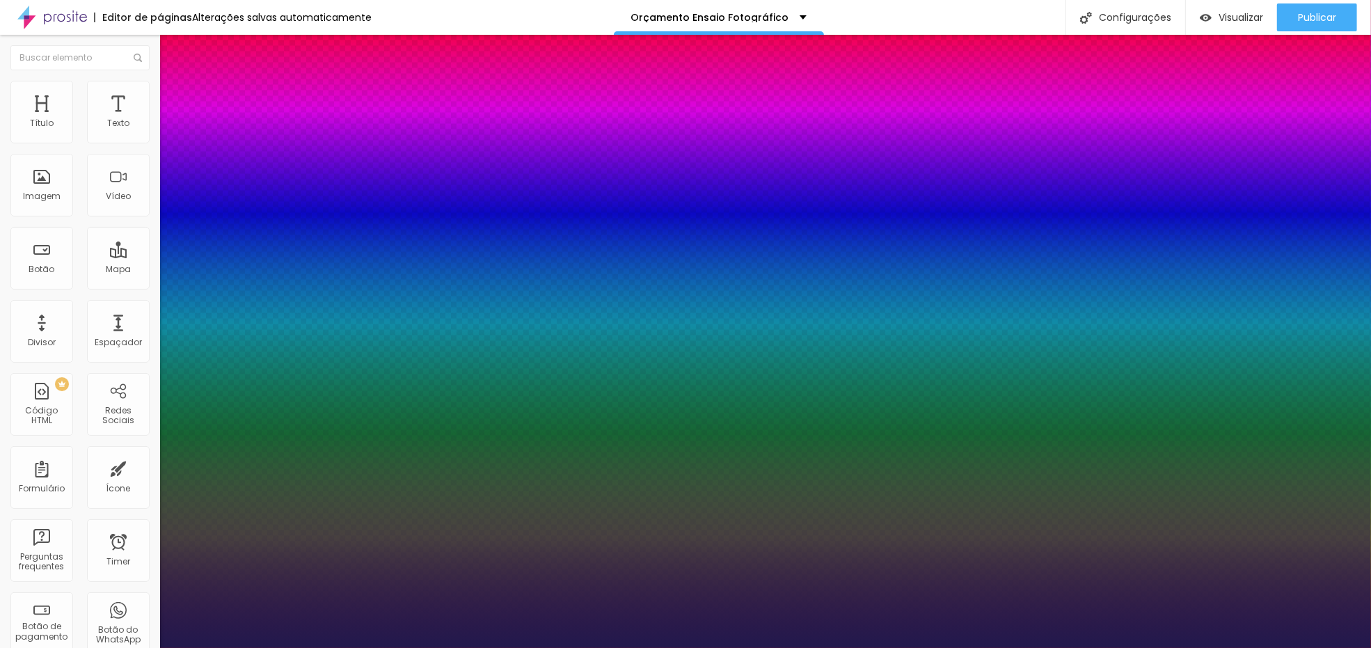
type input "1"
type input "0"
type input "1"
type input "10"
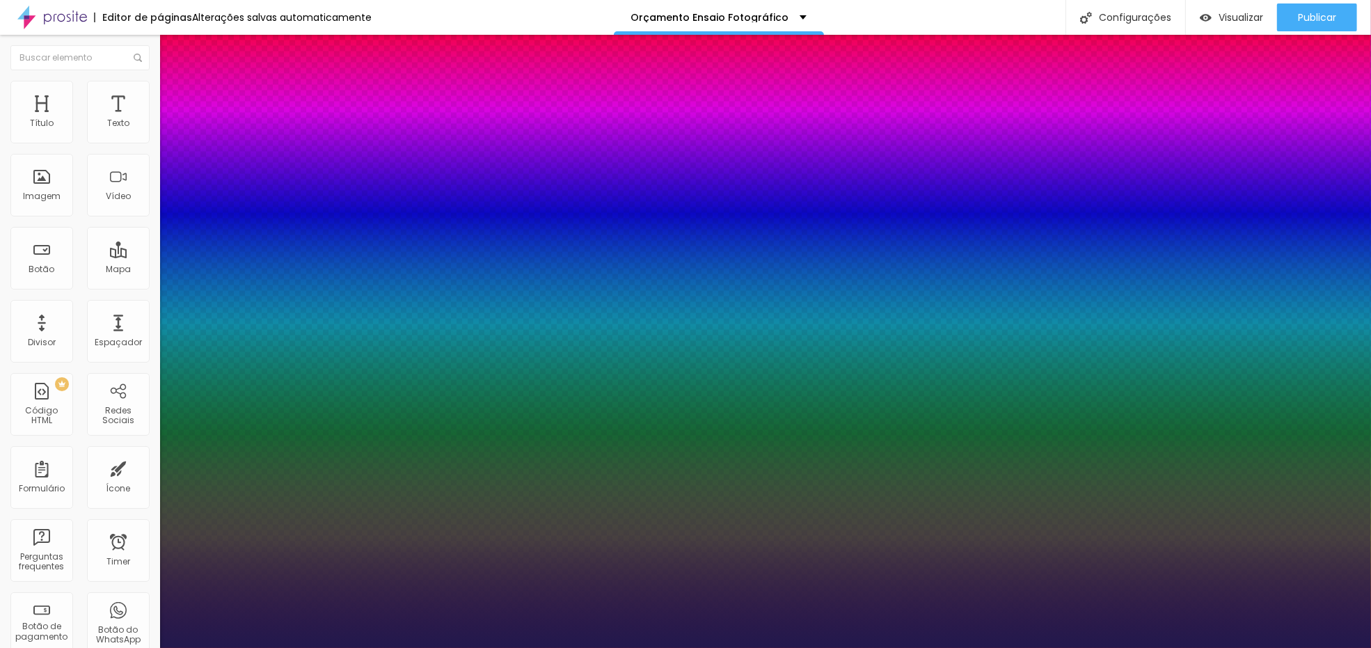
type input "1"
type input "10"
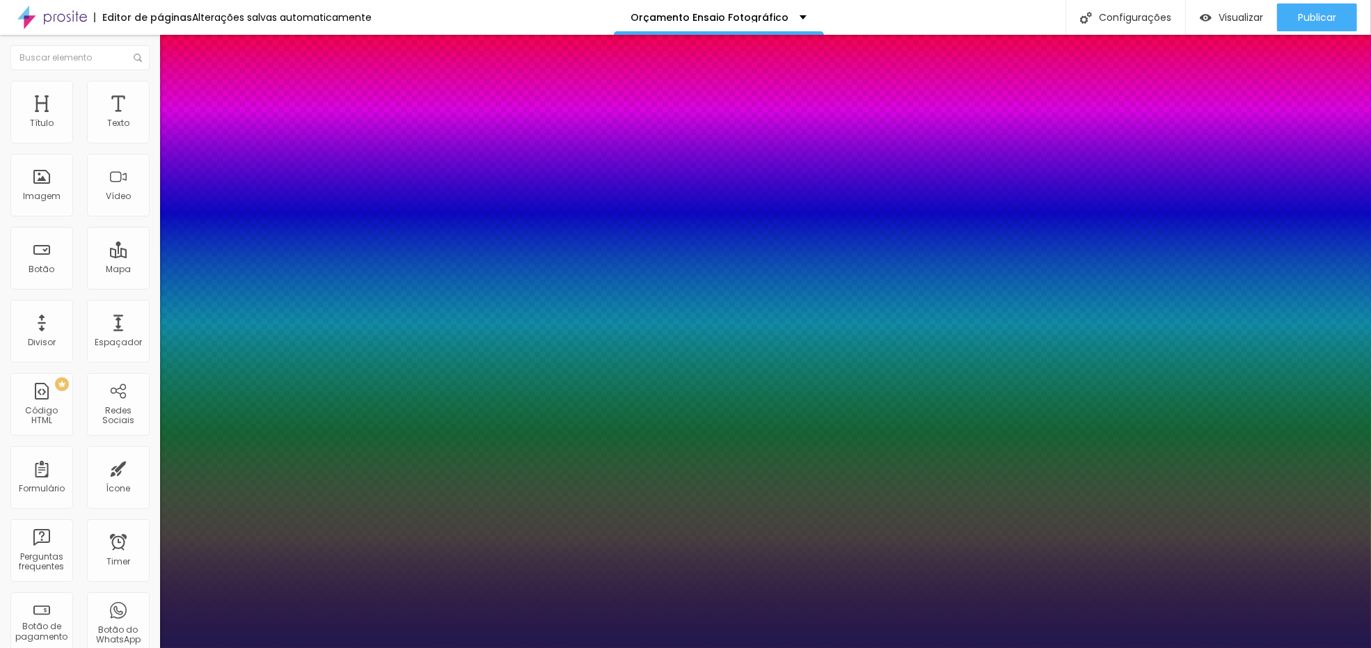
type input "10"
type input "1"
type input "10"
type input "7.7"
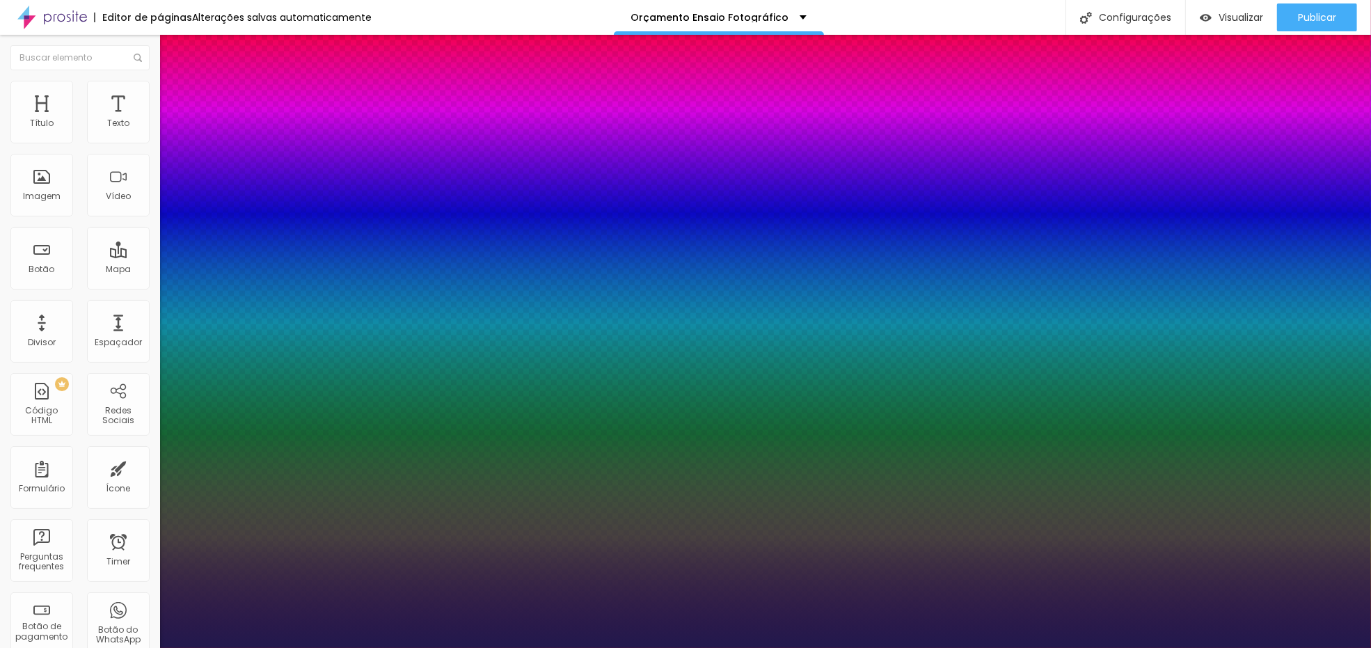
type input "7.7"
type input "1"
type input "8"
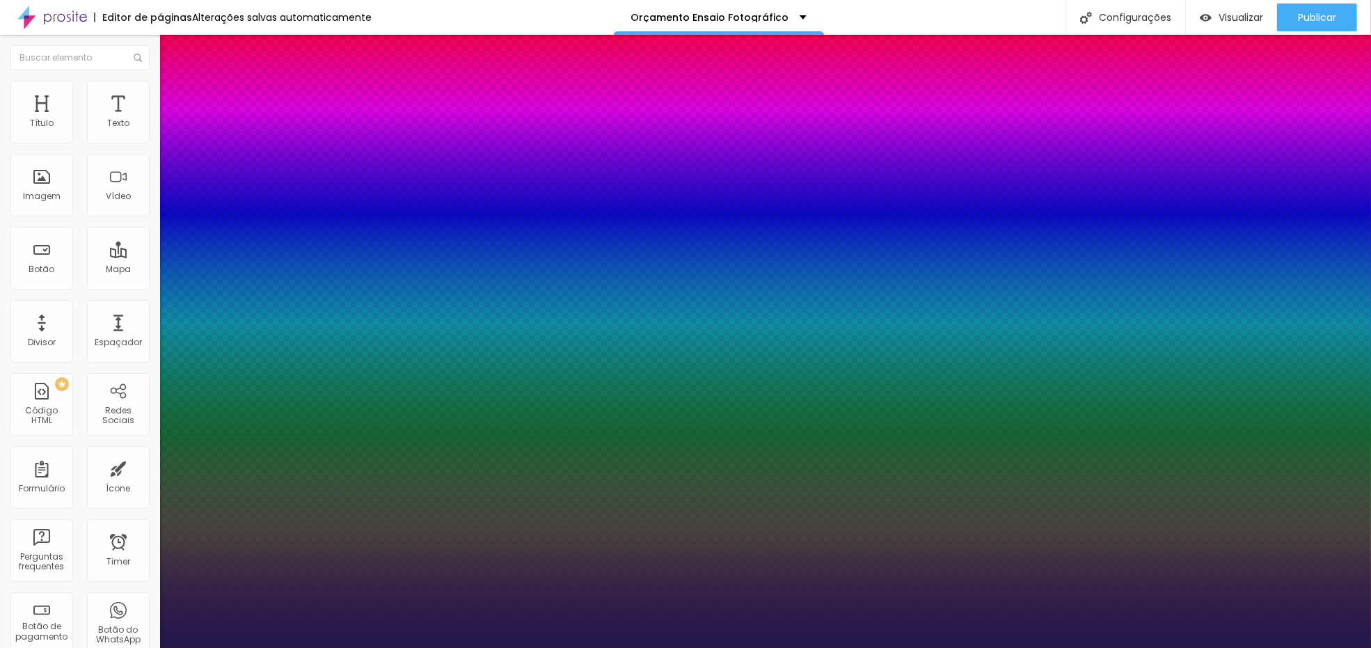
type input "1"
type input "8.2"
type input "1"
type input "8.2"
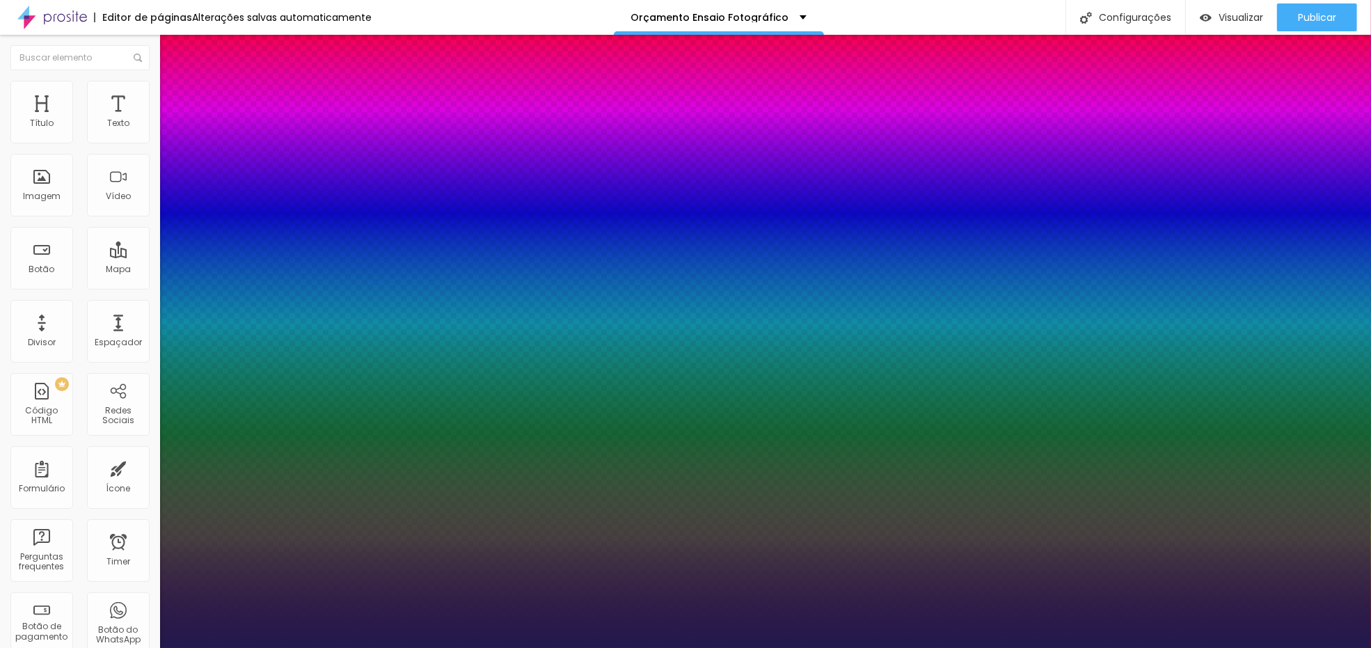
type input "1"
type input "8"
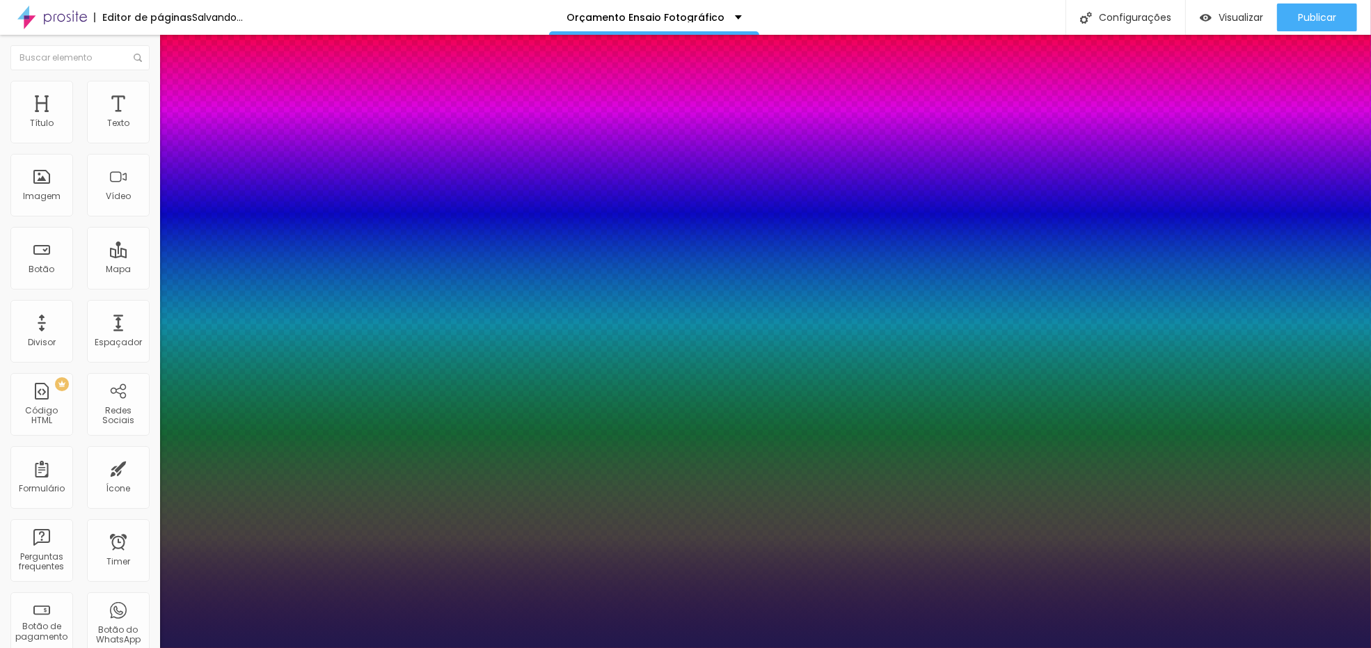
type input "1"
type input "8"
type input "0"
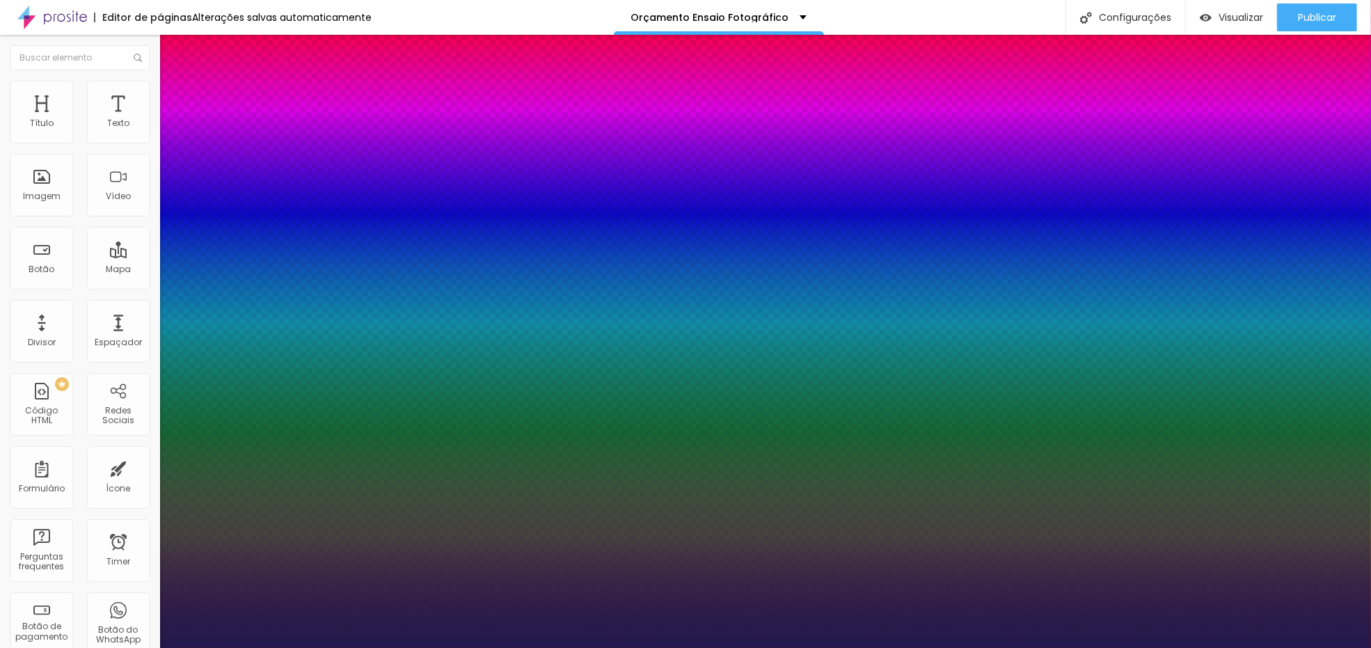
type input "10"
type input "1"
type input "1.0"
type input "1"
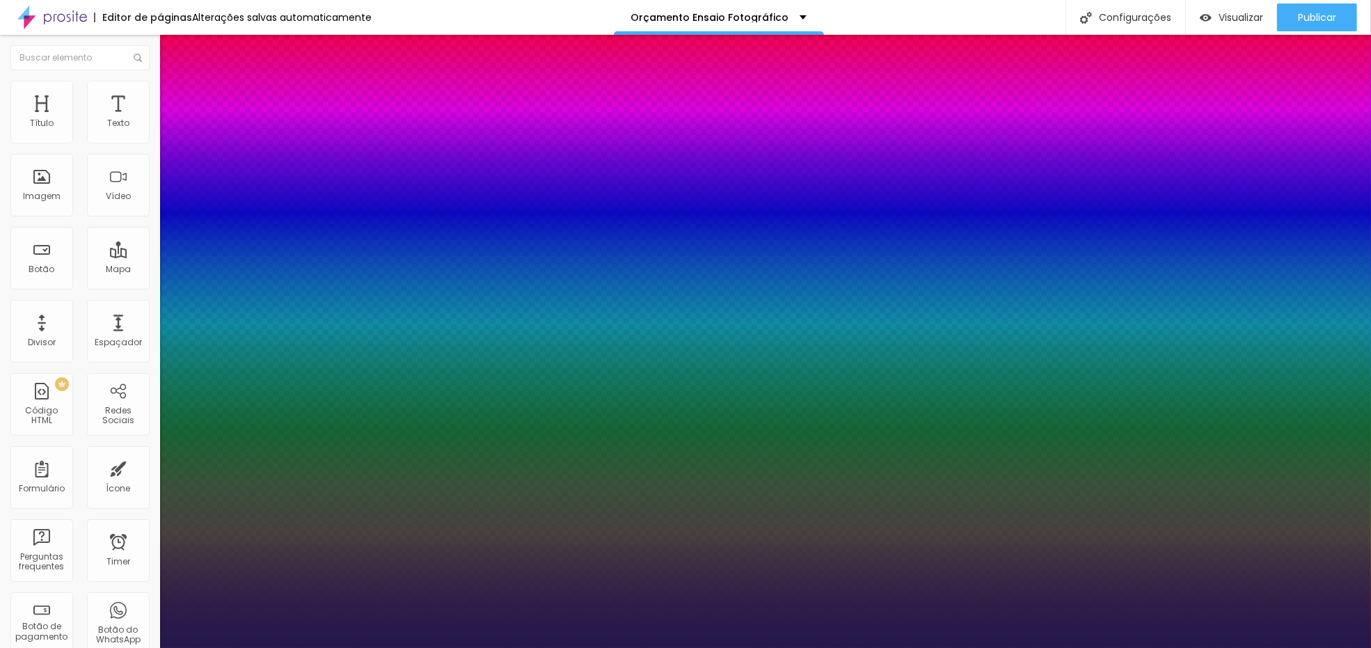
type input "1.10"
type input "1"
type input "1.1"
type input "1"
type input "1.1"
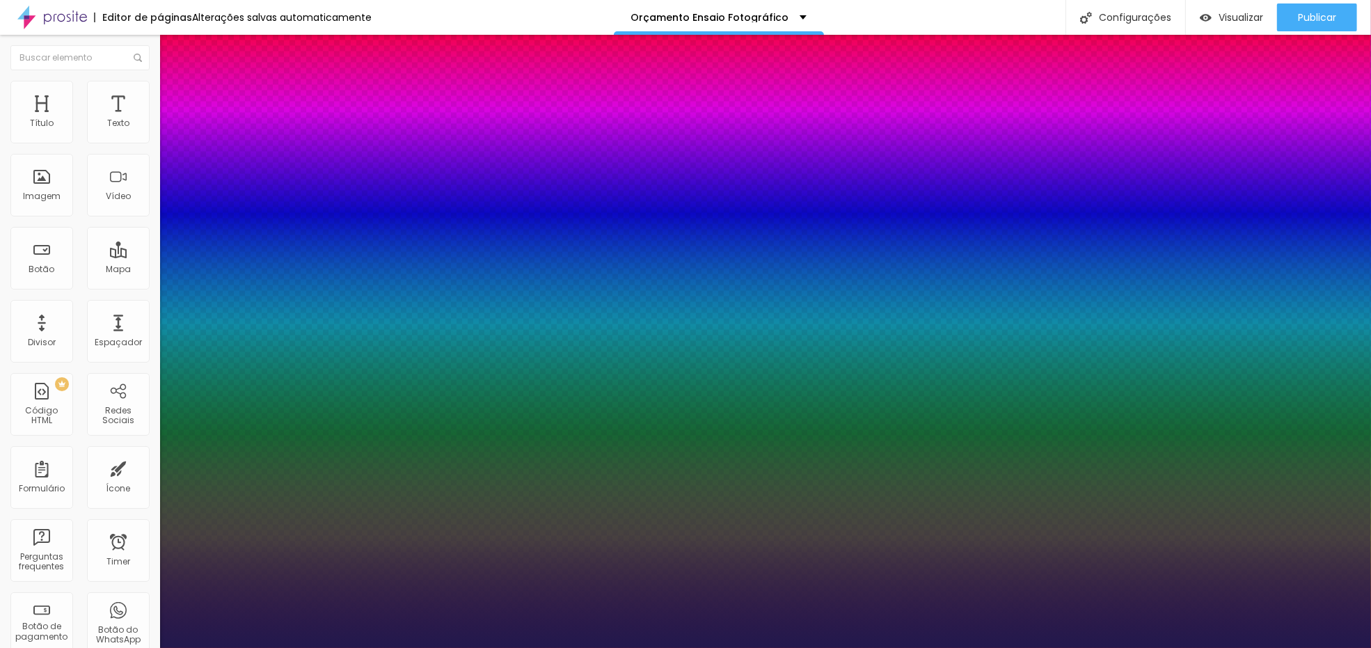
click at [636, 647] on div at bounding box center [685, 648] width 1371 height 0
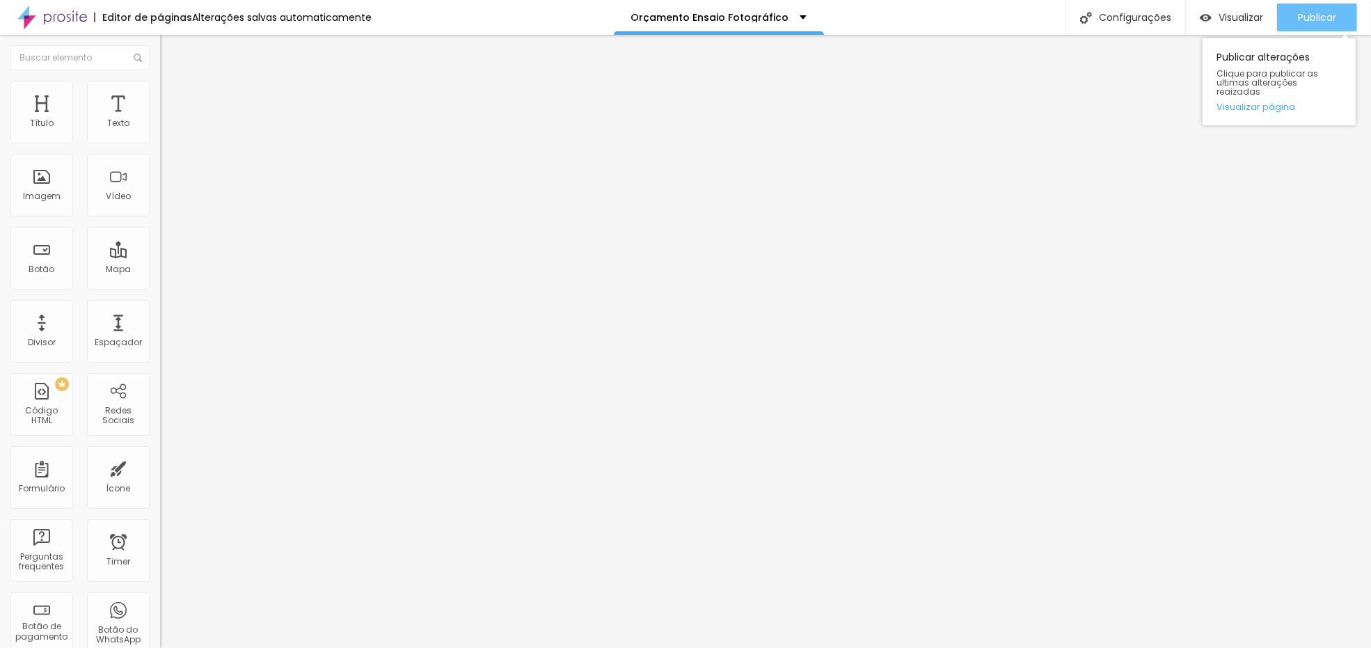
click at [1332, 21] on span "Publicar" at bounding box center [1317, 17] width 38 height 11
click at [1268, 102] on link "Visualizar página" at bounding box center [1279, 106] width 125 height 9
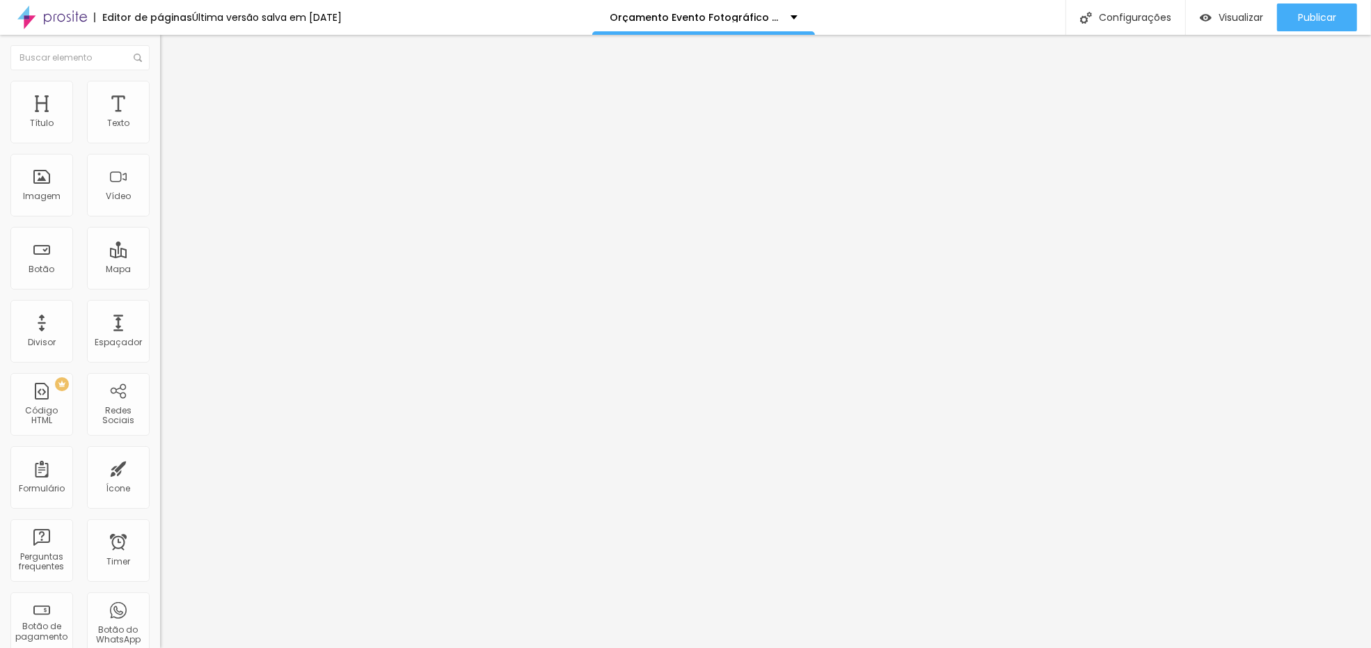
click at [171, 49] on div "Editar Título" at bounding box center [210, 50] width 79 height 11
click at [166, 202] on icon "button" at bounding box center [170, 198] width 8 height 8
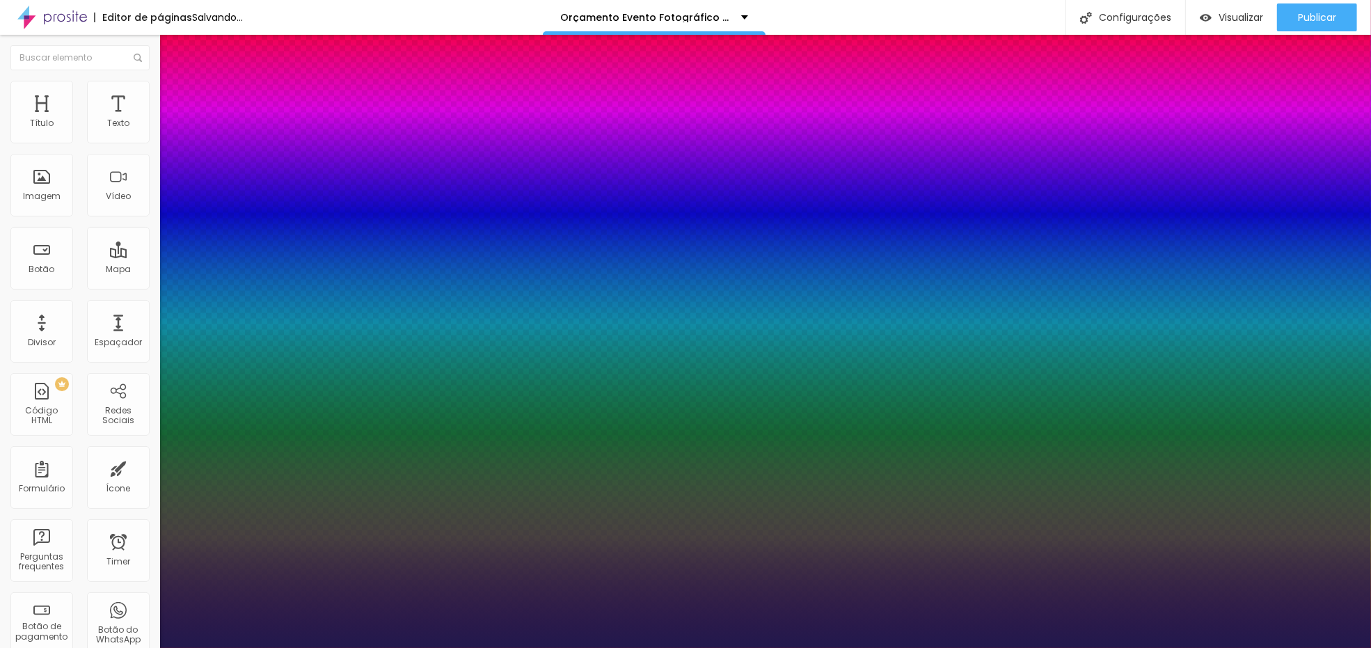
type input "1"
drag, startPoint x: 306, startPoint y: 386, endPoint x: 344, endPoint y: 387, distance: 37.6
type input "8"
type input "1"
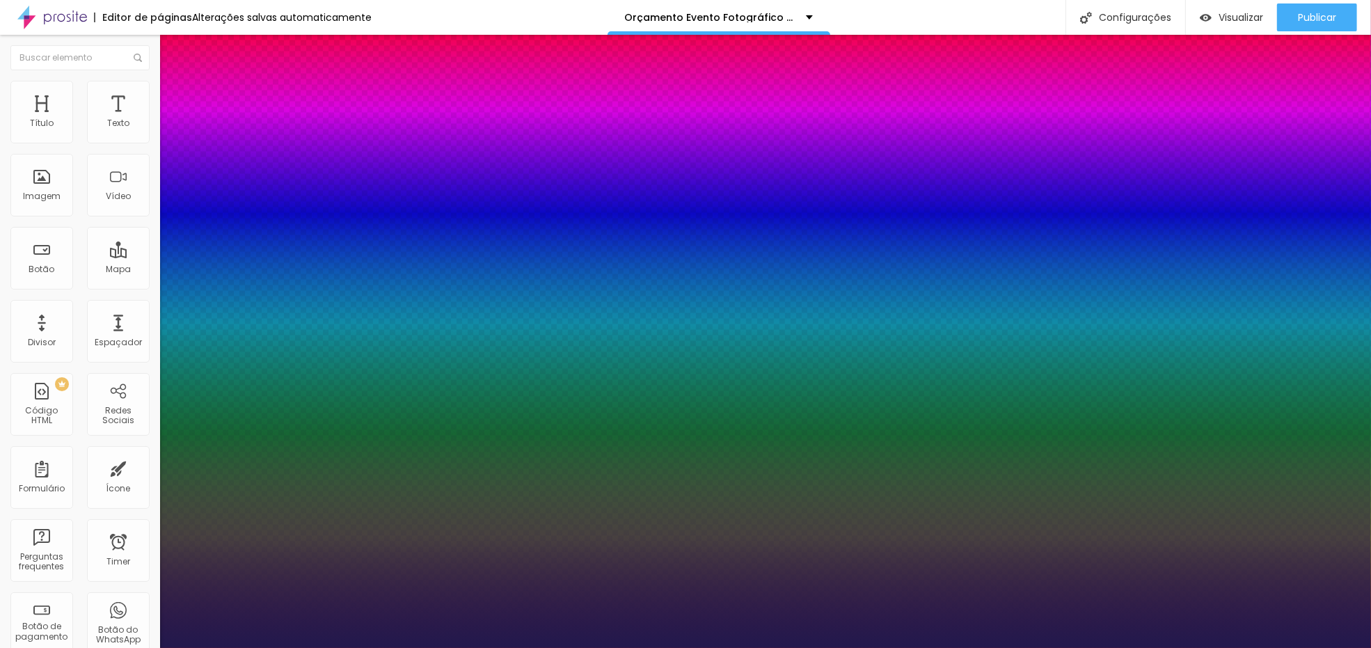
type input "1"
type input "8"
type input "0"
type input "1"
type input "8"
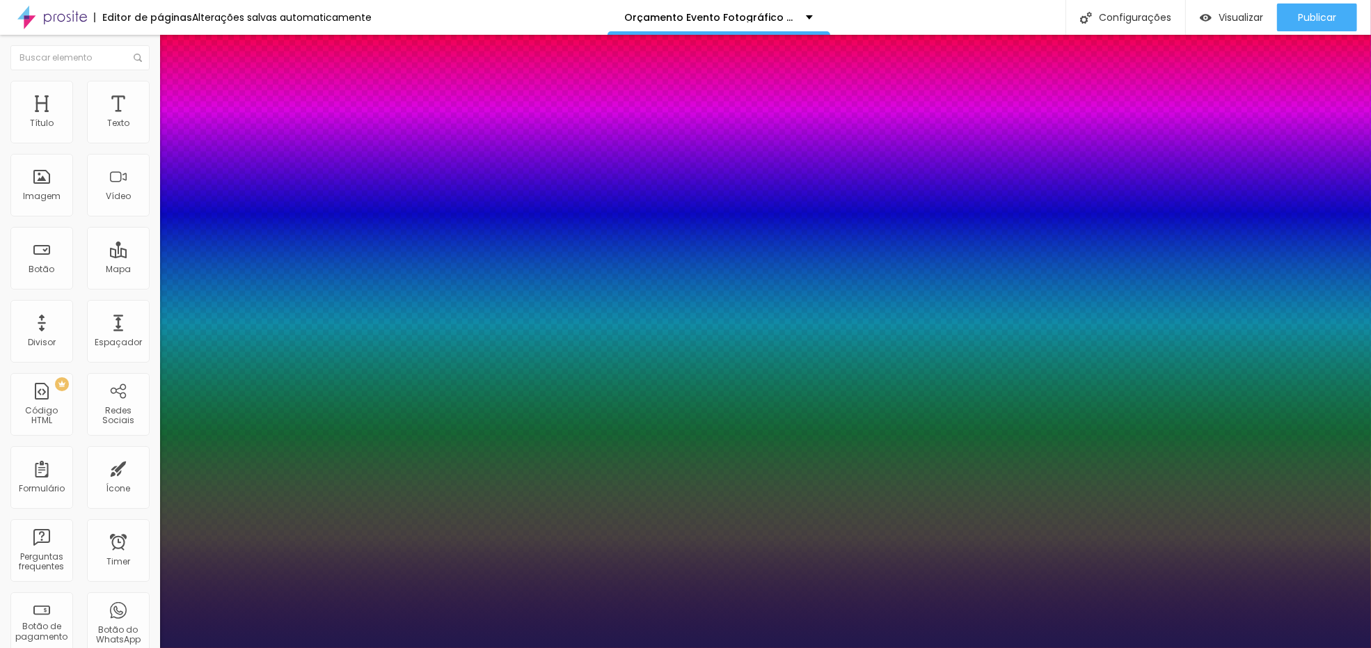
type input "07"
type input "1"
type input "70"
type input "070"
type input "1"
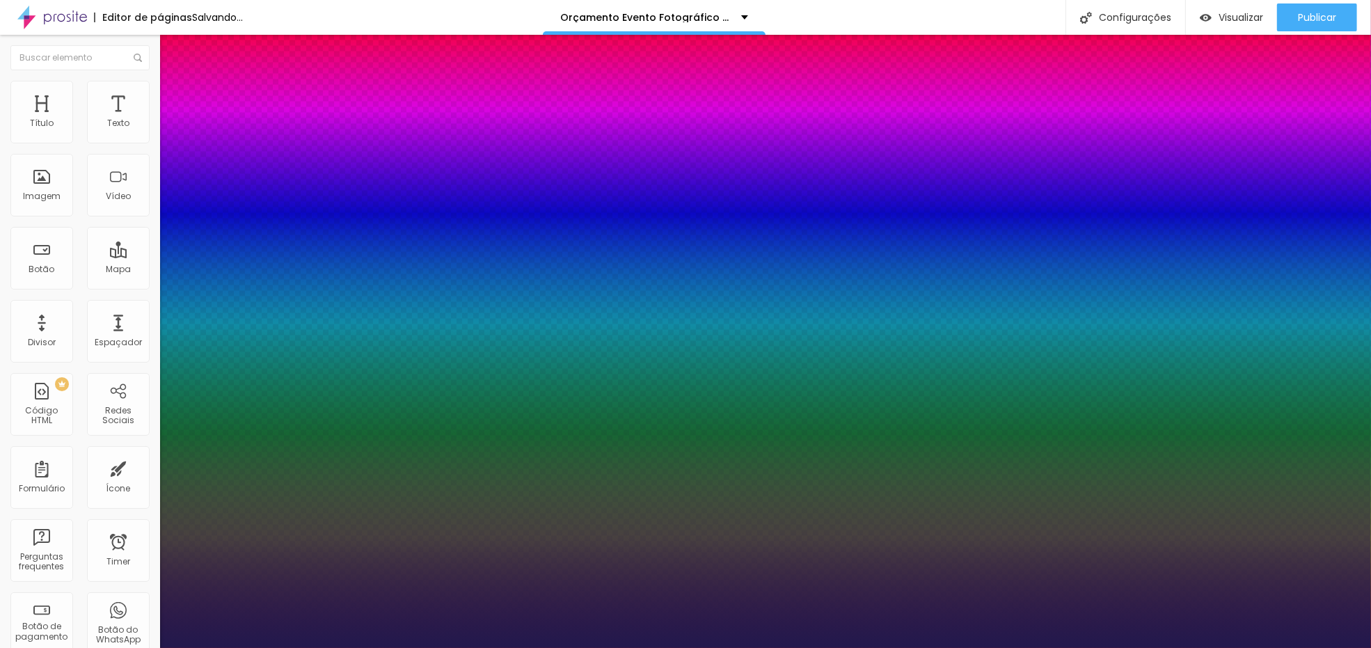
type input "8"
type input "07"
type input "1"
type input "8"
type input "0"
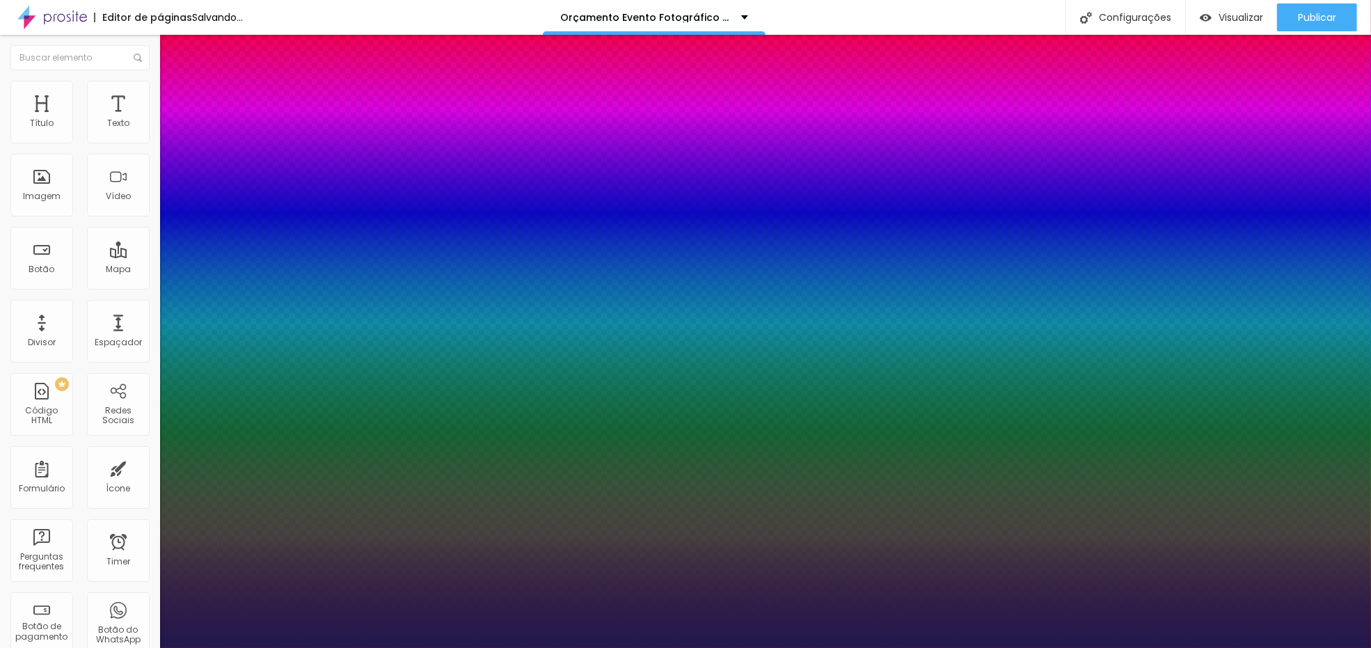
type input "1"
type input "8"
type input "1"
type input "8"
type input "0"
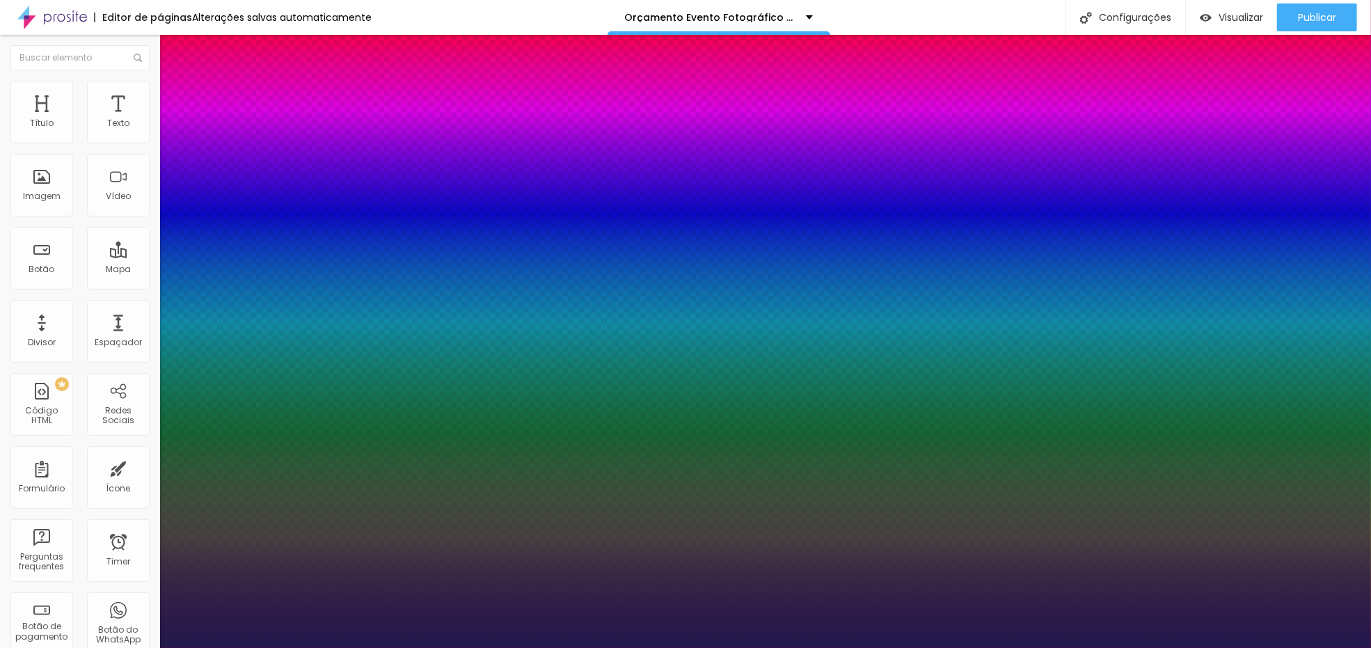
type input "1"
type input "8"
type input "0"
type input "1"
type input "70"
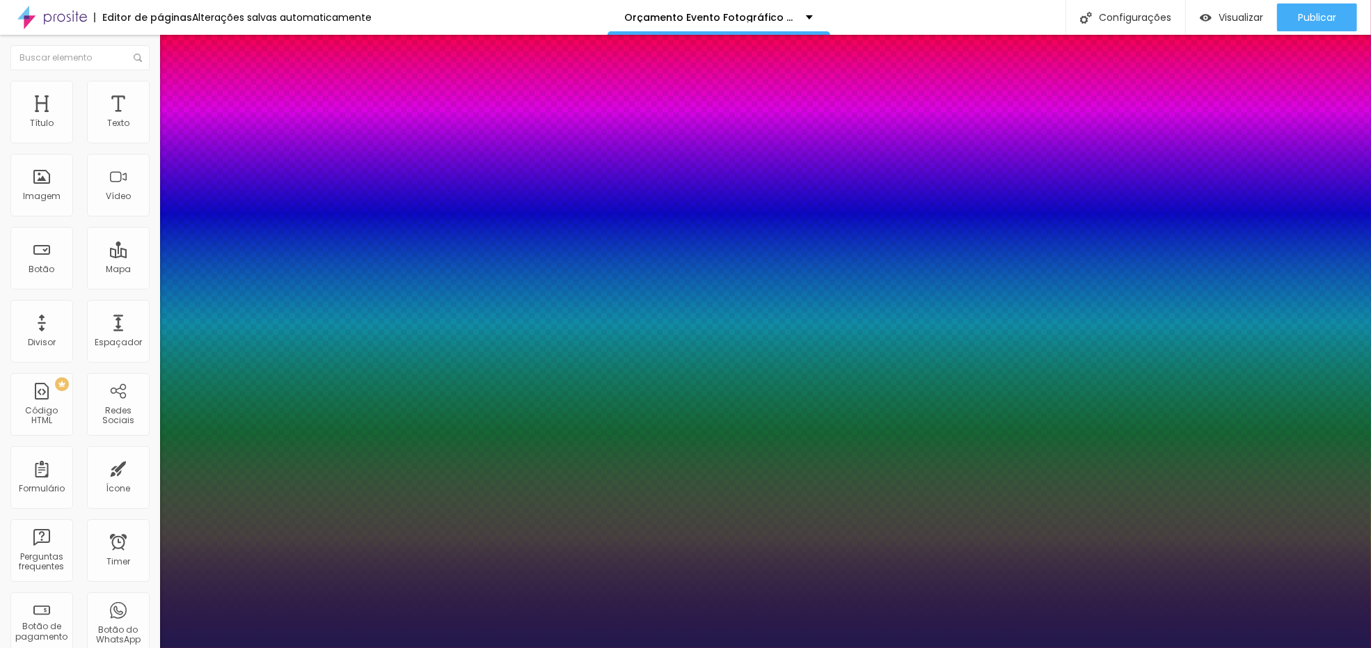
type input "70"
type input "1"
type input "100"
type input "1"
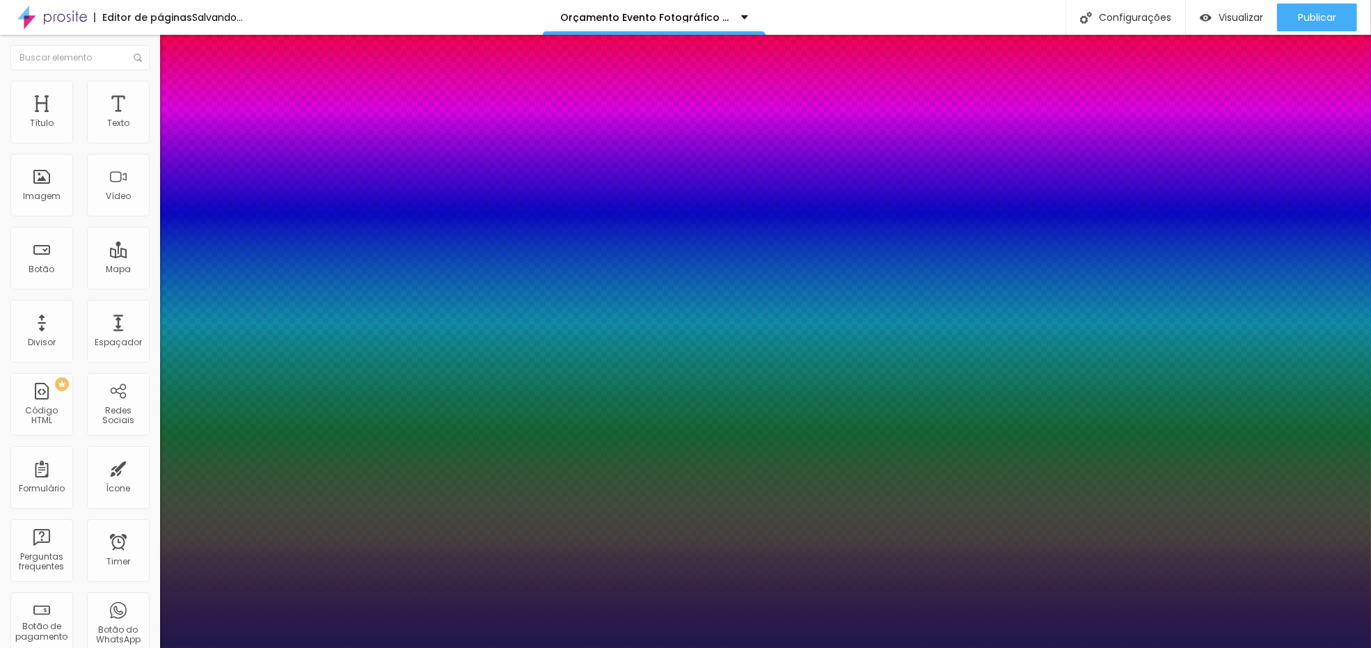
type input "10"
type input "1"
type input "8"
type input "1"
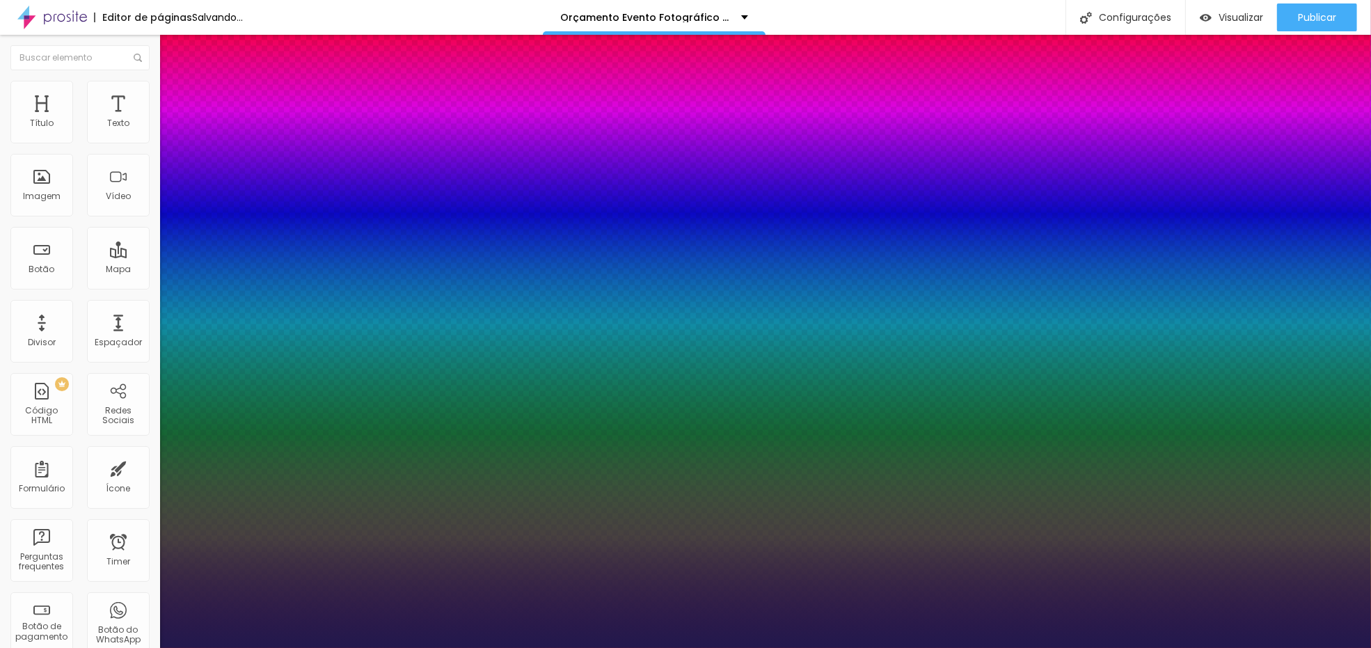
type input "1"
type input "8"
type input "0"
type input "1"
type input "8"
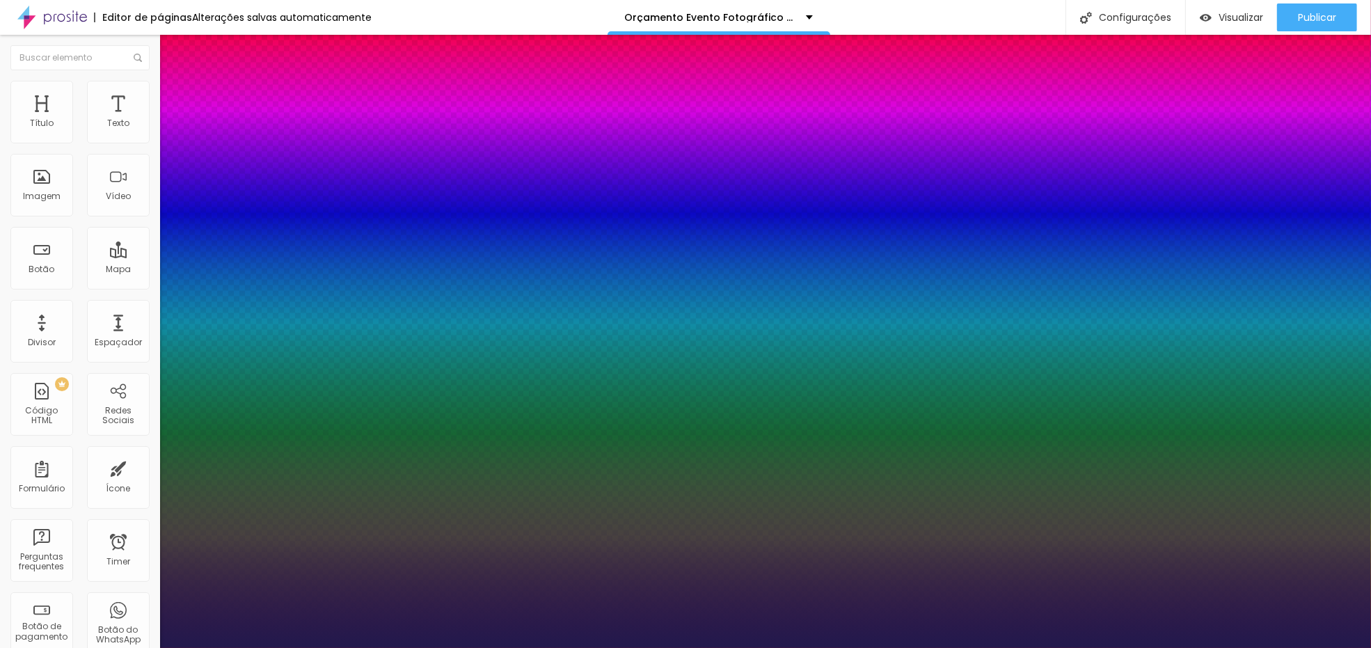
type input "07"
type input "1"
type input "70"
type input "070"
type input "1"
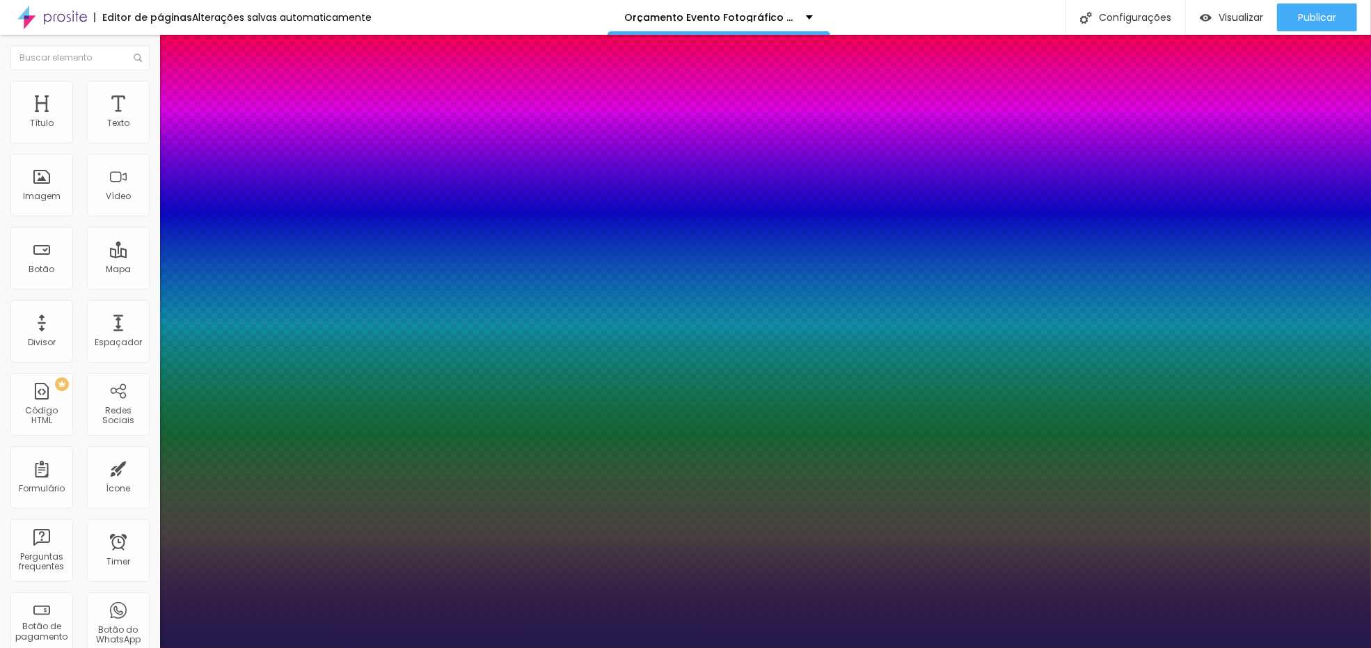
type input "70"
type input "1"
type input "70"
type input "10"
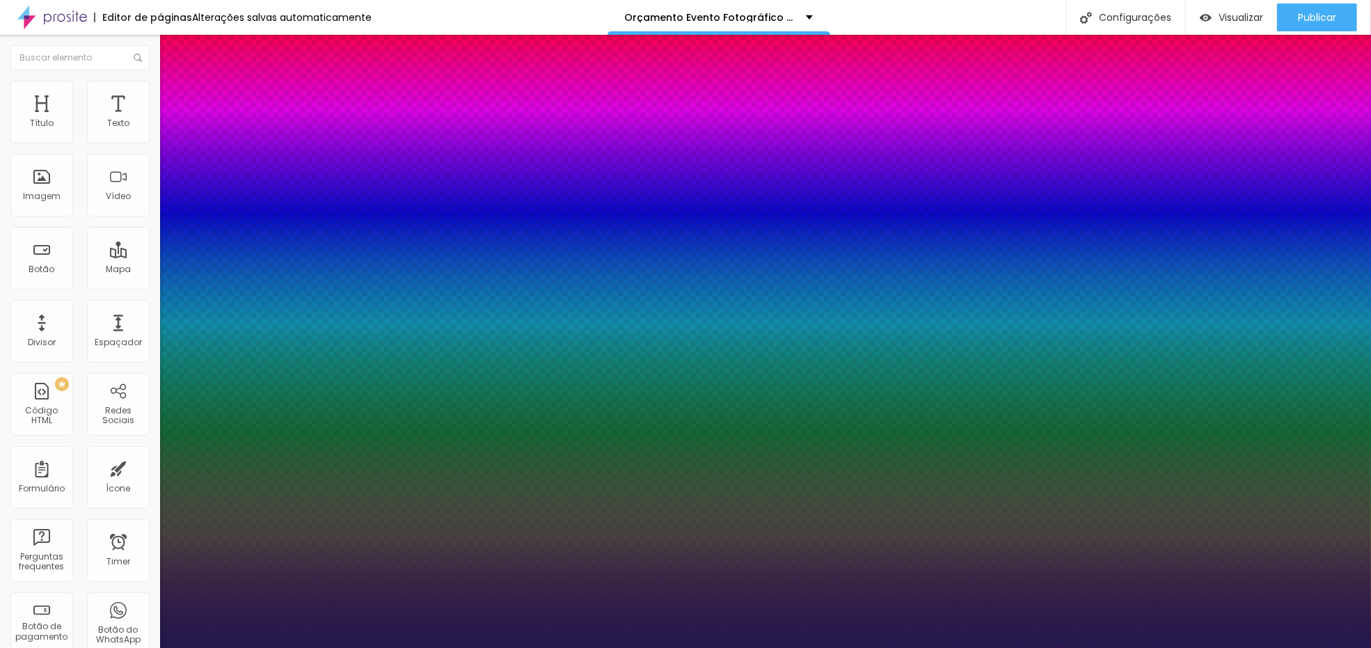
type input "10"
type input "1"
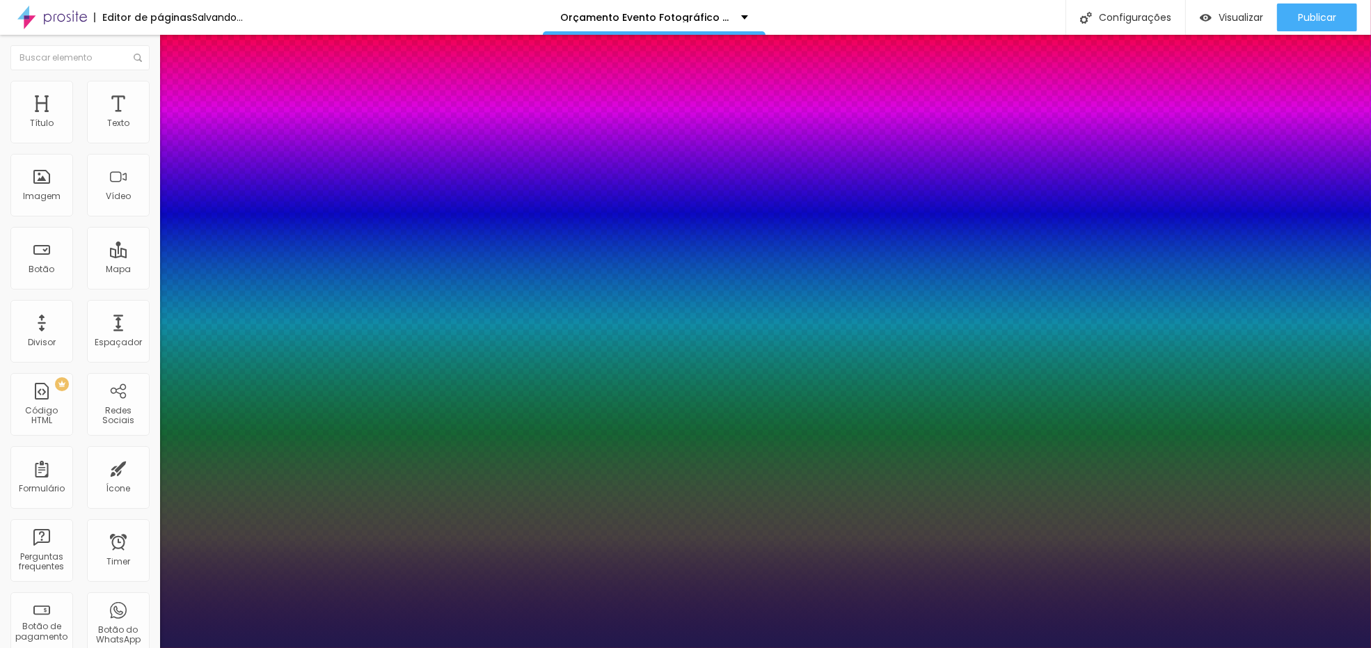
type input "10"
type input "1"
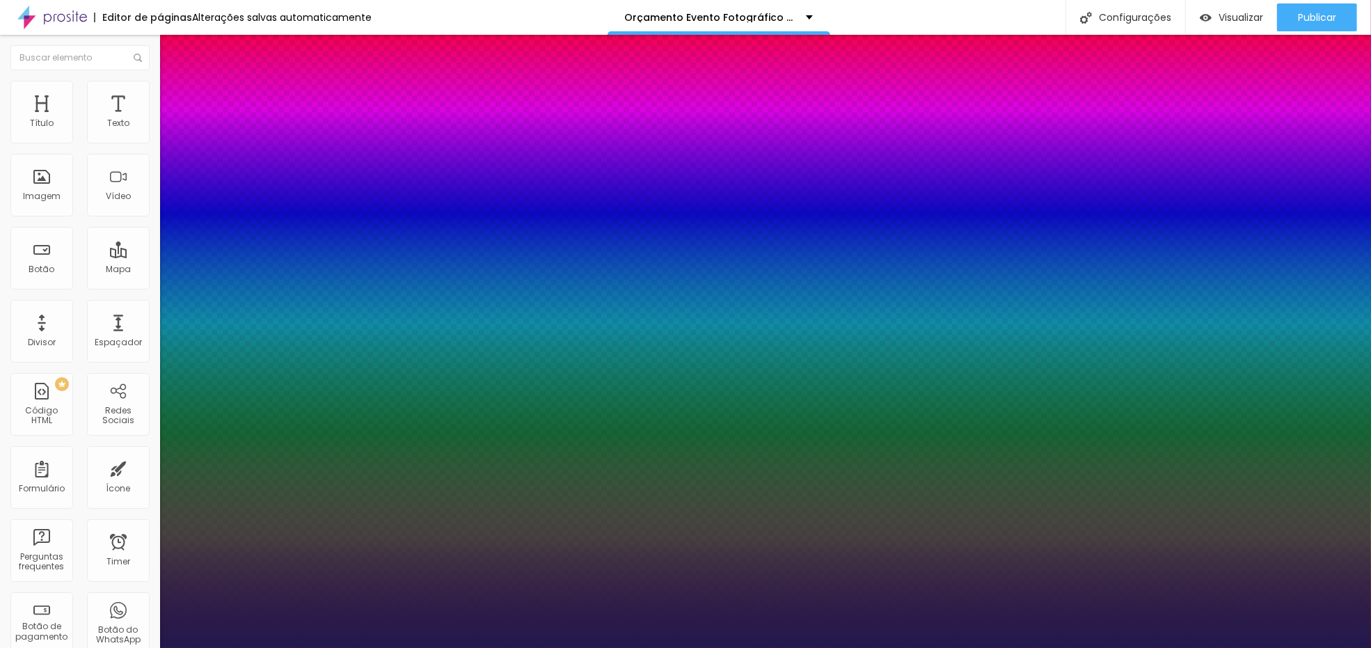
type input "1"
type input "10"
type input "1"
type input "10"
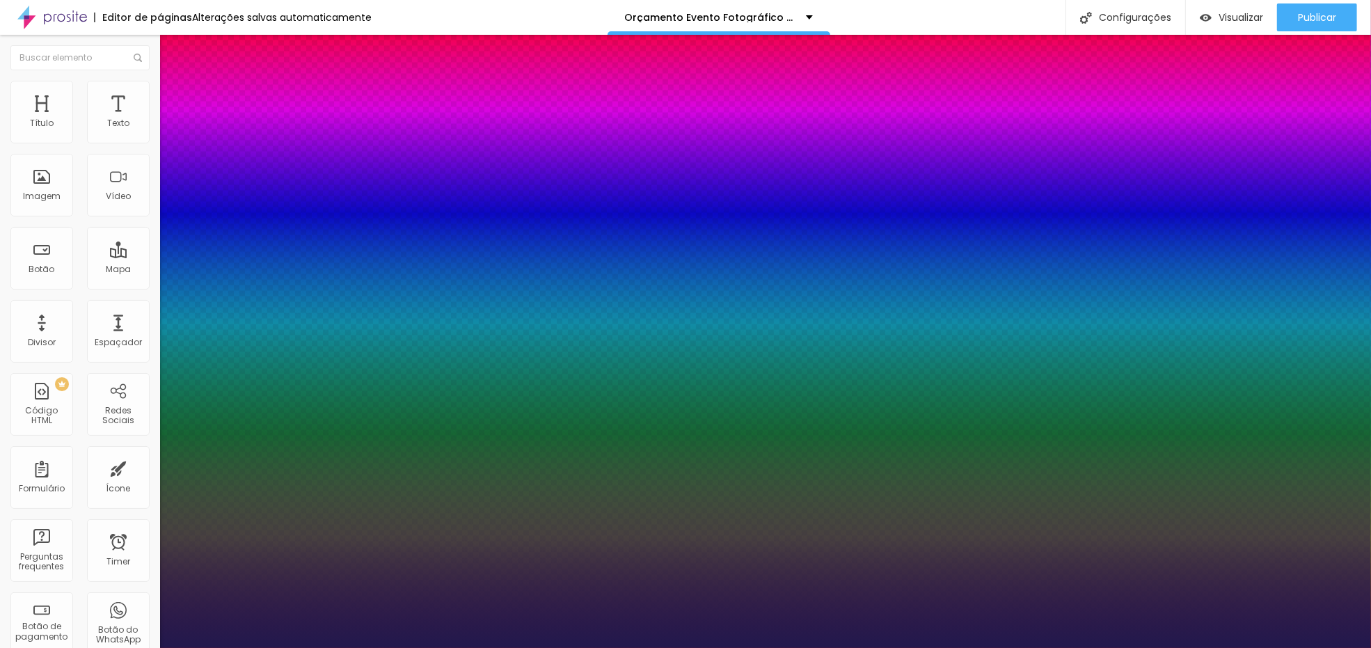
type input "1"
type input "0"
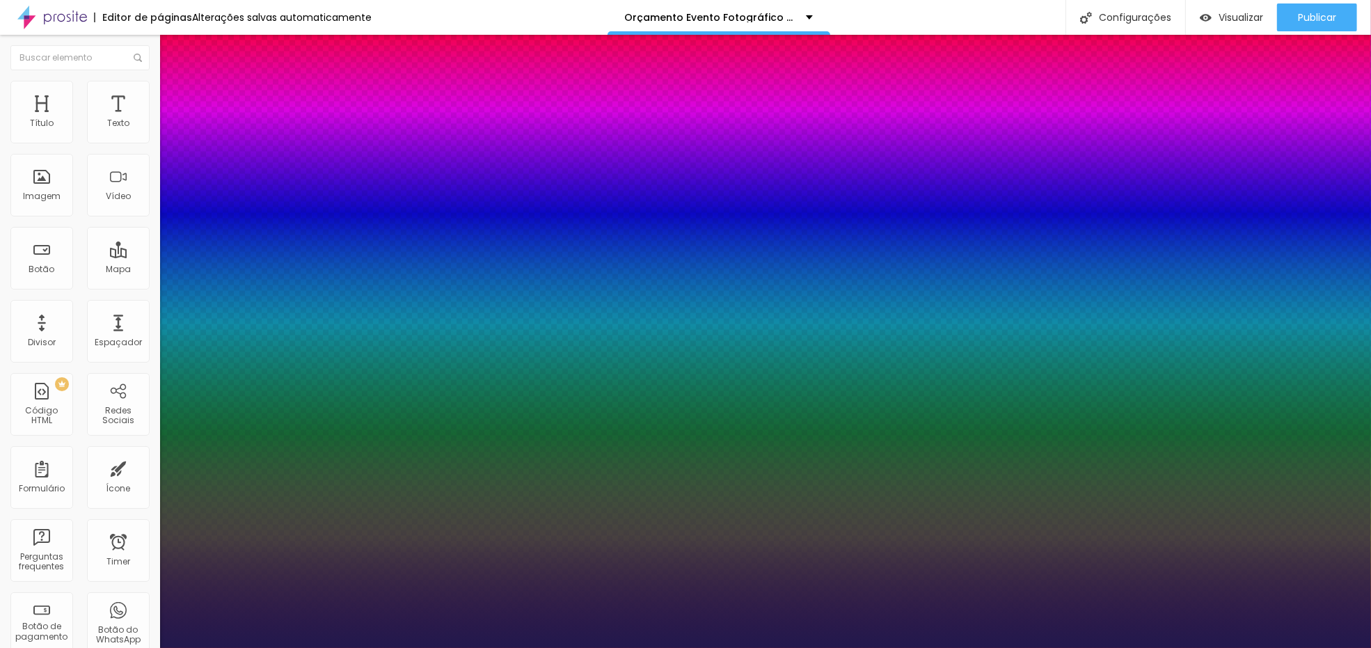
type input "0"
type input "1"
type input "10"
type input "1"
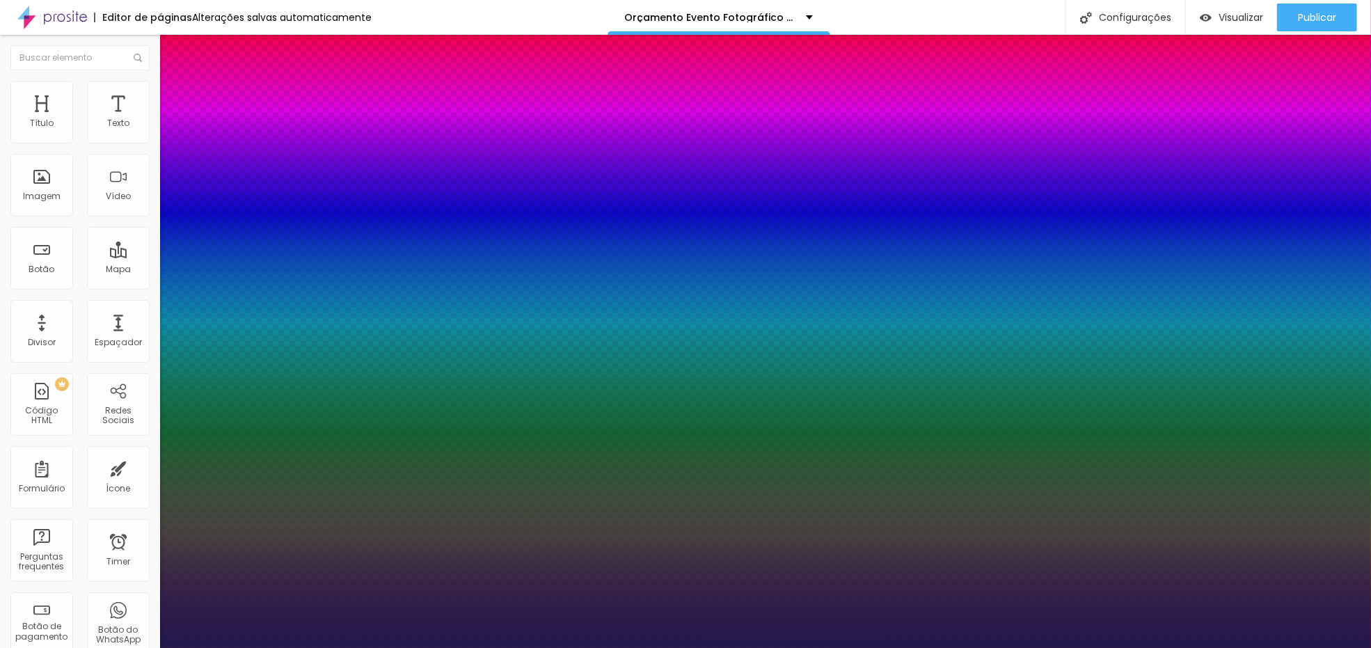
type input "1"
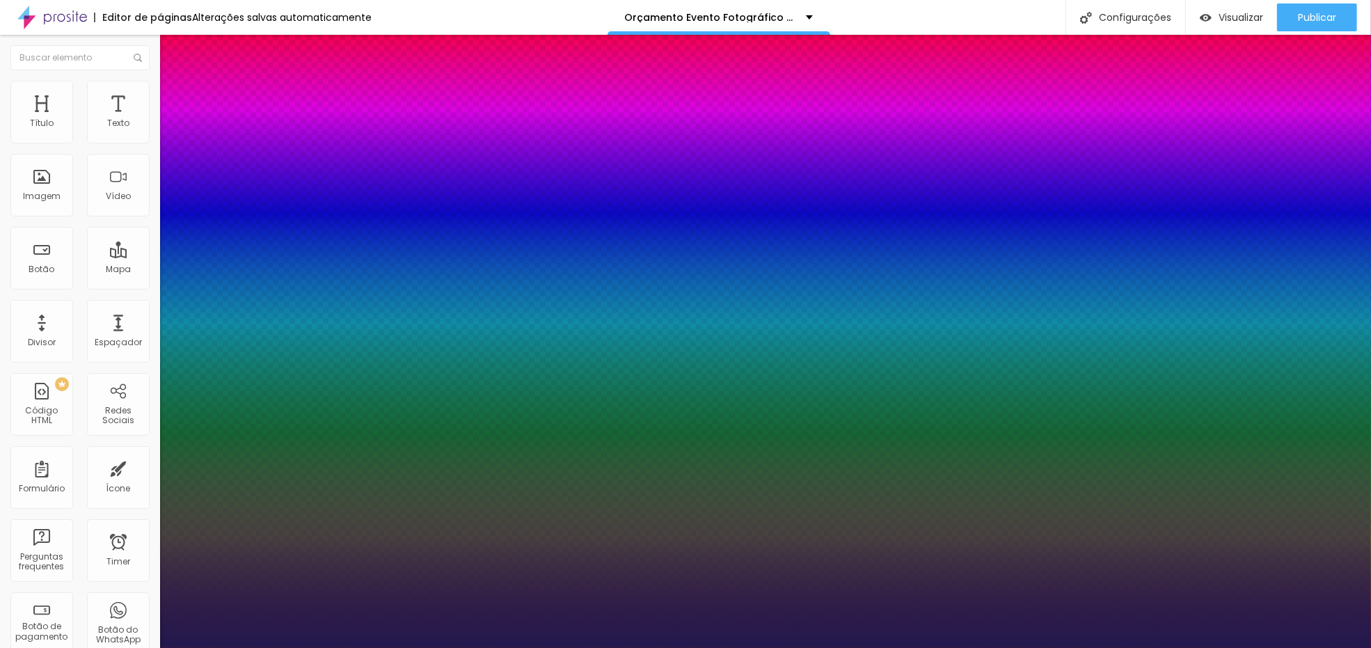
type input "8"
type input "1"
type input "8"
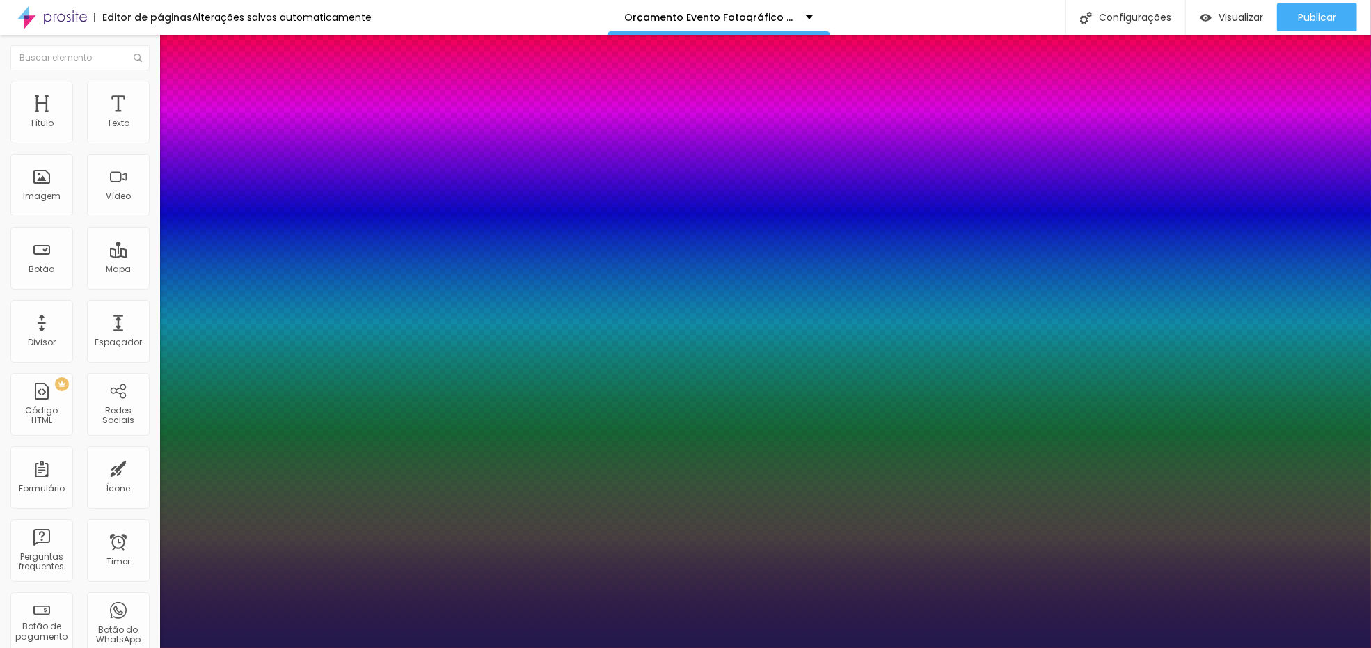
type input "1"
type input ".5"
type input "2"
type input "1.5"
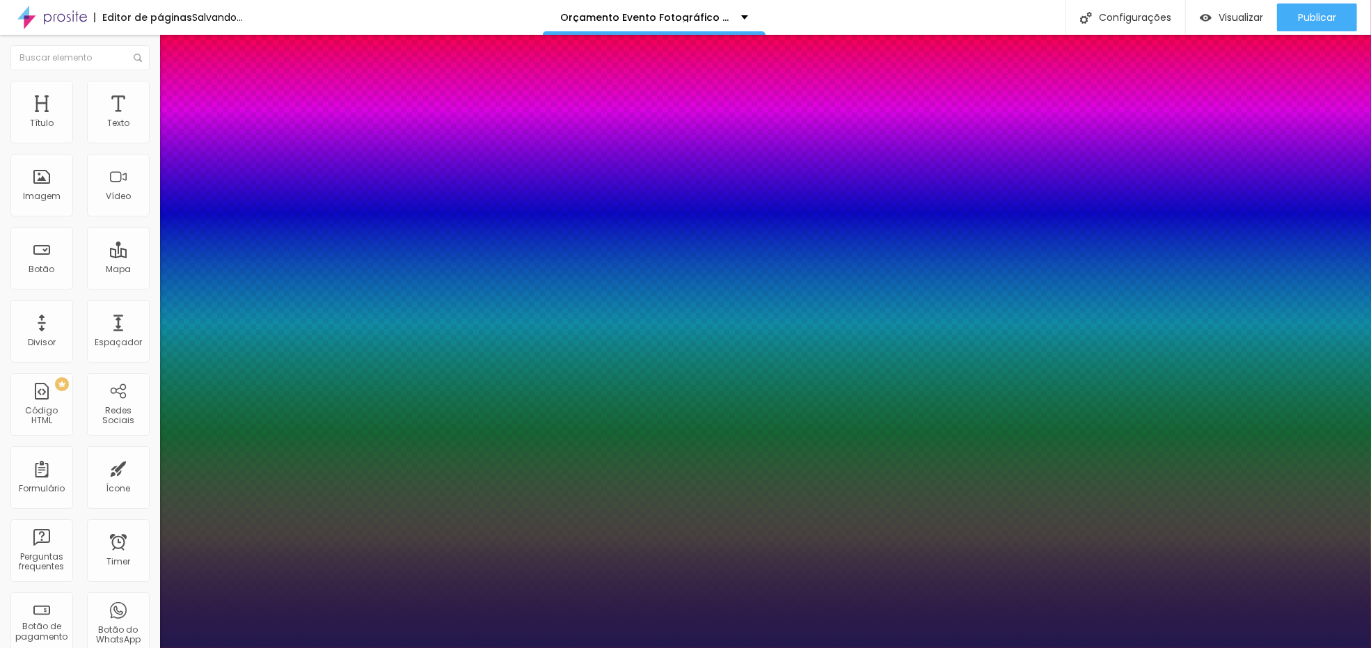
type input "1"
type input "1.1"
type input "1"
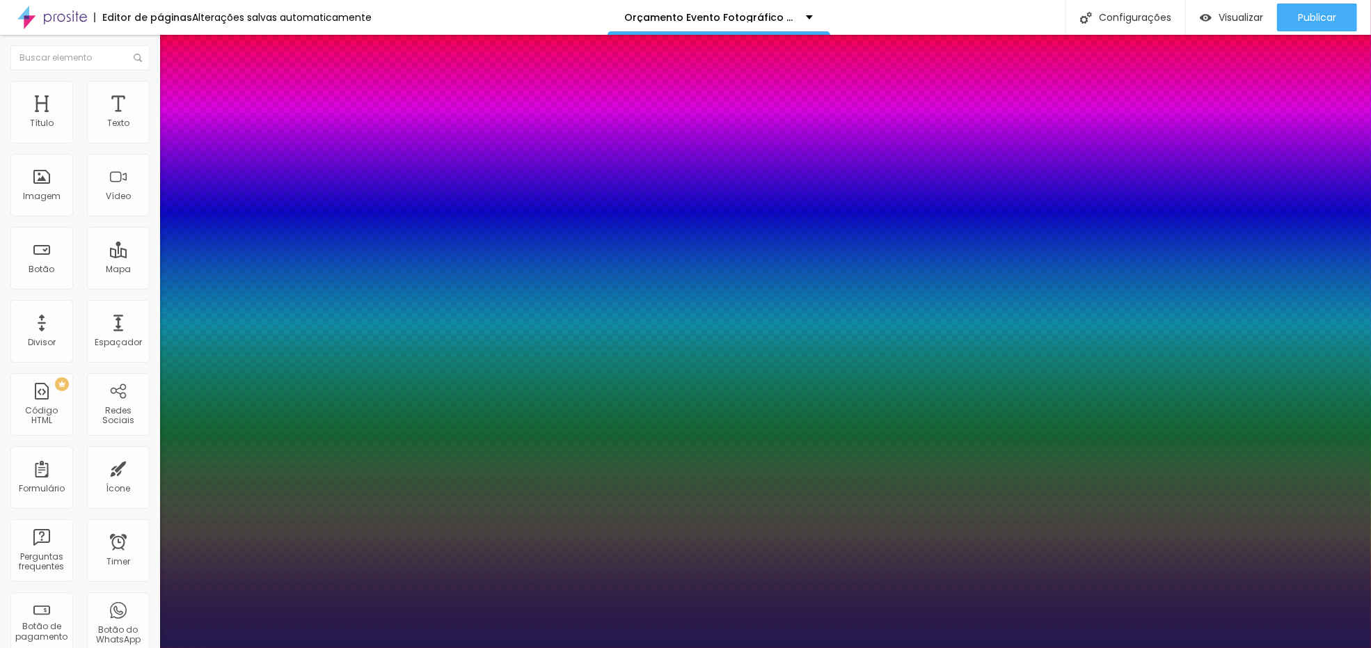
type input "1.1"
click at [544, 647] on div at bounding box center [685, 648] width 1371 height 0
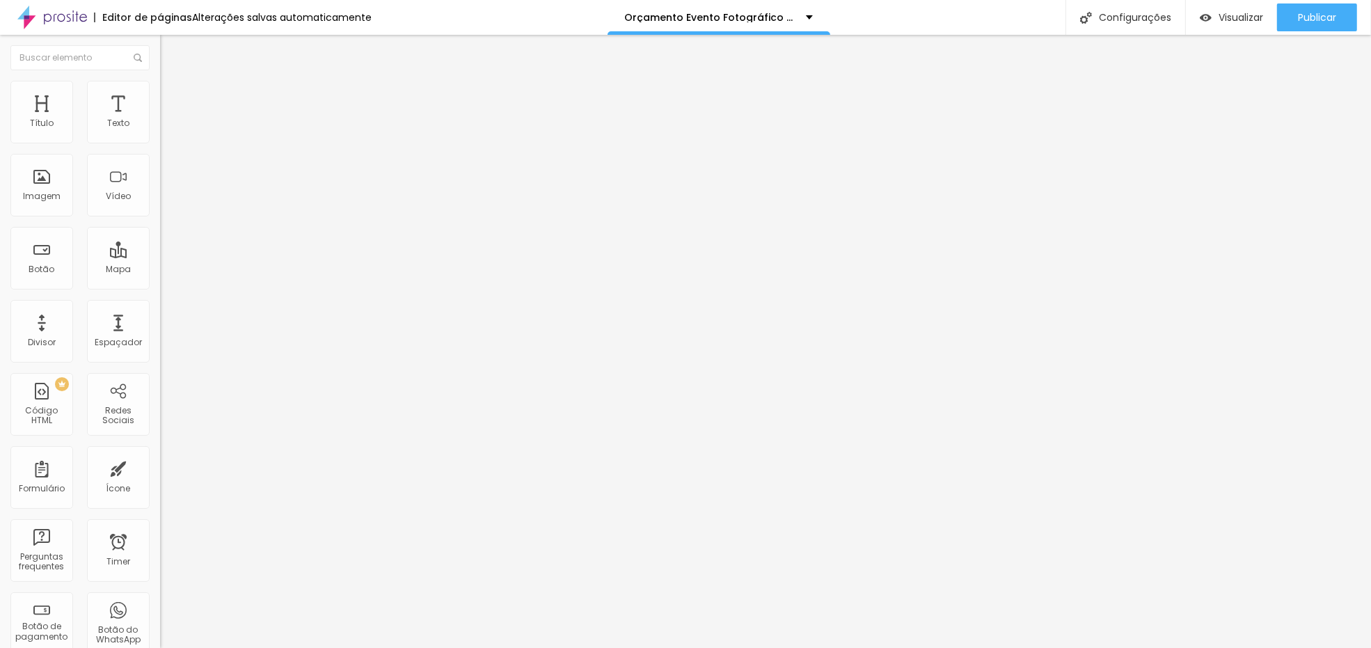
click at [166, 202] on icon "button" at bounding box center [170, 198] width 8 height 8
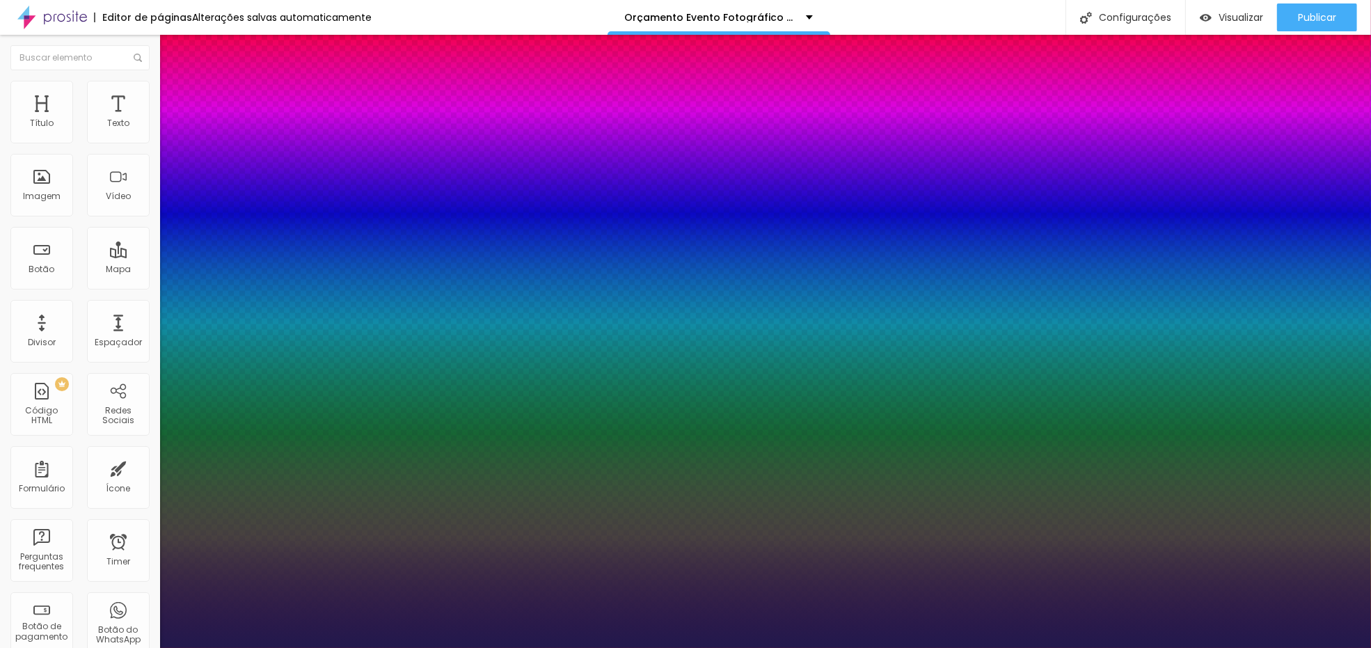
type input "1"
type input "73"
type input "1"
type input "74"
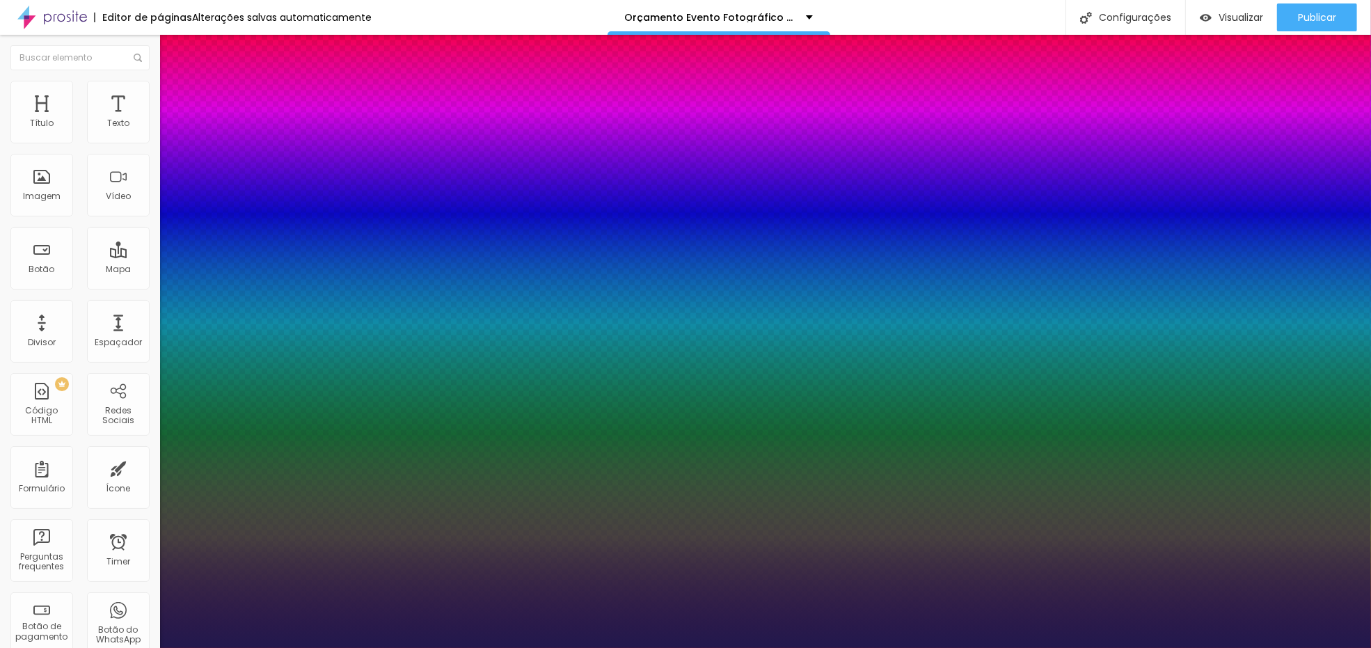
type input "74"
type input "1"
type input "76"
type input "1"
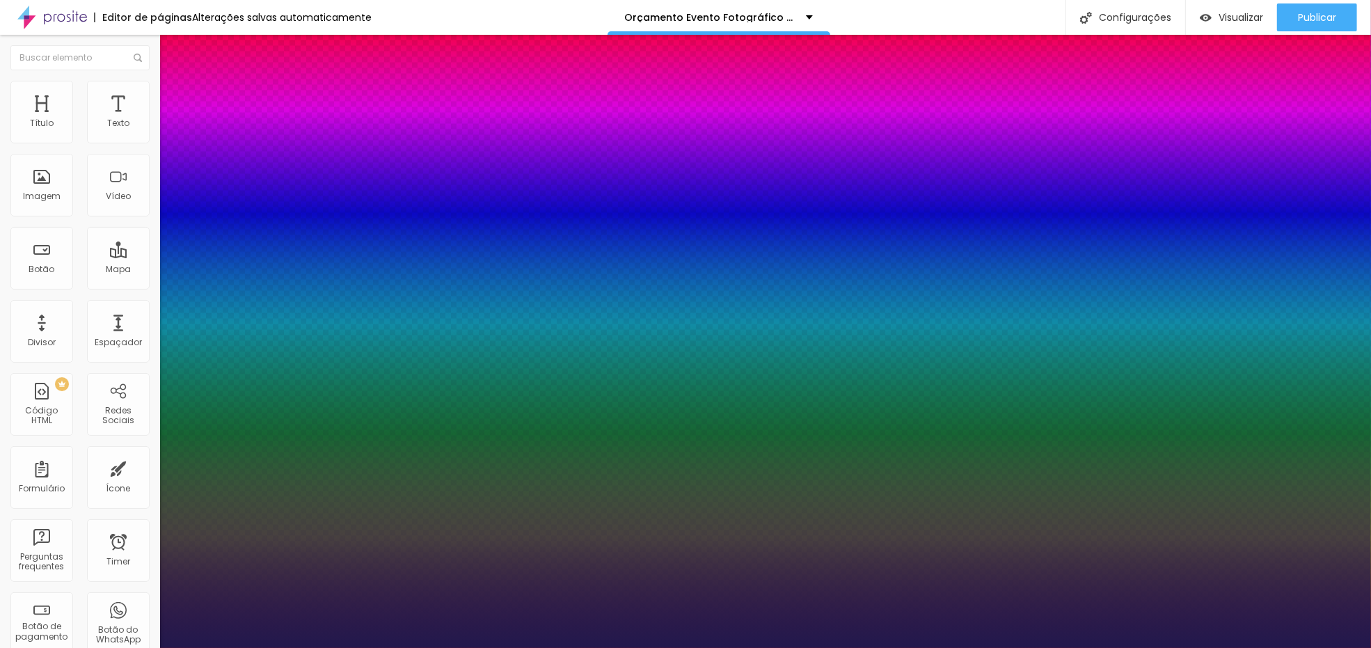
type input "78"
type input "1"
type input "80"
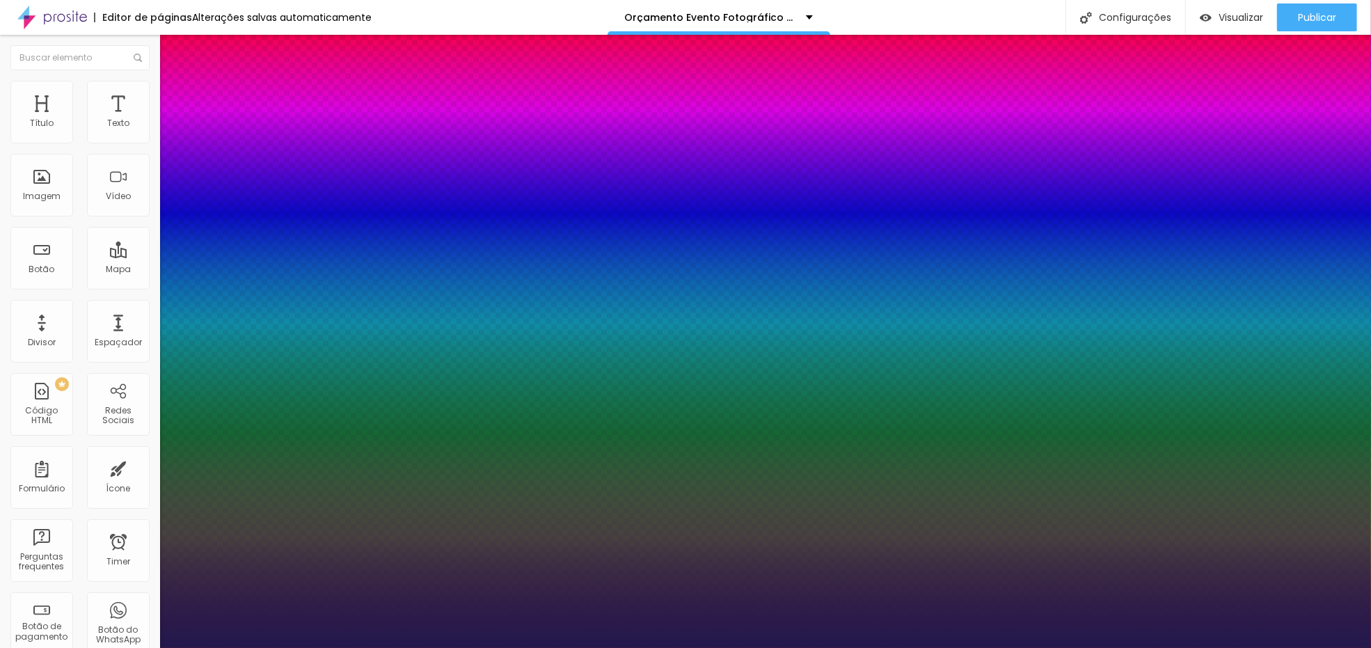
type input "1"
type input "81"
type input "1"
type input "82"
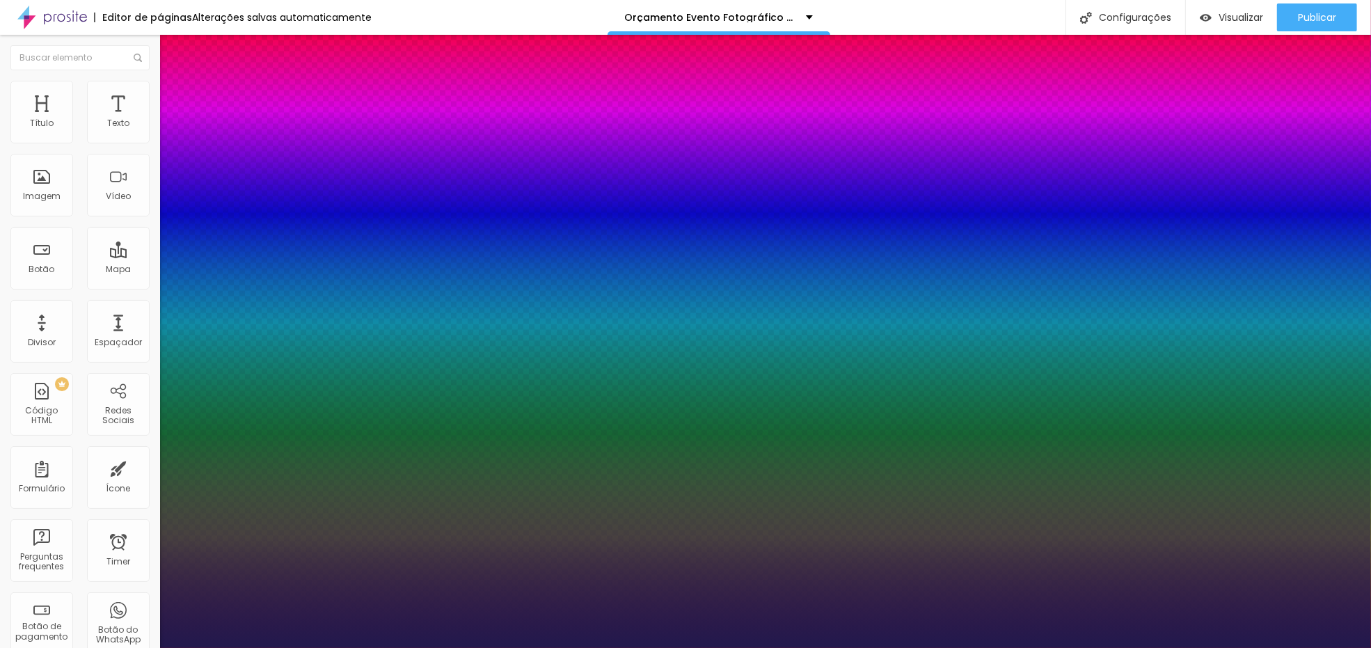
type input "82"
type input "1"
type input "83"
type input "1"
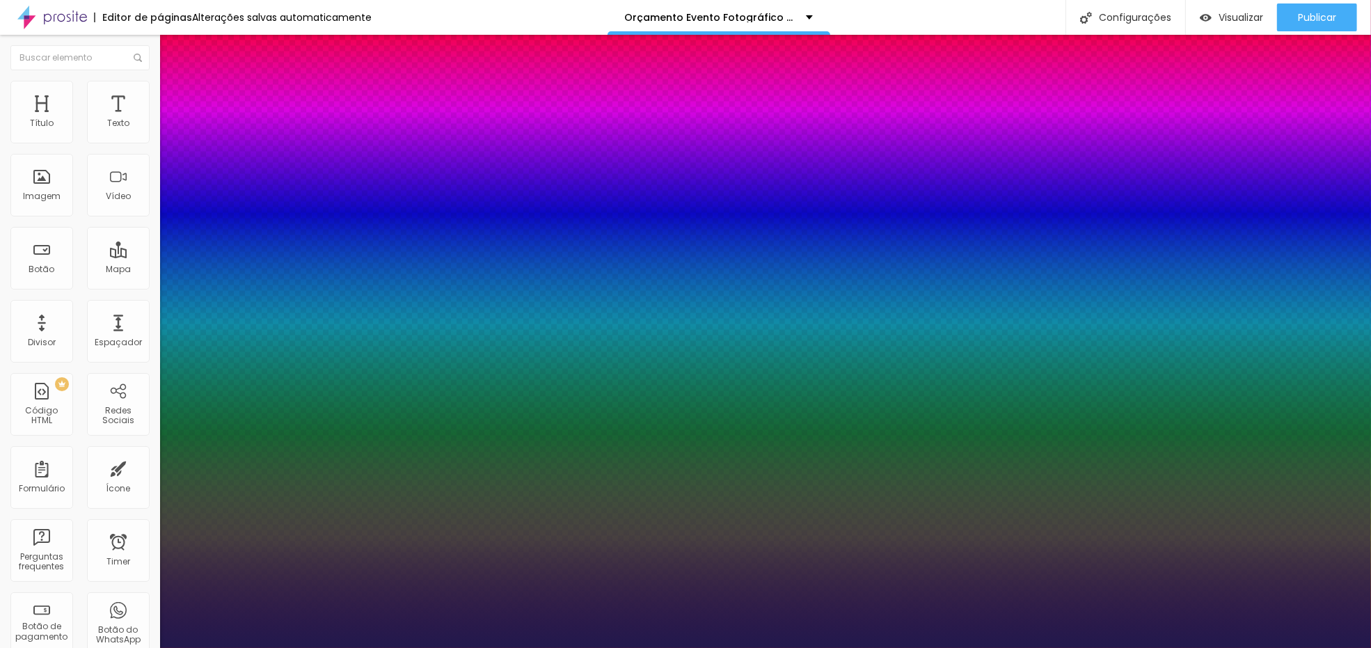
type input "84"
type input "1"
type input "85"
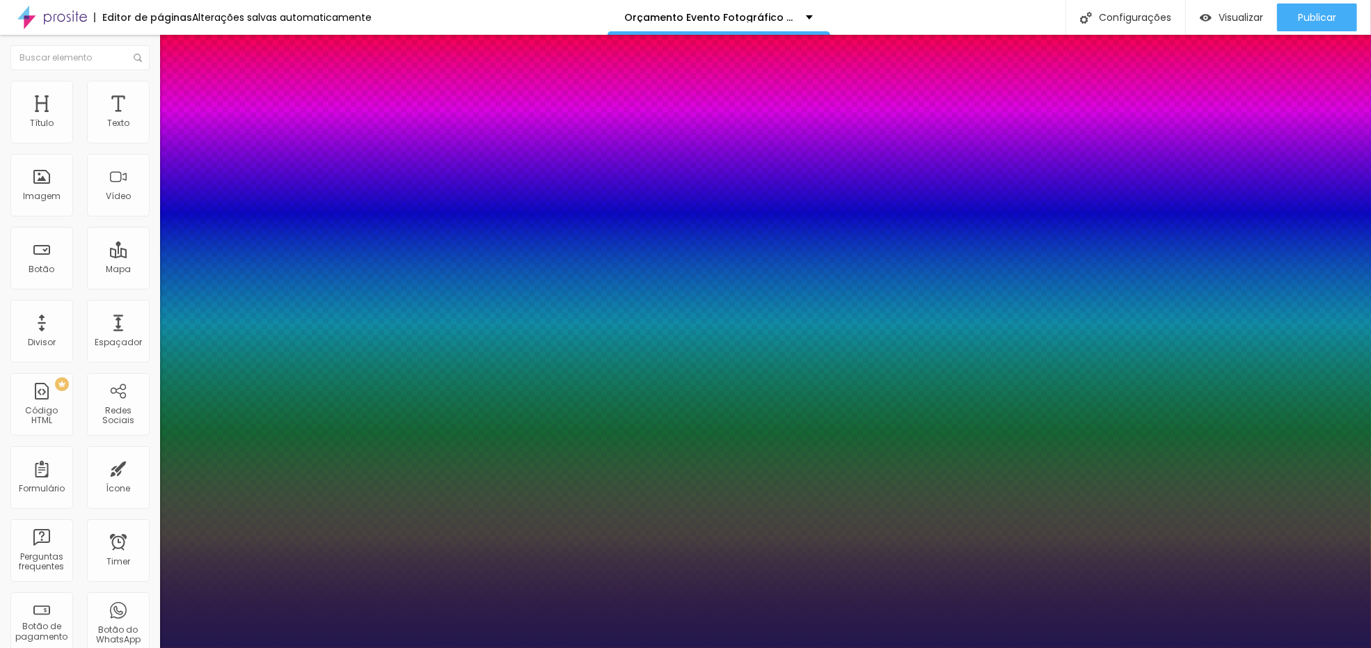
type input "1"
type input "88"
type input "1"
type input "100"
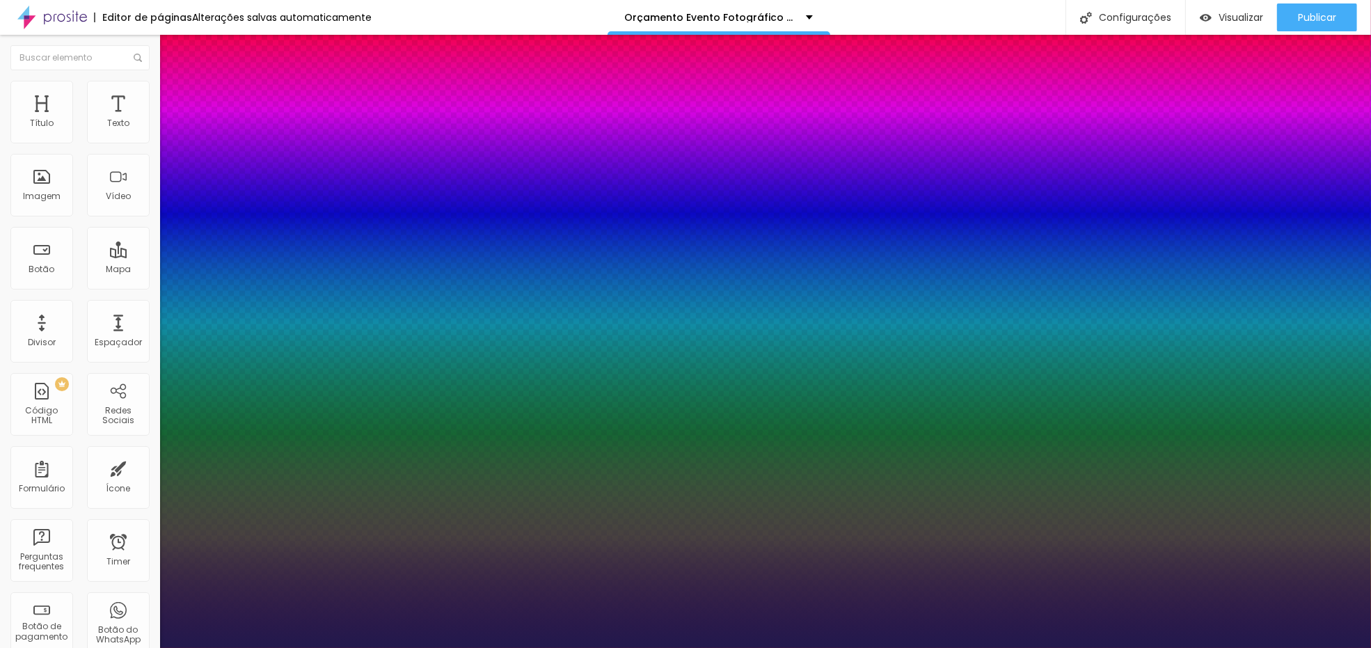
type input "100"
type input "1"
type input "98"
type input "1"
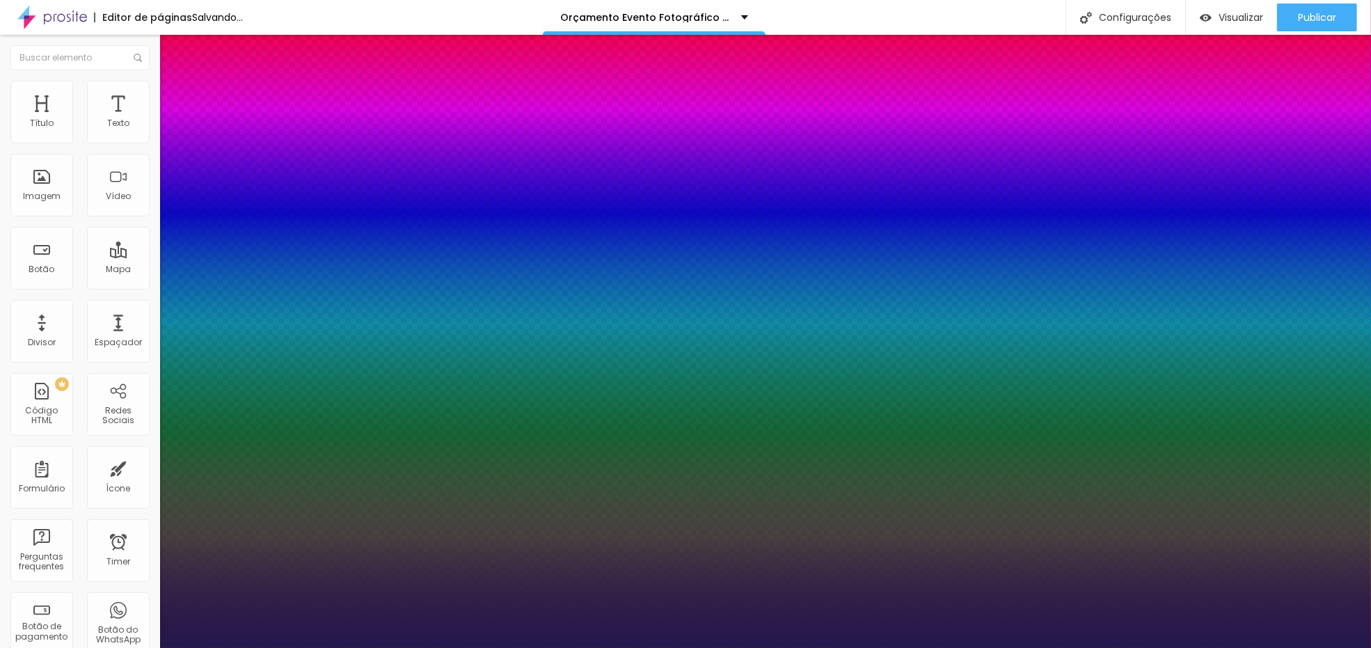
type input "88"
type input "1"
type input "86"
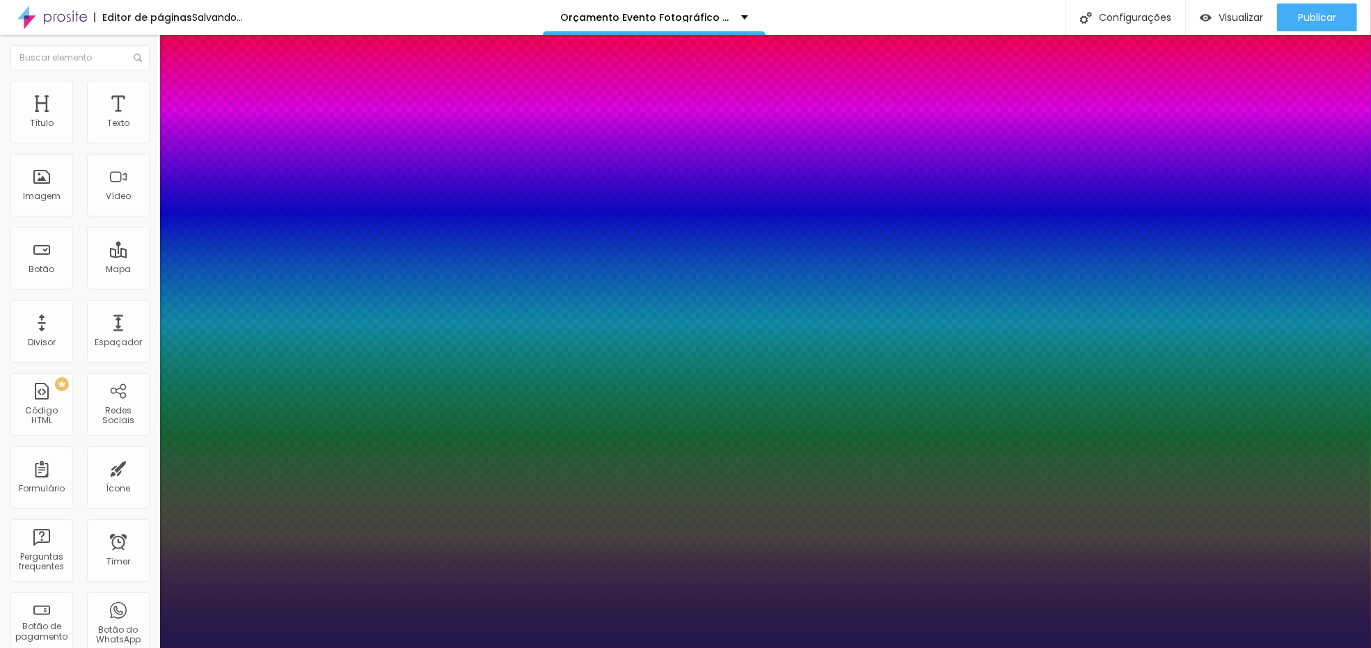
type input "1"
type input "84"
type input "1"
type input "83"
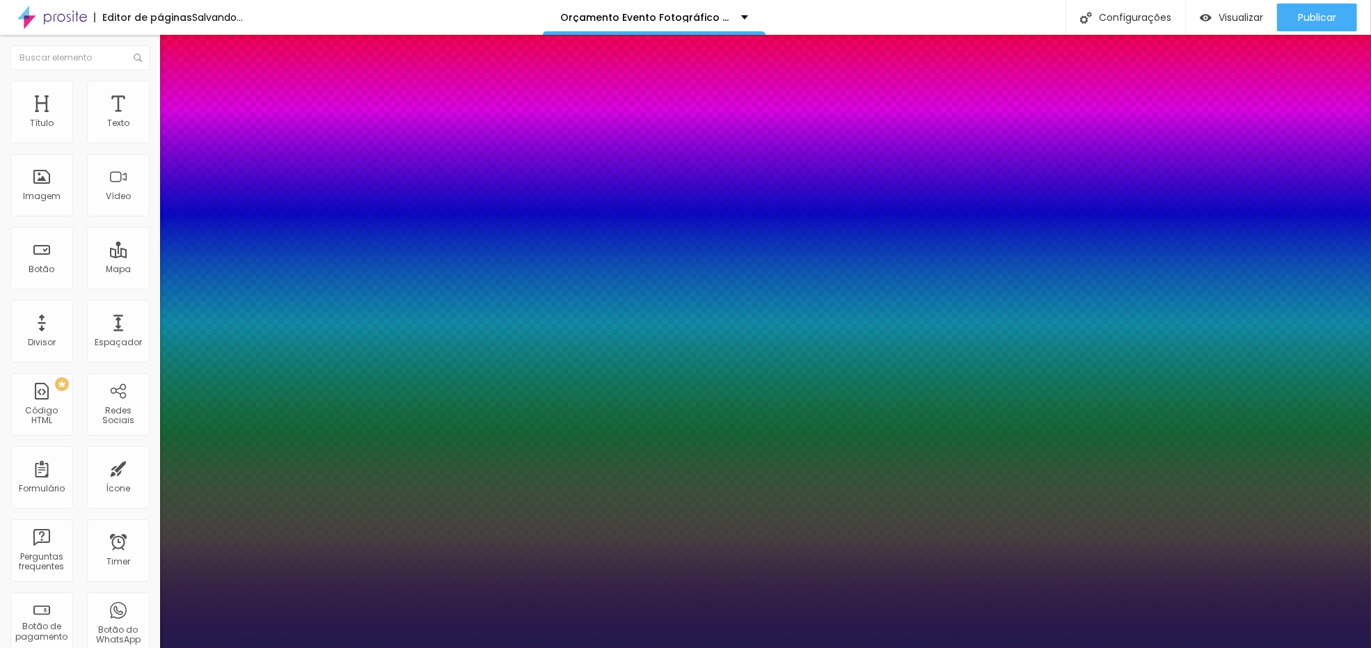
type input "83"
type input "1"
type input "82"
type input "1"
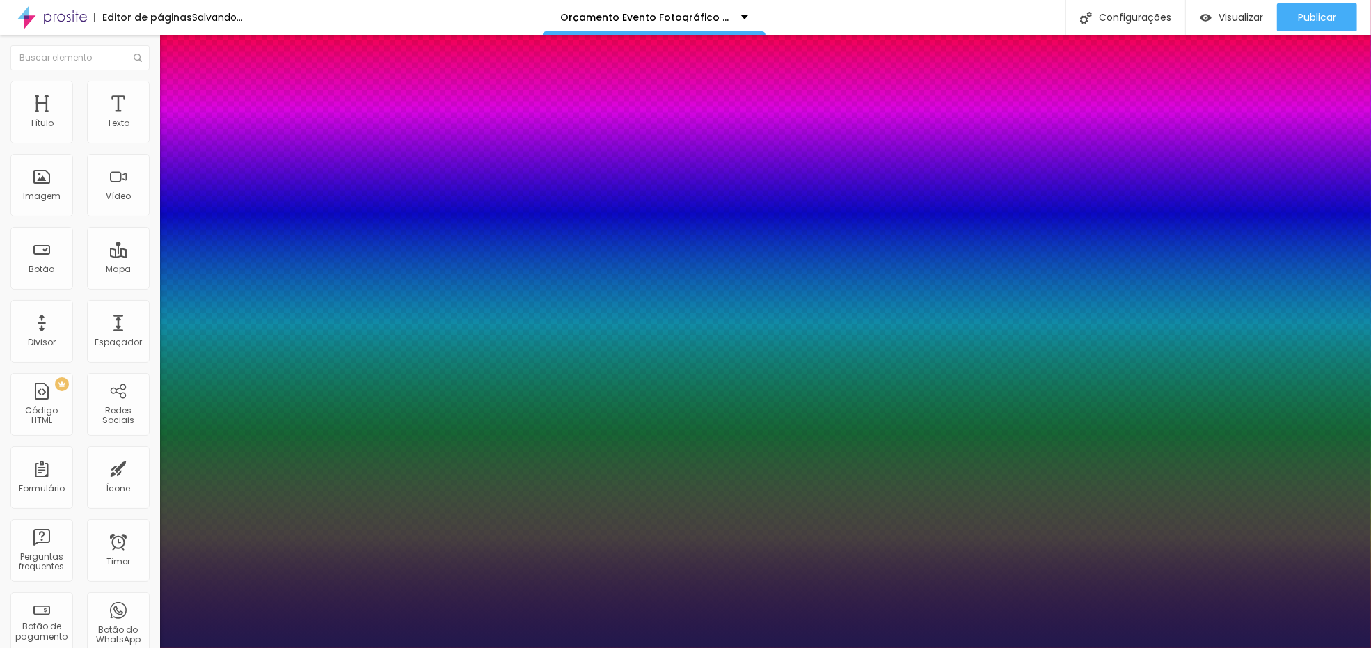
type input "81"
type input "1"
type input "80"
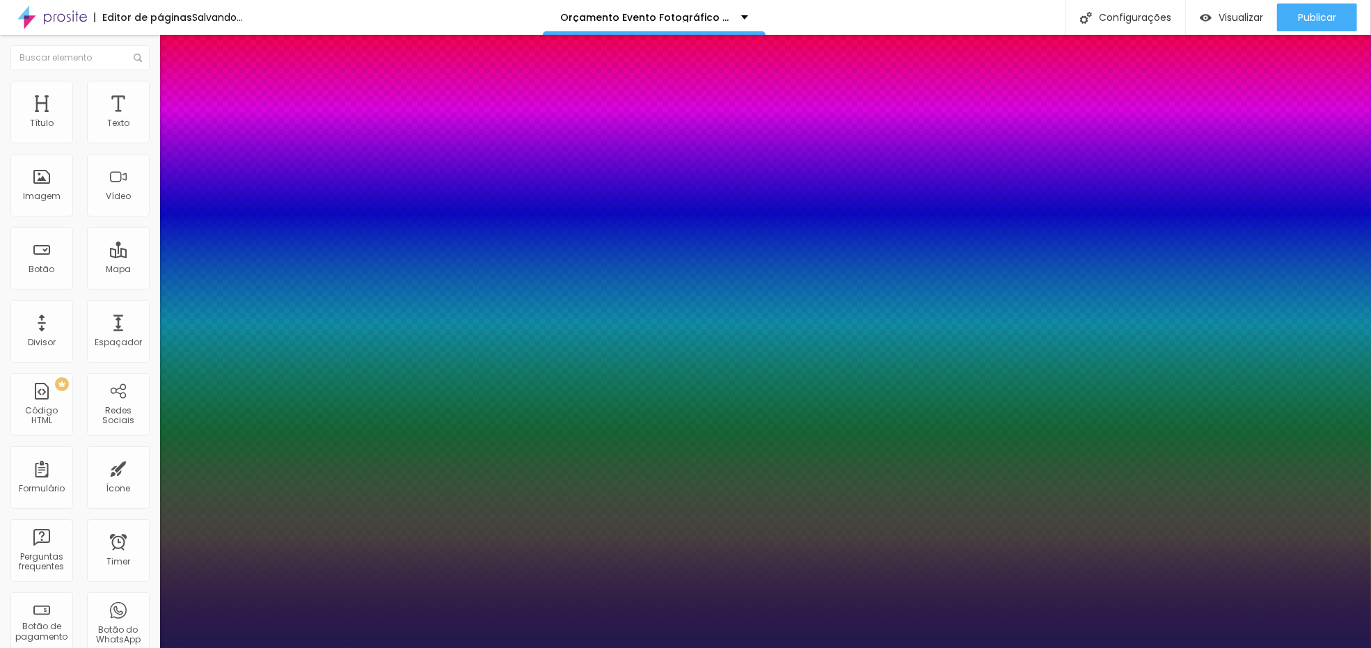
type input "1"
type input "79"
type input "1"
type input "78"
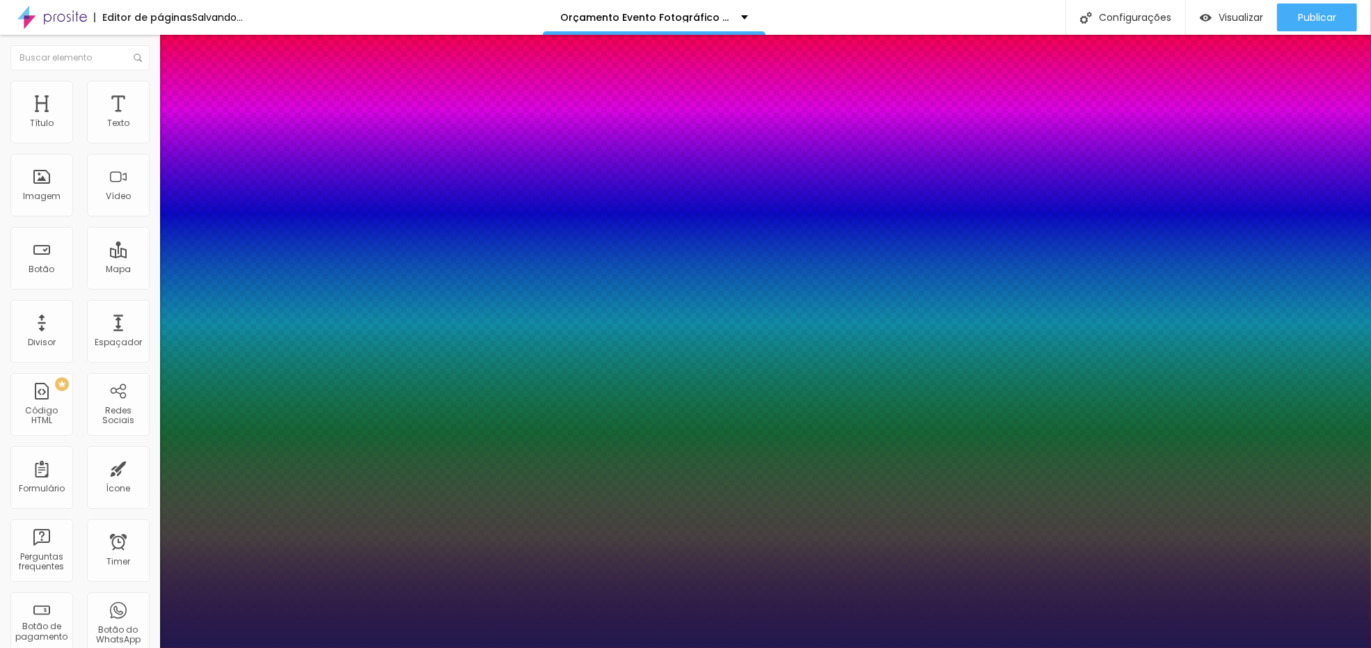
type input "78"
type input "1"
type input "76"
type input "1"
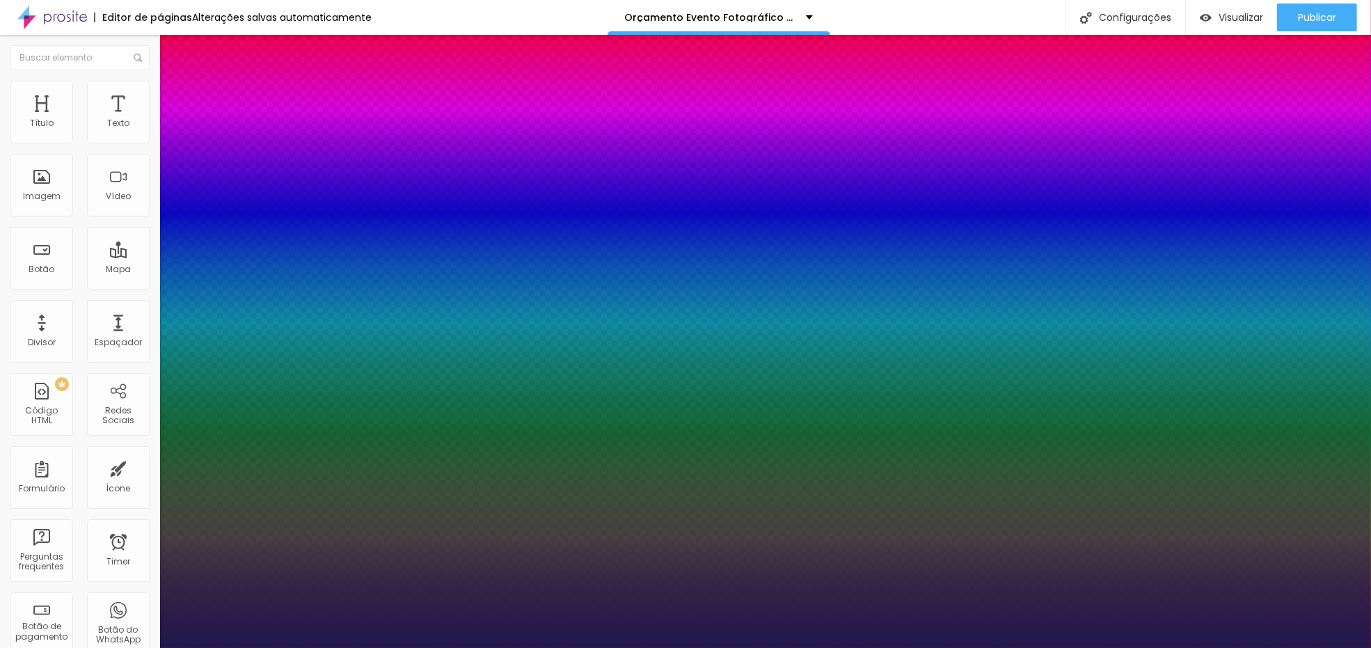
type input "74"
type input "1"
type input "73"
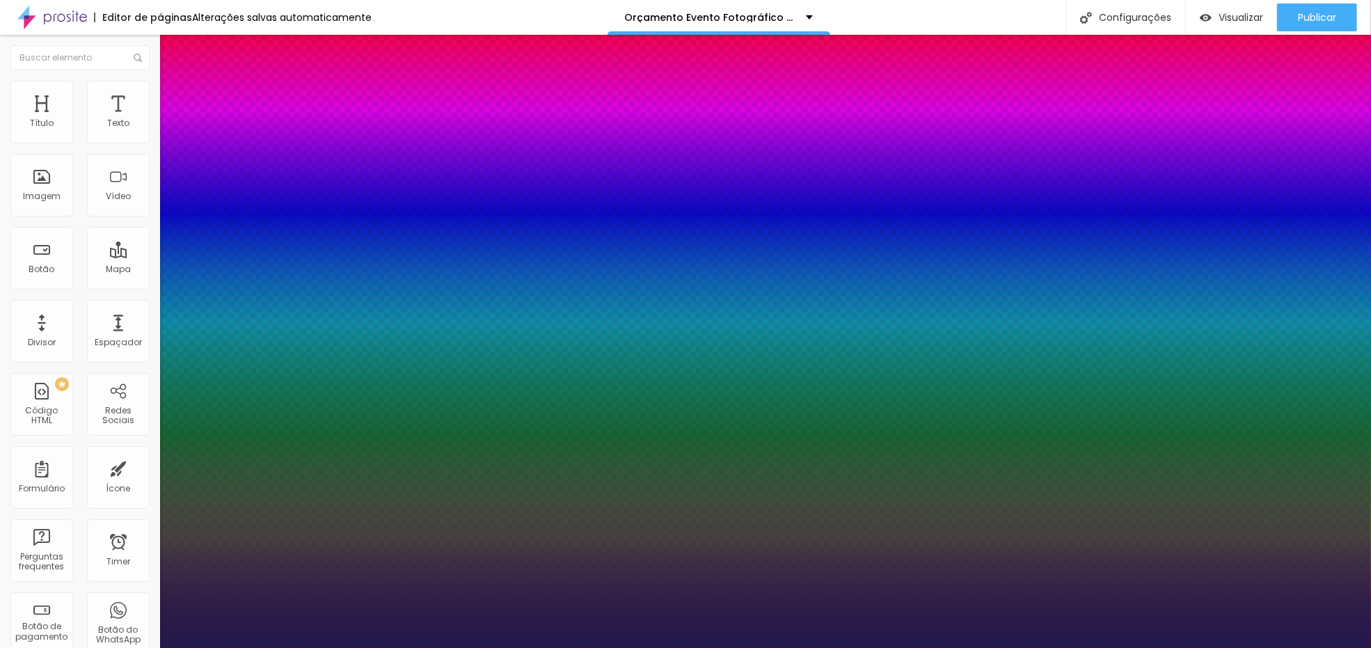
type input "1"
type input "70"
type input "1"
type input "69"
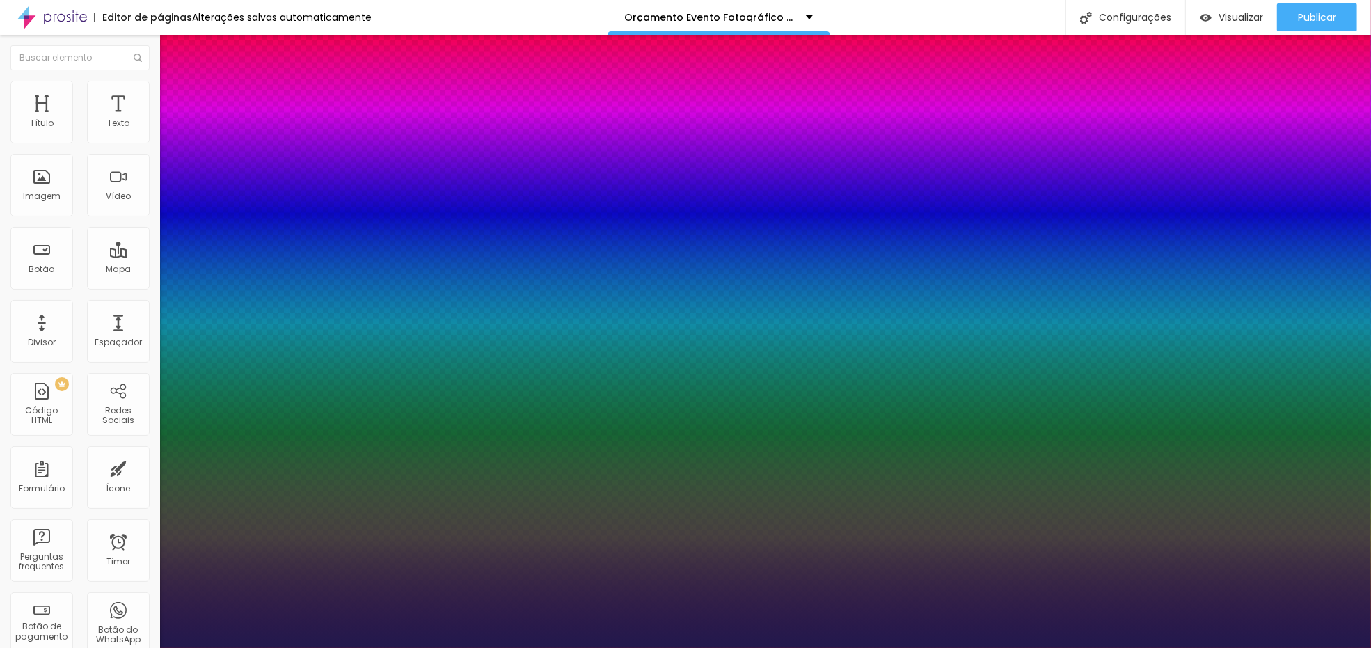
type input "69"
type input "1"
type input "68"
type input "1"
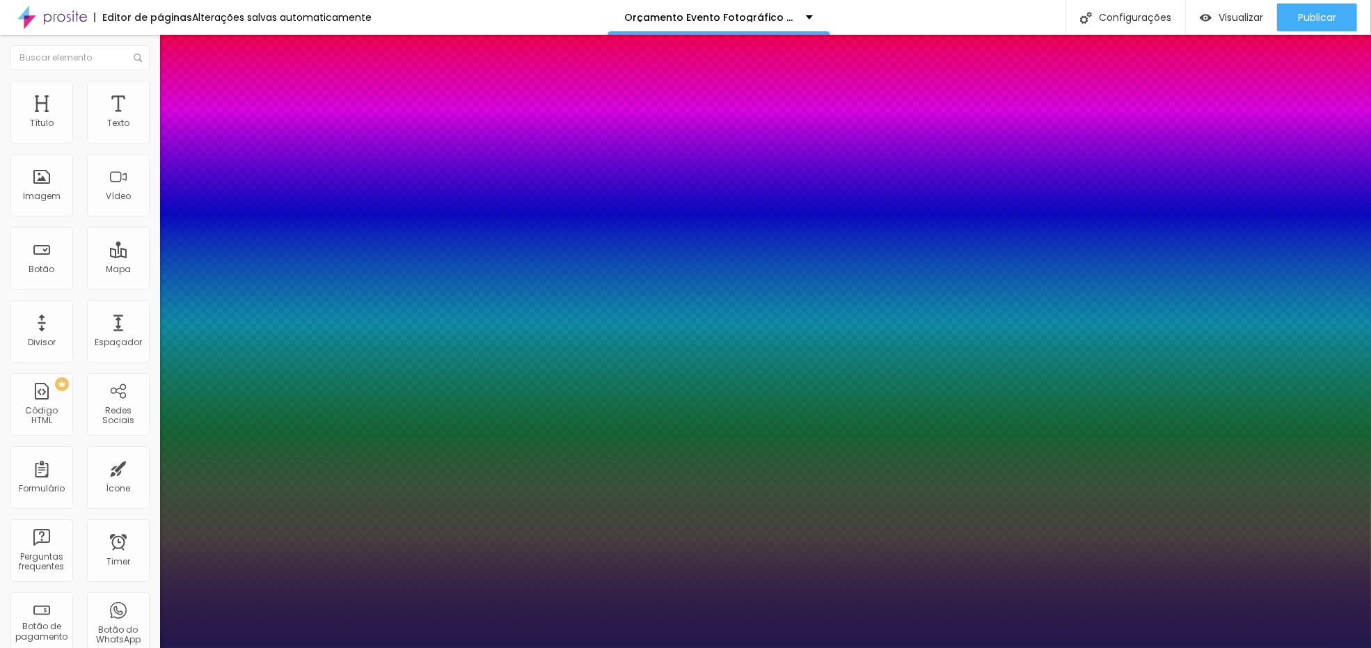
type input "67"
type input "1"
type input "67"
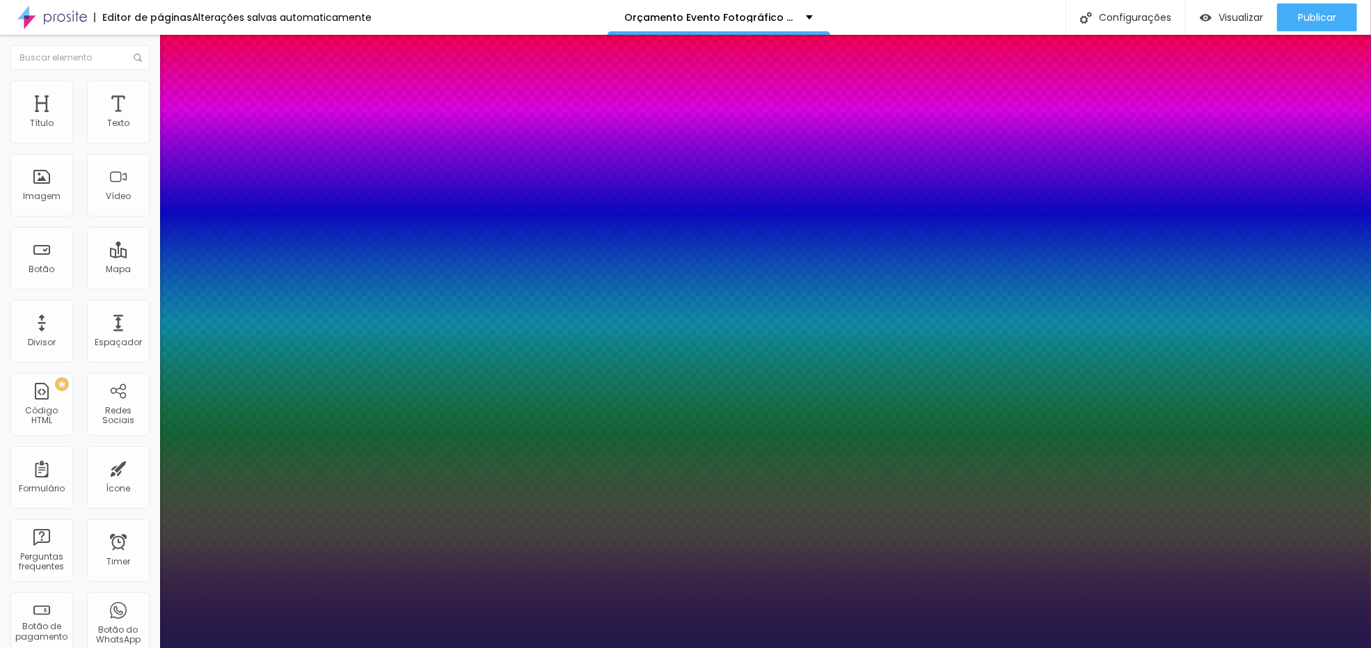
click at [587, 647] on div at bounding box center [685, 648] width 1371 height 0
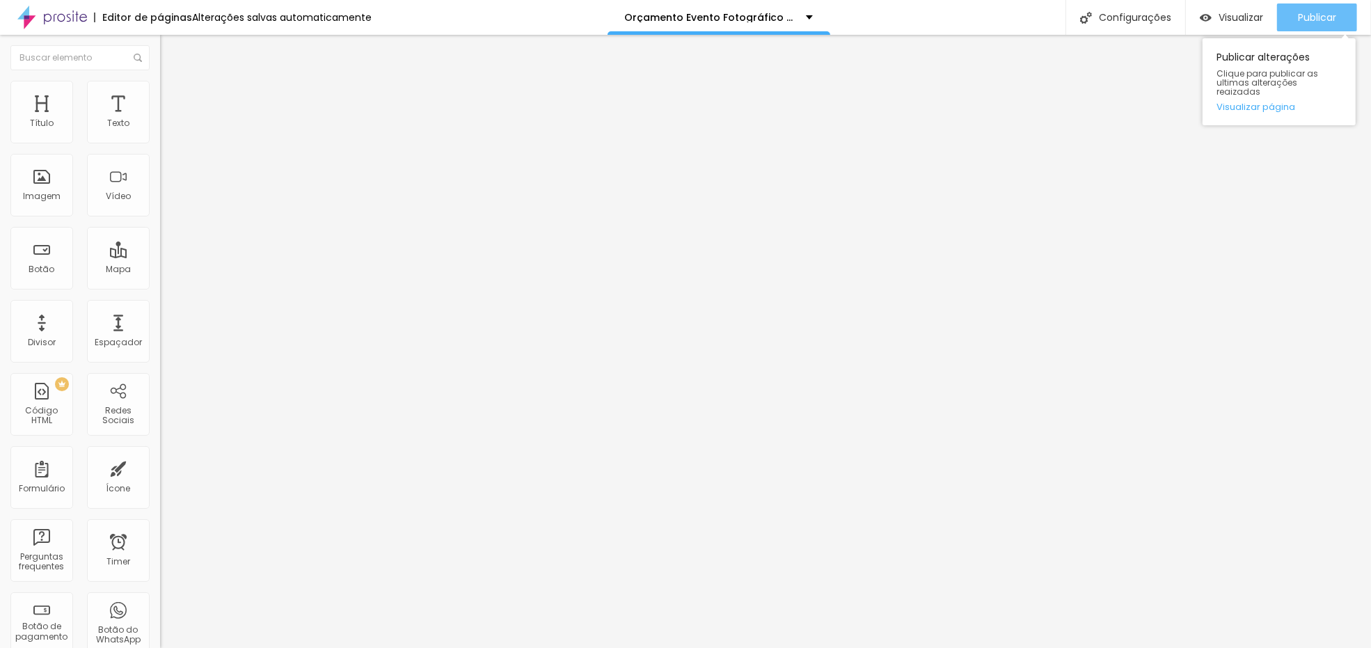
click at [1314, 23] on span "Publicar" at bounding box center [1317, 17] width 38 height 11
click at [1259, 102] on link "Visualizar página" at bounding box center [1279, 106] width 125 height 9
click at [1274, 102] on link "Visualizar página" at bounding box center [1279, 106] width 125 height 9
click at [1291, 102] on link "Visualizar página" at bounding box center [1279, 106] width 125 height 9
click at [1275, 102] on link "Visualizar página" at bounding box center [1279, 106] width 125 height 9
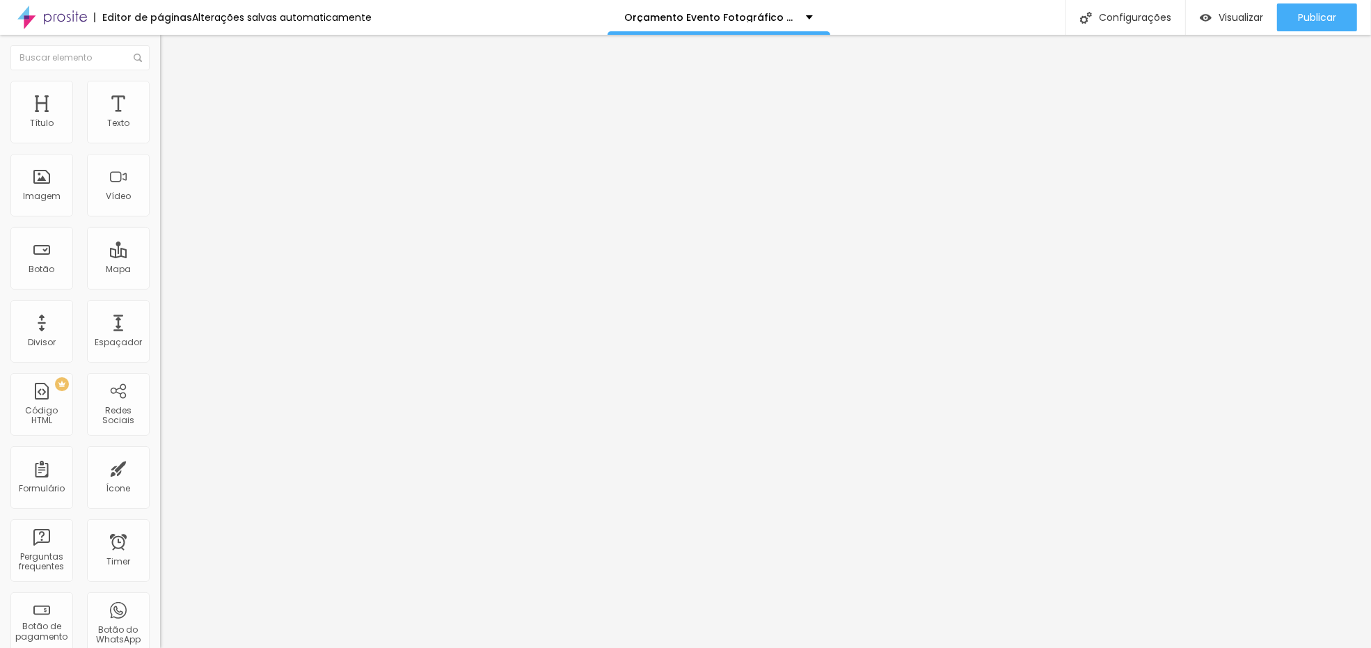
click at [166, 202] on icon "button" at bounding box center [170, 198] width 8 height 8
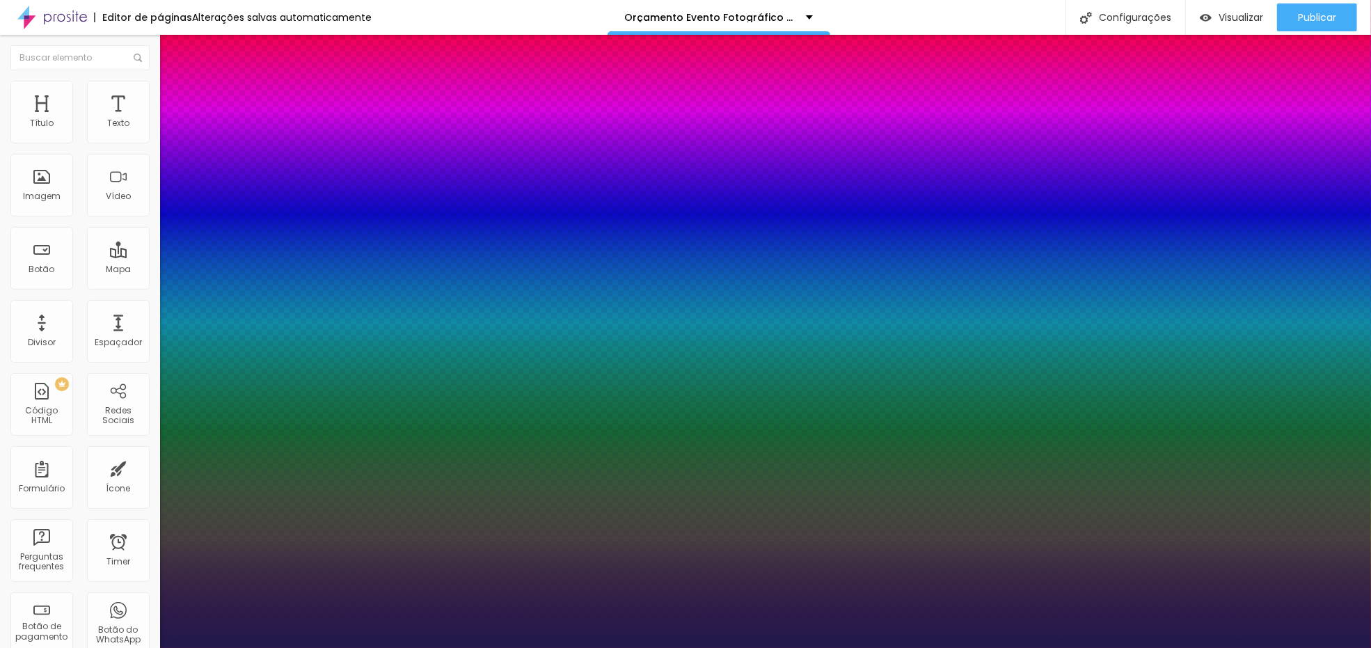
type input "1"
type input "8"
type input "6"
type input "1"
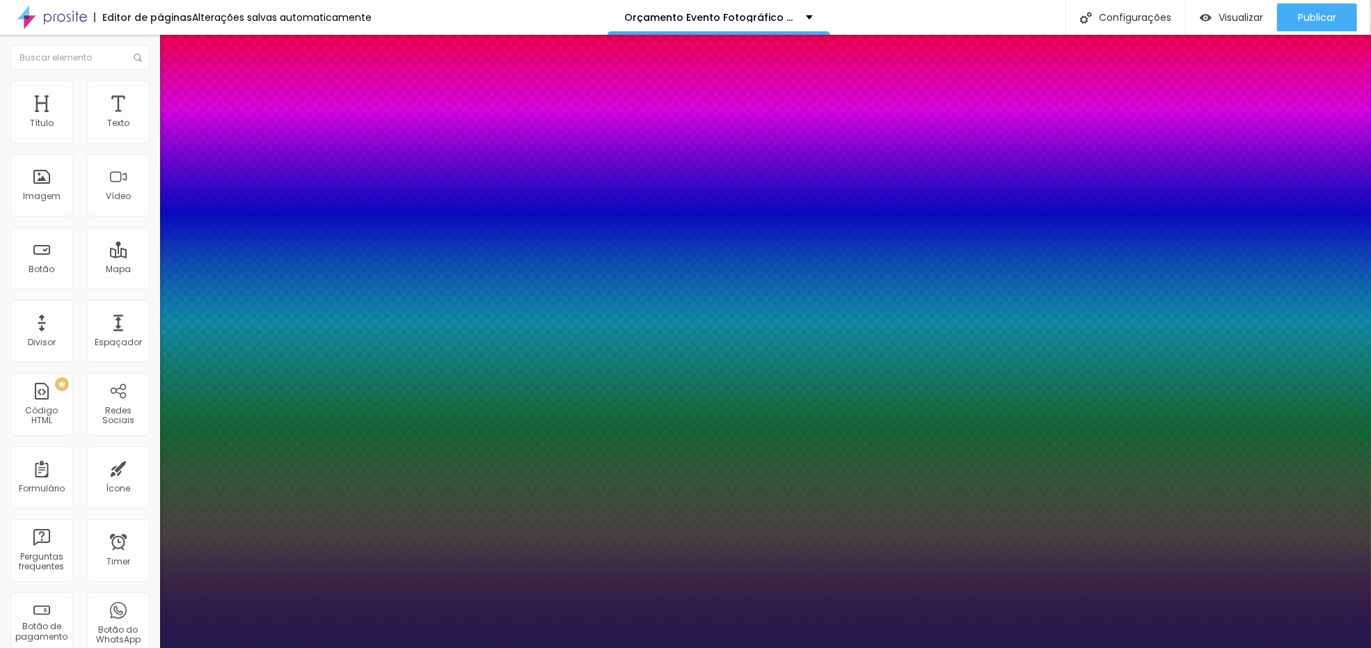
type input "8"
type input "0"
type input "1"
type input "8"
type input "07"
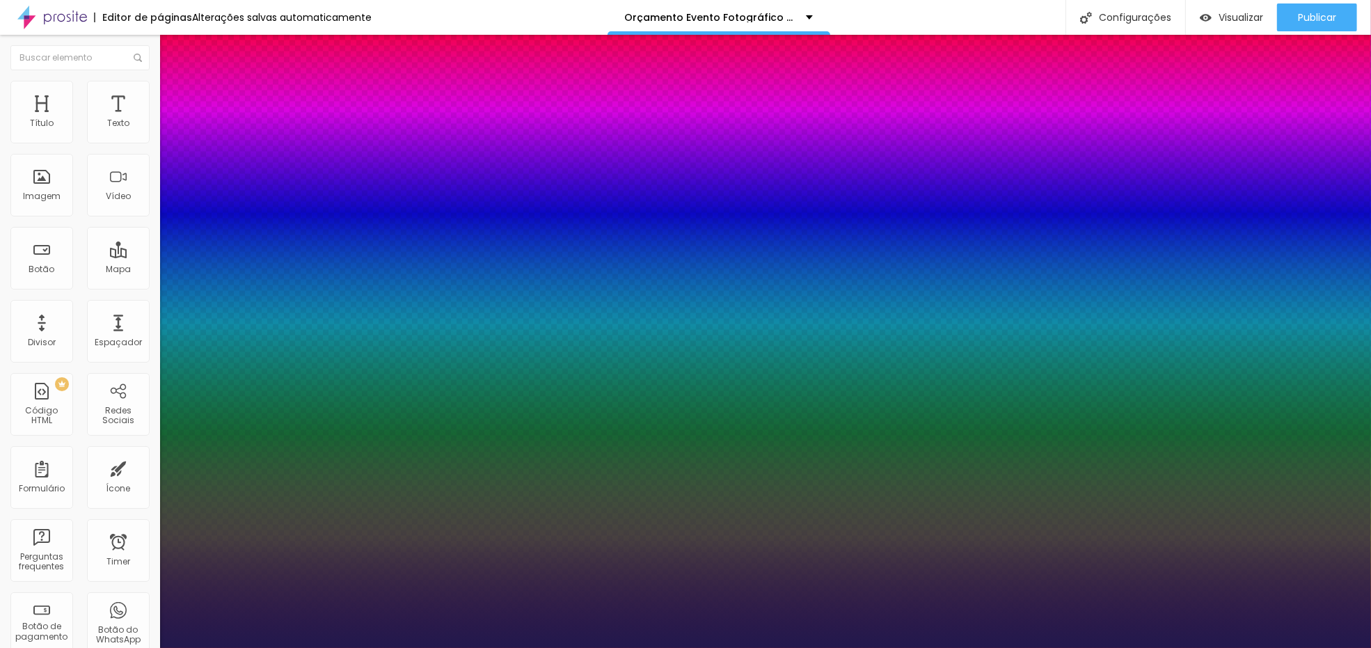
type input "1"
type input "70"
type input "070"
type input "1"
type input "70"
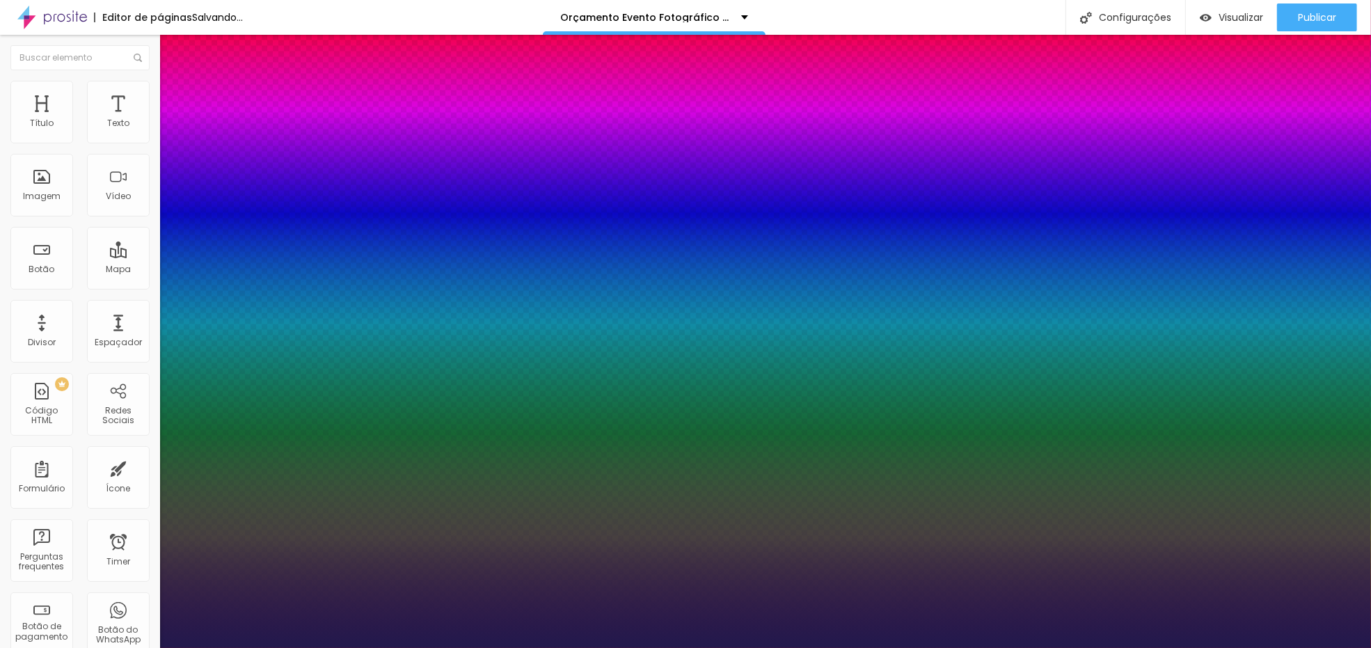
type input "1"
type input "70"
type input "10"
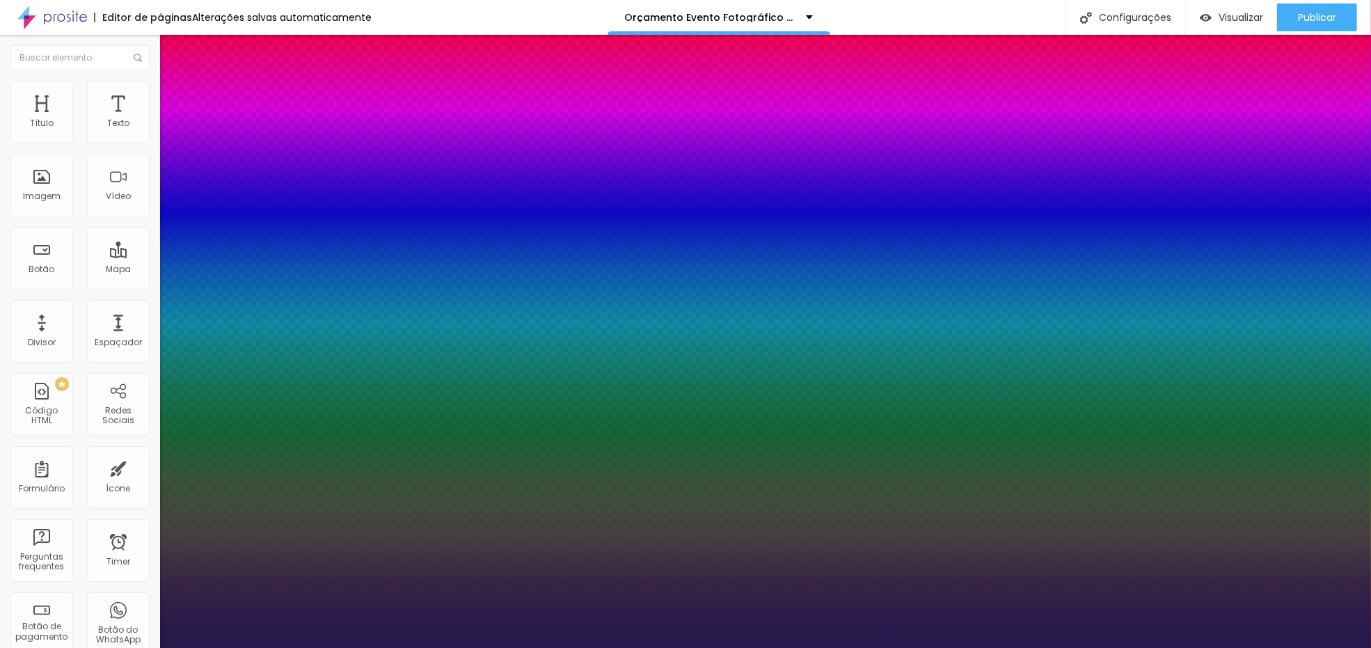
type input "1"
type input "7.2"
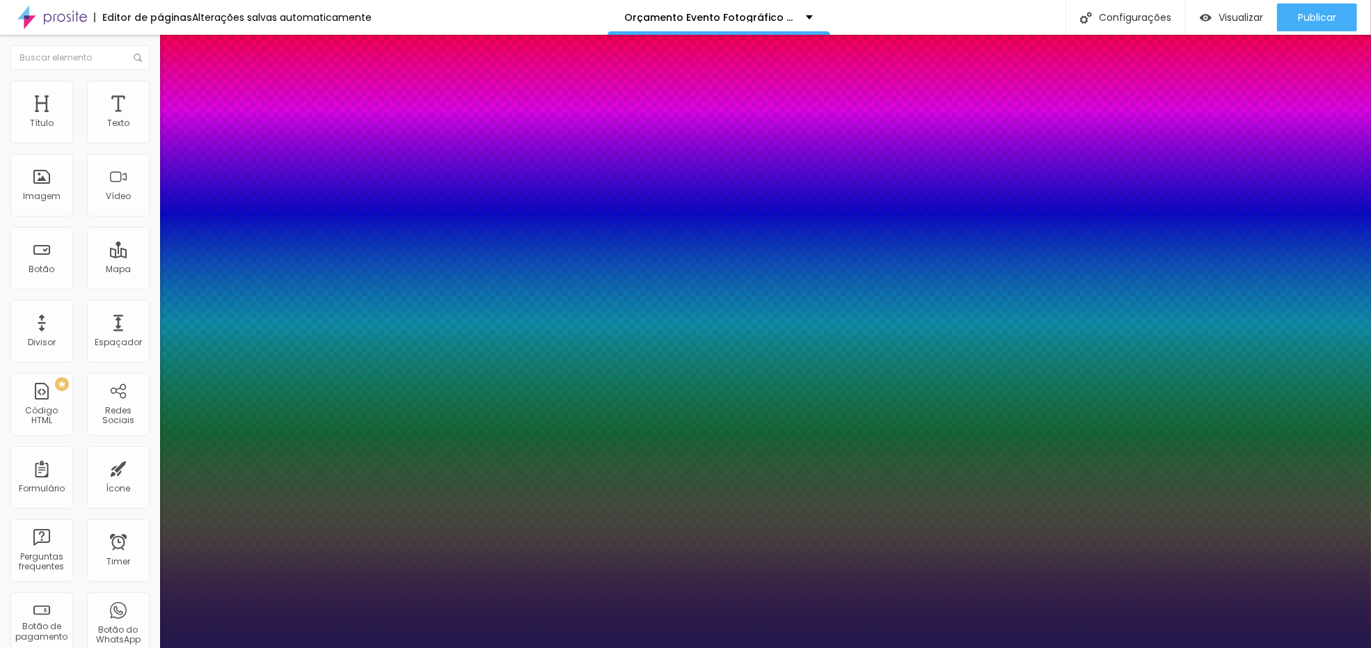
type input "7.2"
type input "1"
type input "7.4"
type input "1"
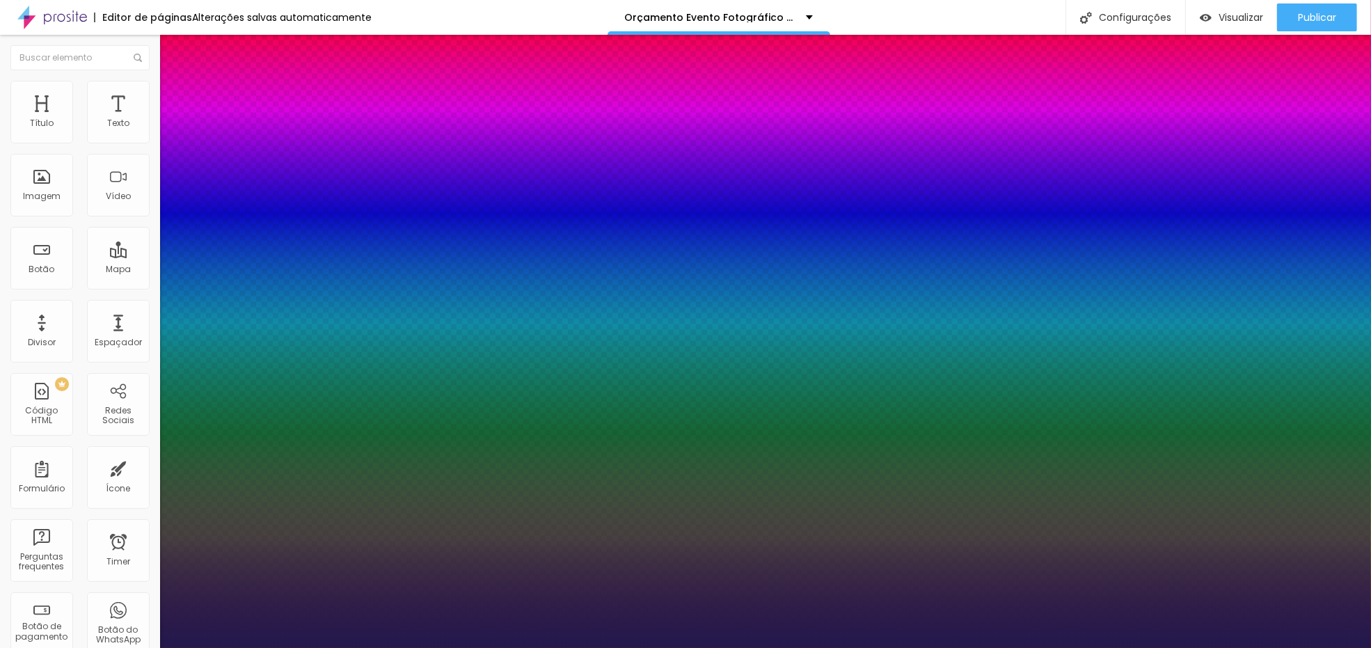
type input "7.5"
type input "1"
type input "7.6"
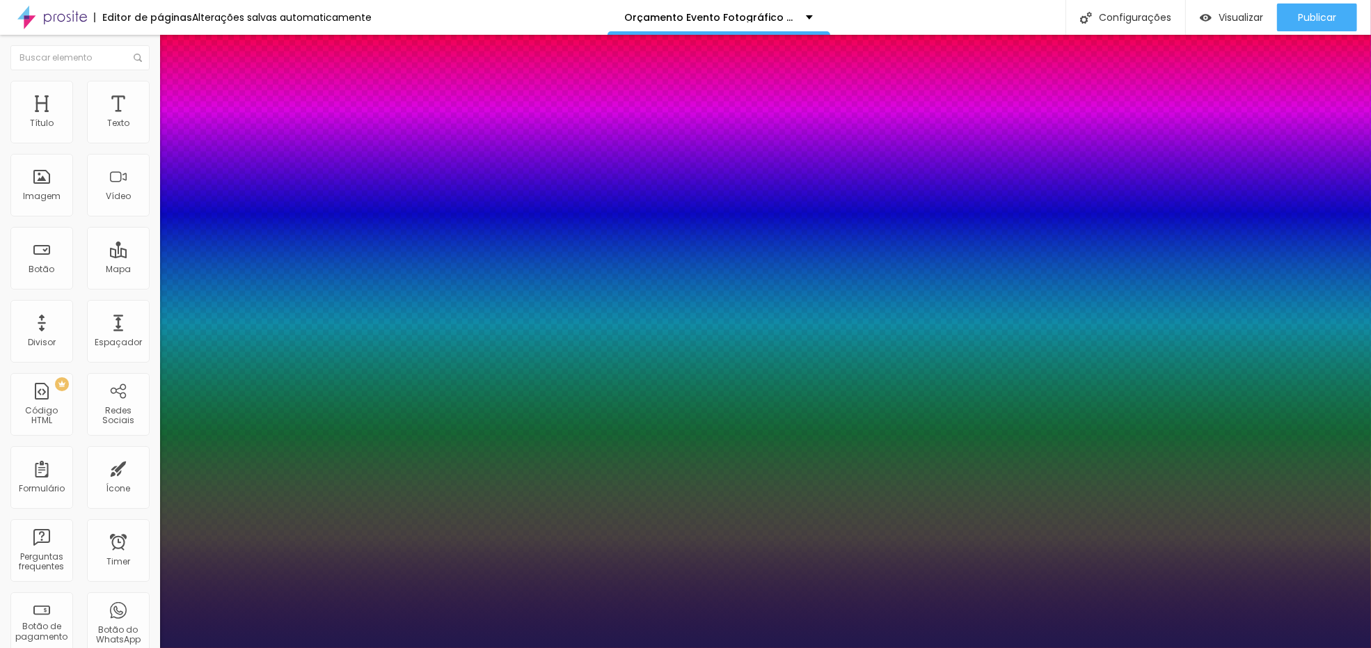
type input "7.6"
type input "1"
type input "7.7"
type input "1"
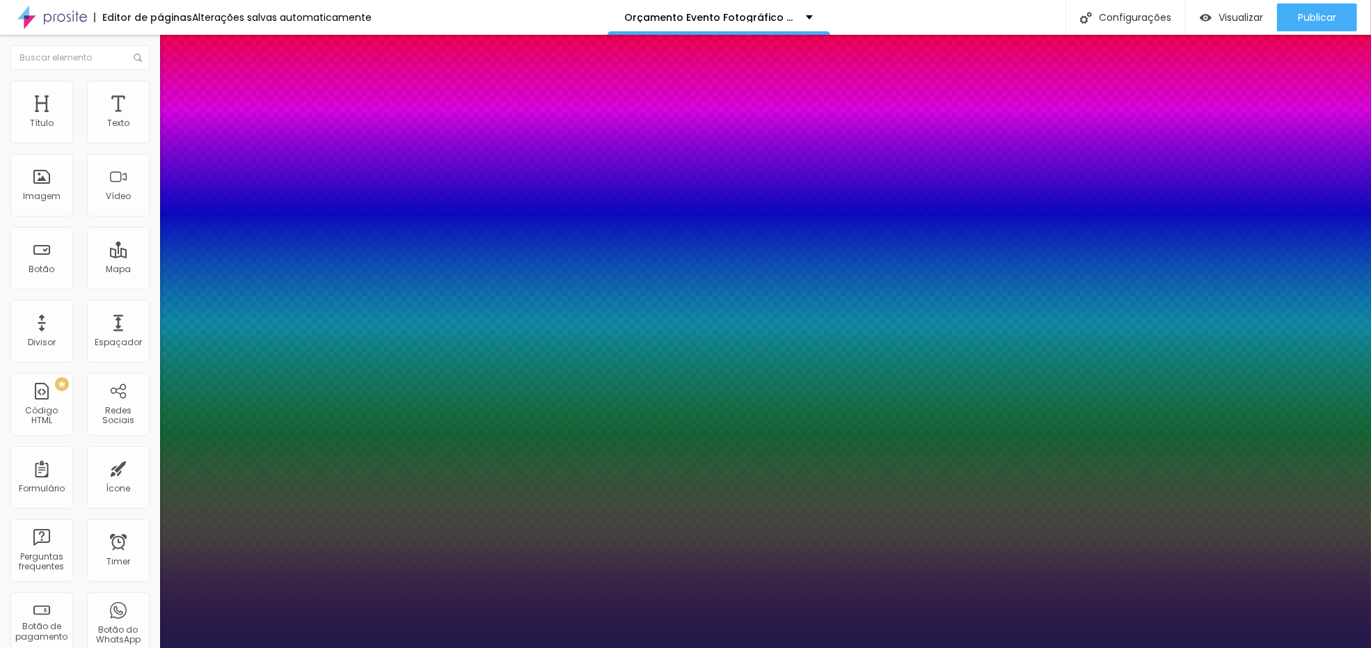
type input "8.3"
type input "1"
type input "8.4"
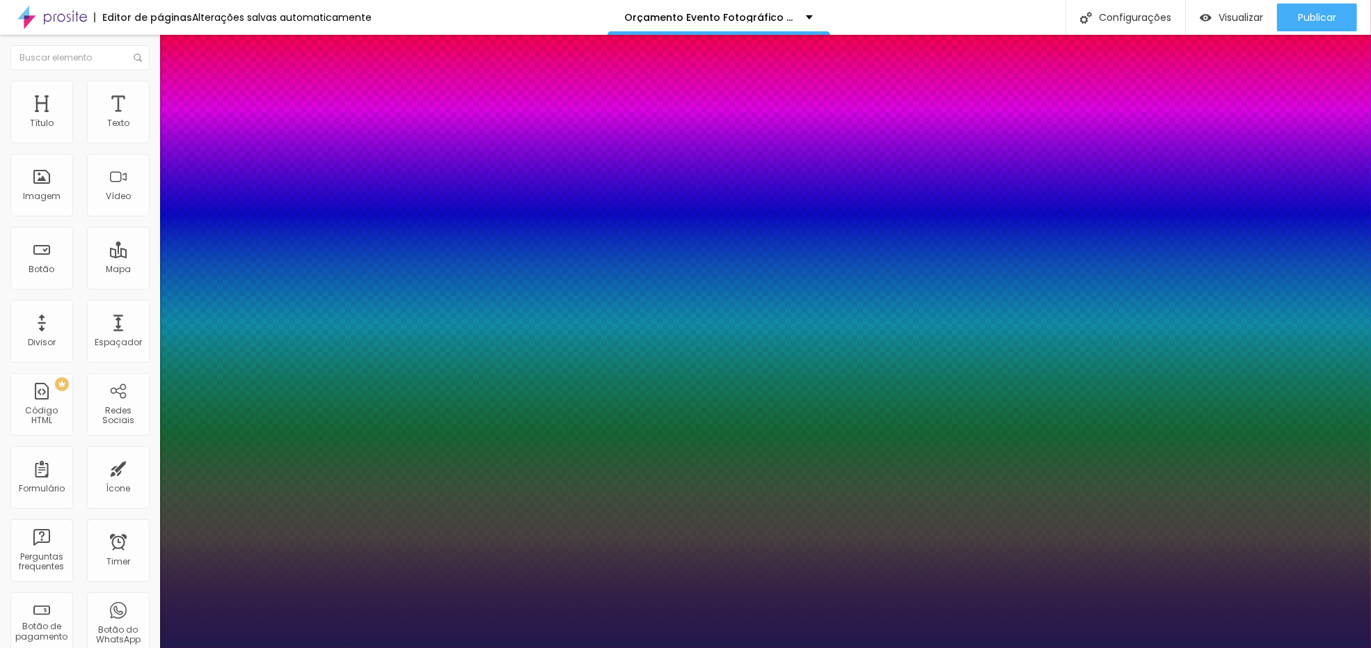
type input "1"
type input "8.3"
type input "1"
type input "8.2"
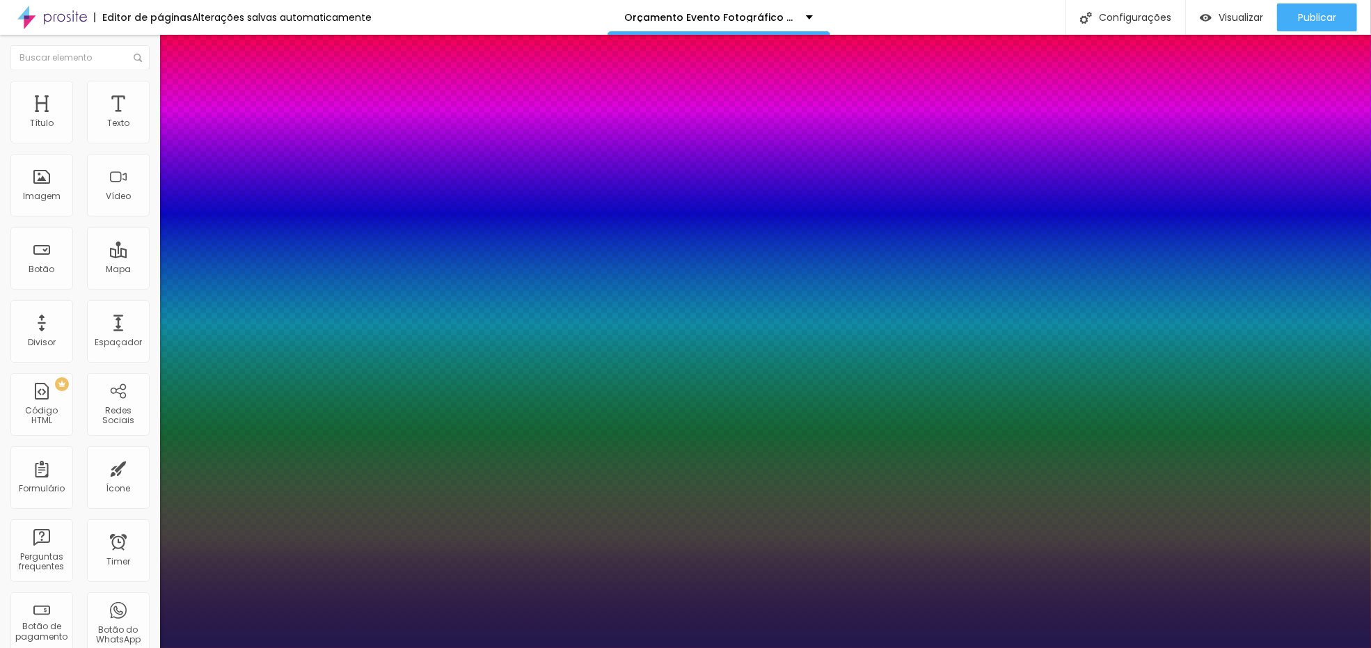
type input "8.2"
type input "1"
type input "8.1"
type input "1"
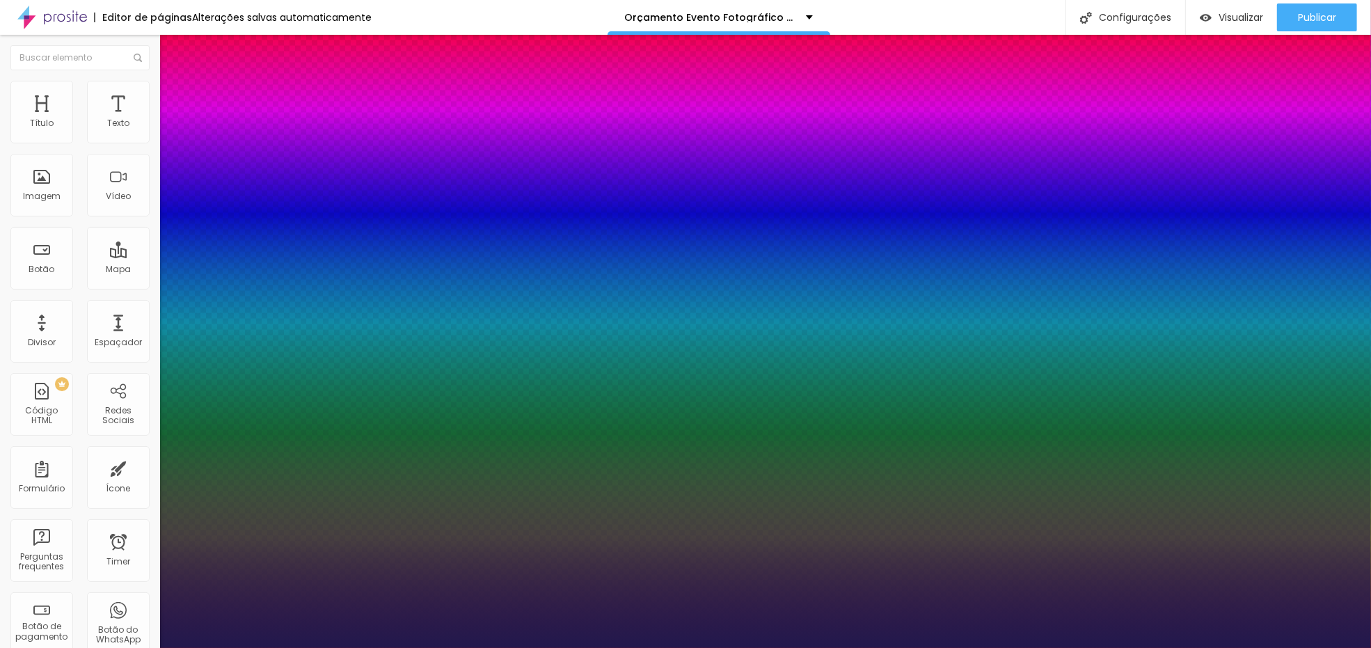
type input "8"
type input "1"
type input "7.9"
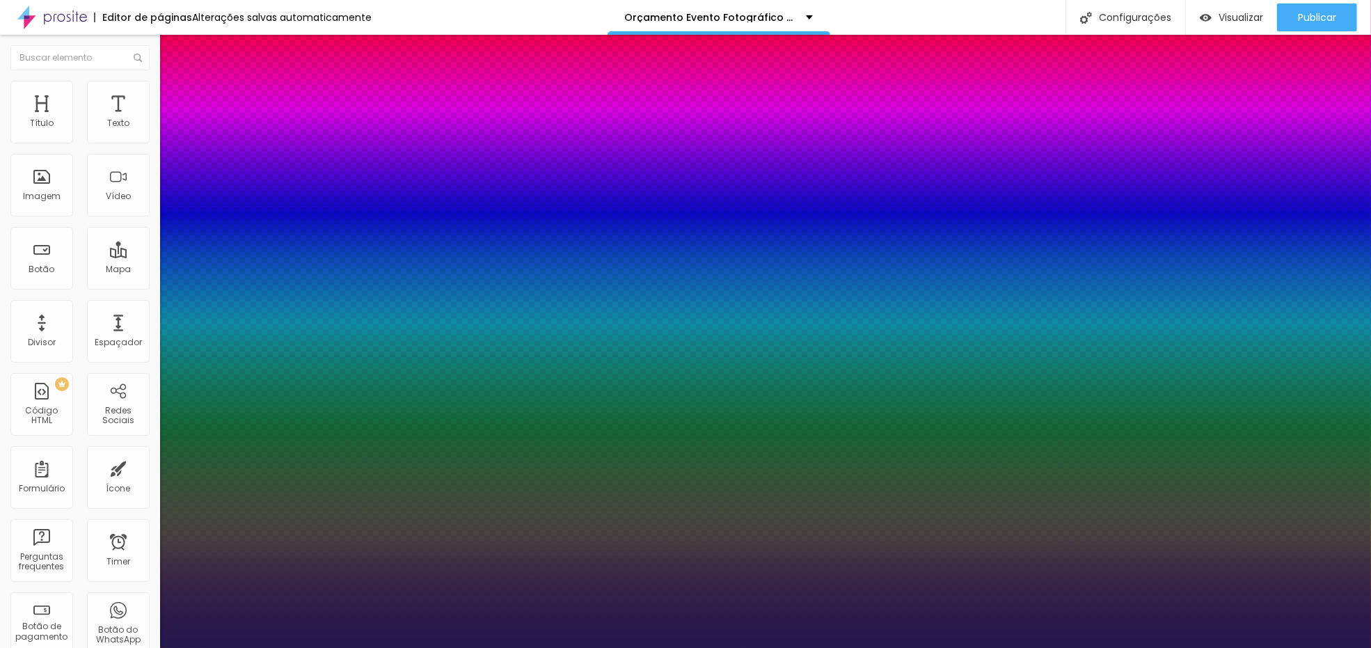
type input "1"
type input "7.8"
type input "1"
type input "7.9"
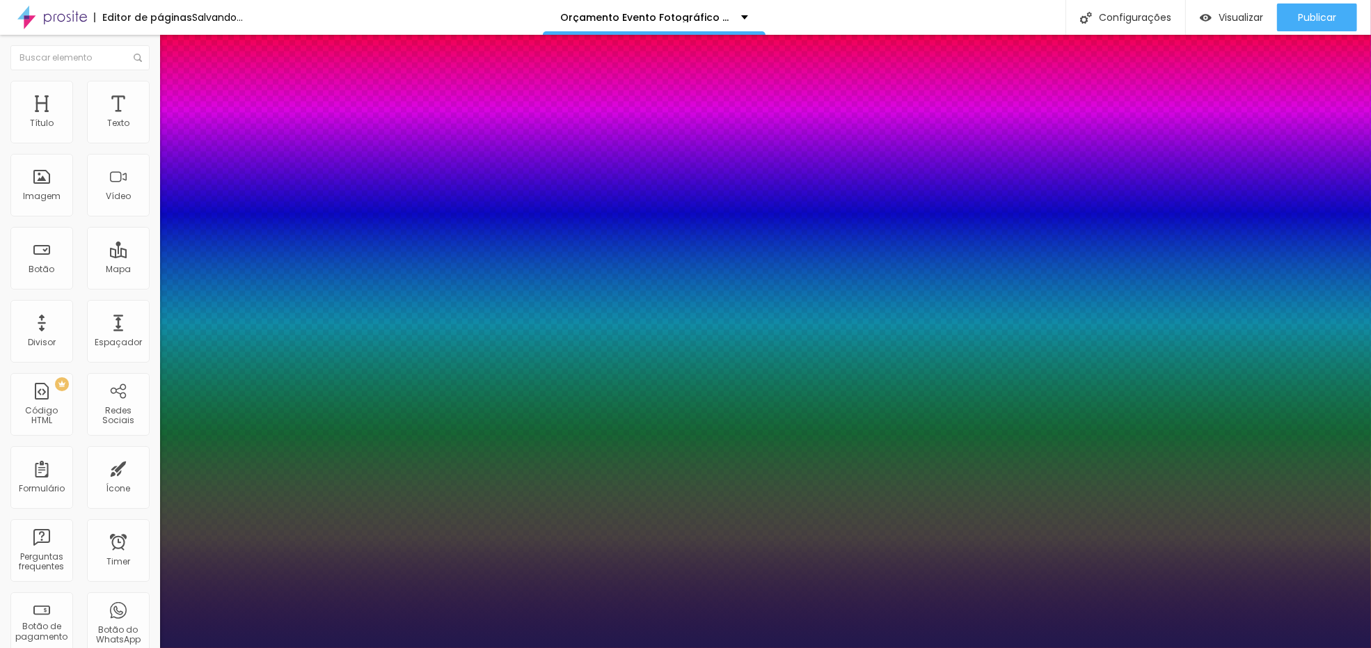
type input "7.9"
type input "1"
type input "8"
type input "1"
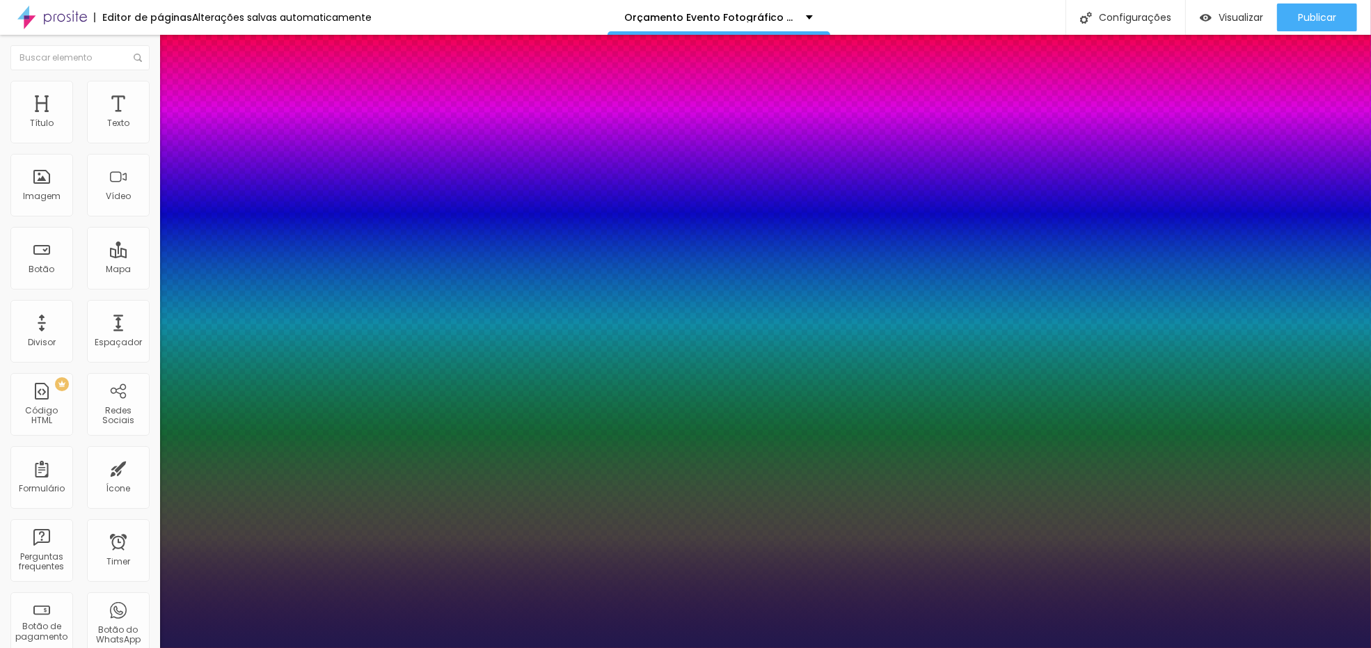
type input "8"
type input "1"
type input ".5"
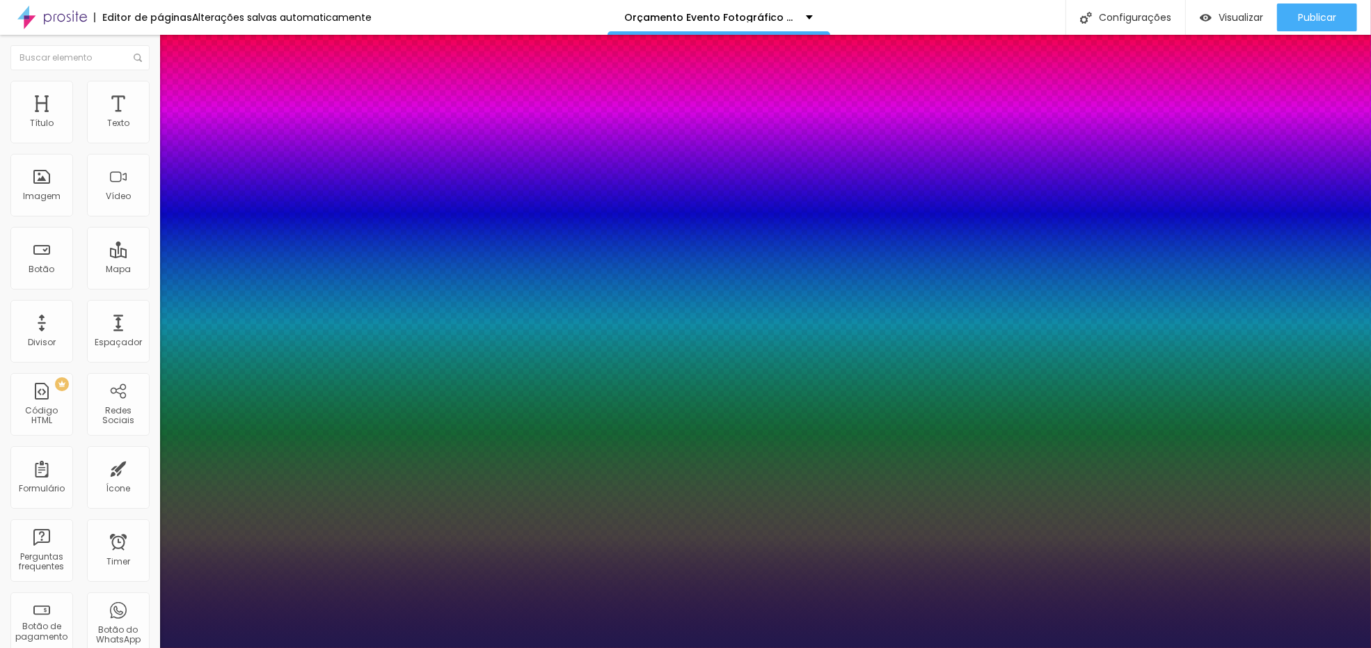
type input "2"
type input "1.5"
type input "1"
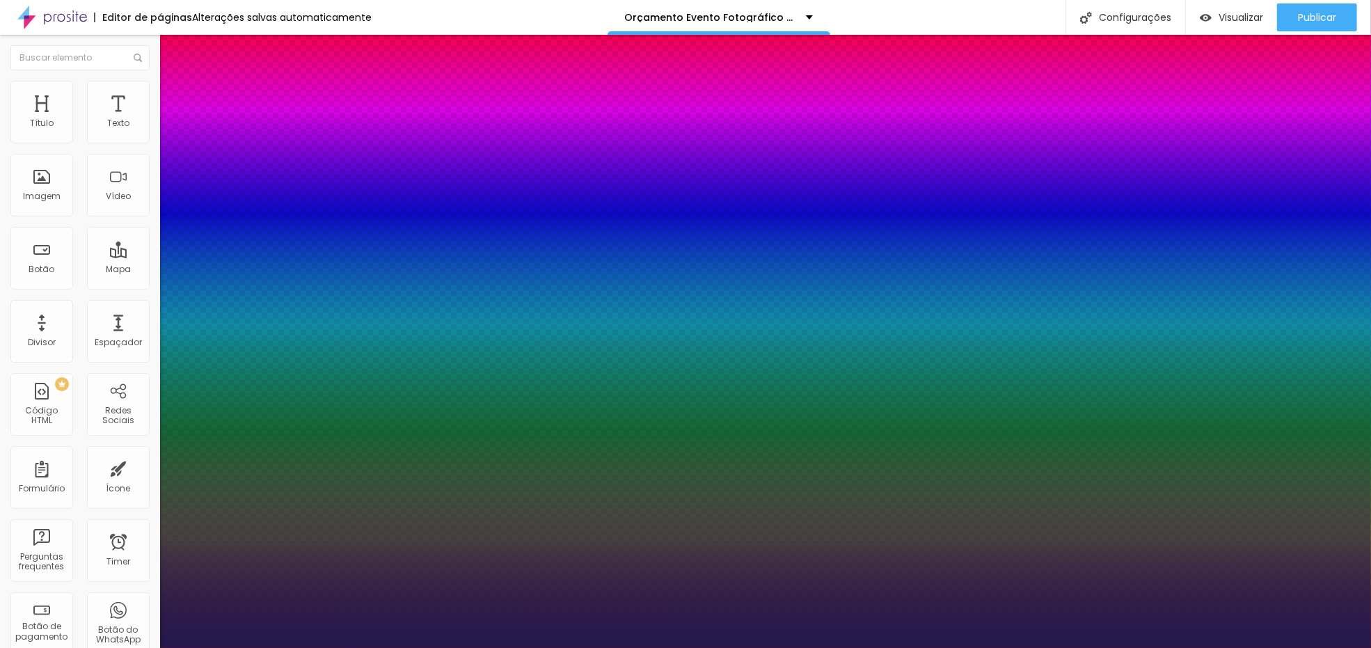
type input "1.1"
click at [1018, 647] on div at bounding box center [685, 648] width 1371 height 0
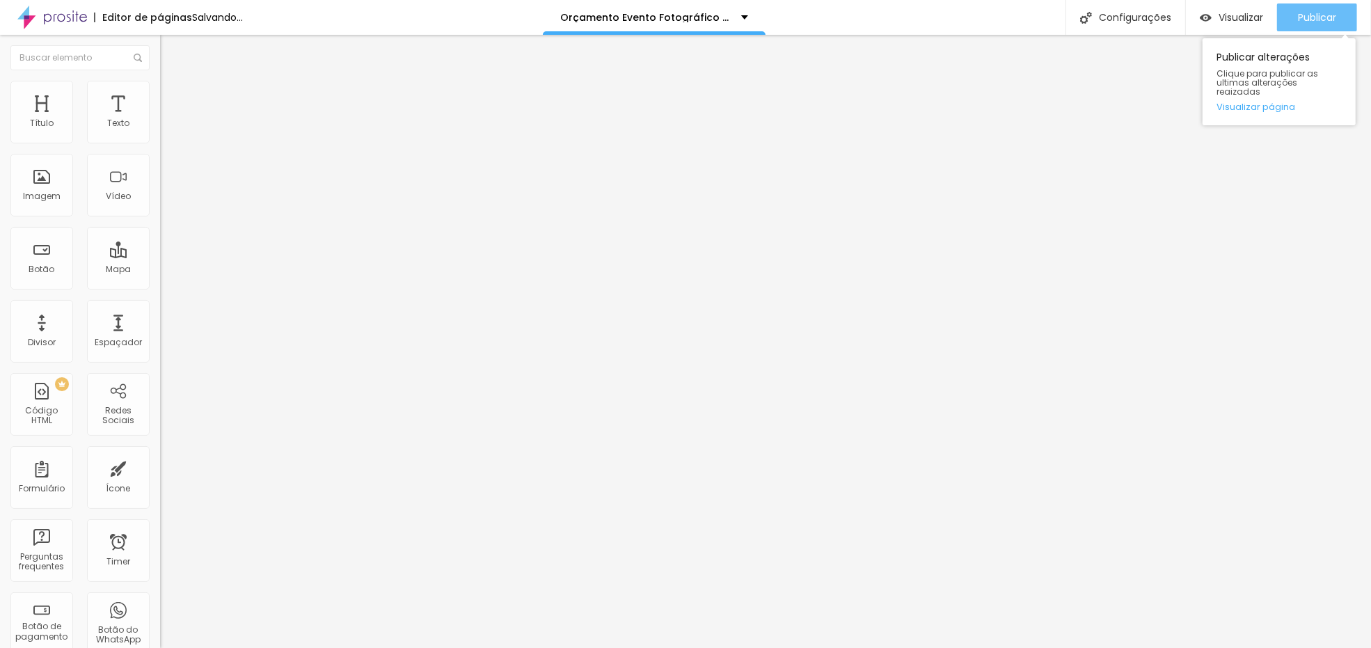
click at [1319, 20] on span "Publicar" at bounding box center [1317, 17] width 38 height 11
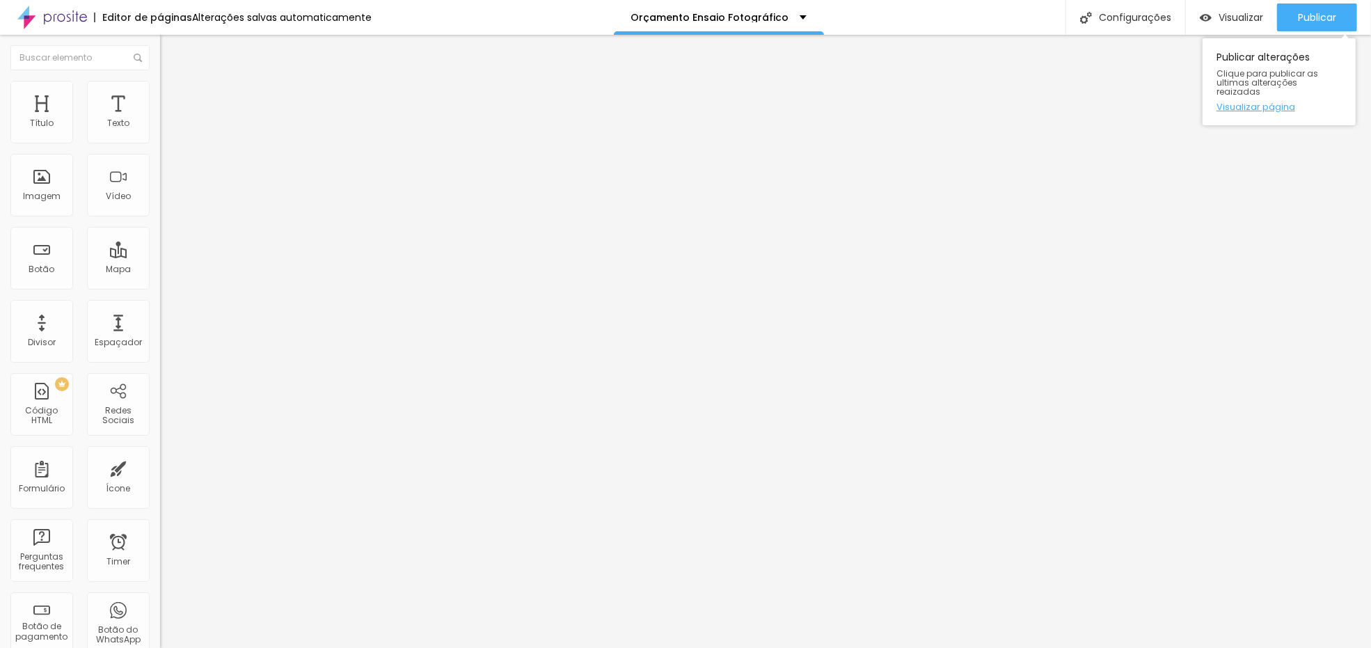
click at [1283, 102] on link "Visualizar página" at bounding box center [1279, 106] width 125 height 9
click at [1263, 102] on link "Visualizar página" at bounding box center [1279, 106] width 125 height 9
click at [1233, 23] on span "Visualizar" at bounding box center [1241, 17] width 45 height 11
